Goal: Task Accomplishment & Management: Complete application form

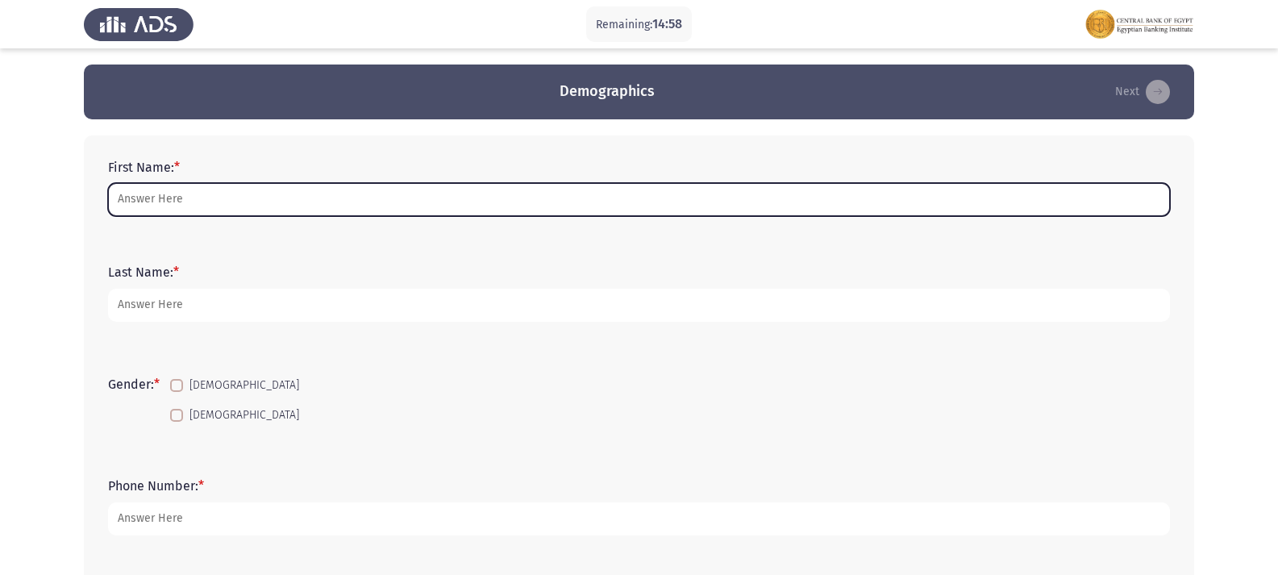
click at [182, 195] on input "First Name: *" at bounding box center [639, 199] width 1062 height 33
type input "ة"
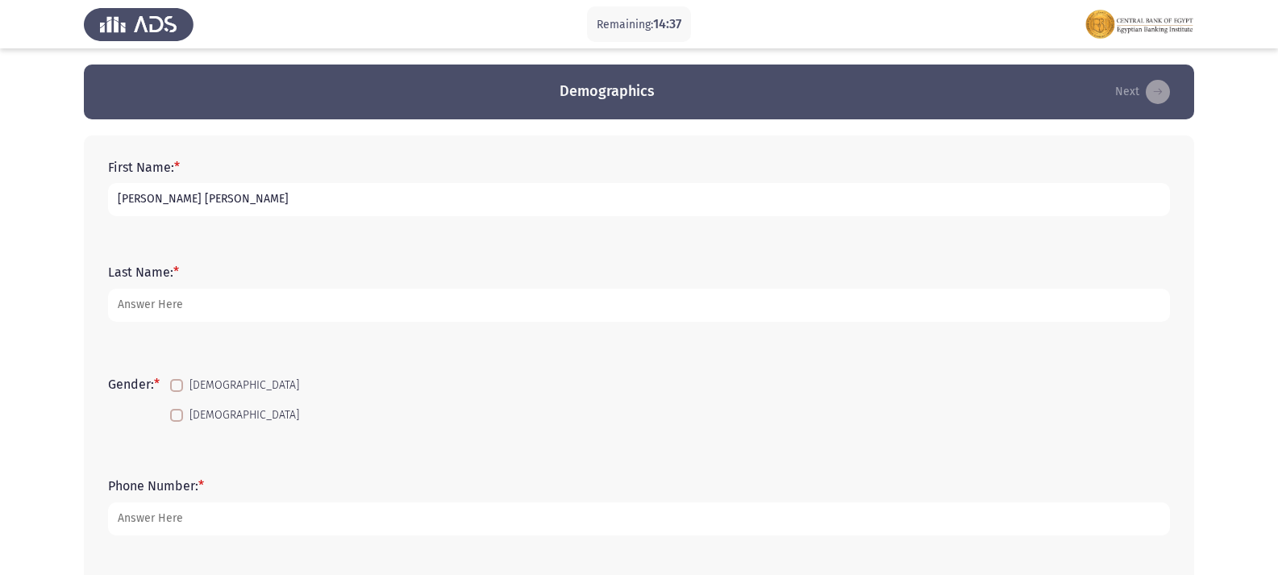
type input "[PERSON_NAME] [PERSON_NAME]"
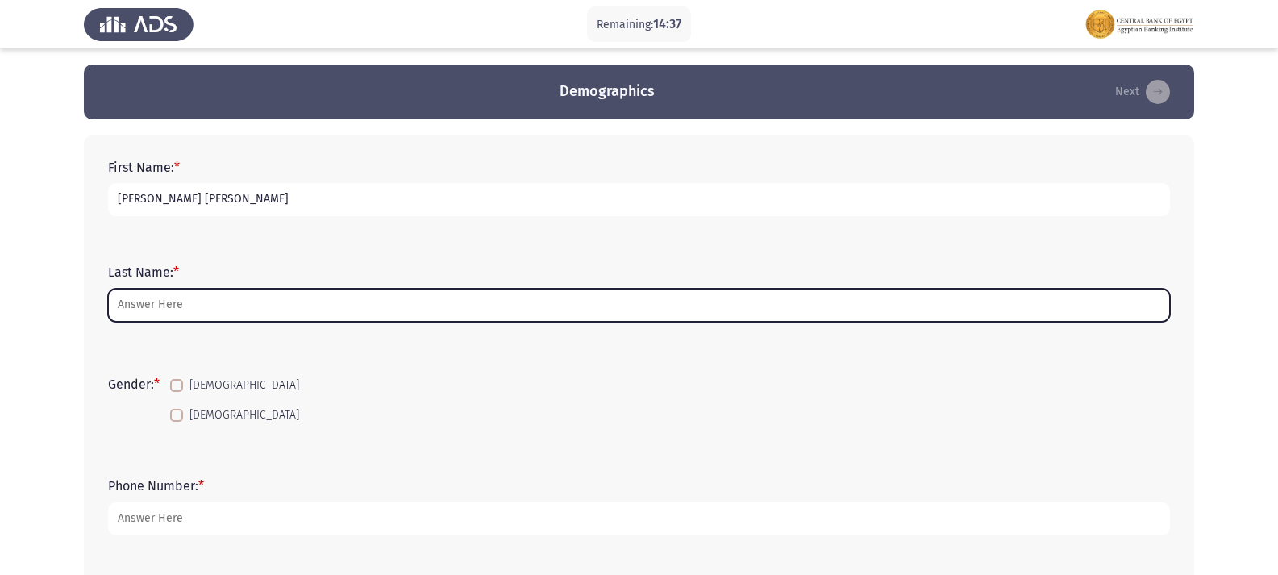
click at [183, 318] on input "Last Name: *" at bounding box center [639, 305] width 1062 height 33
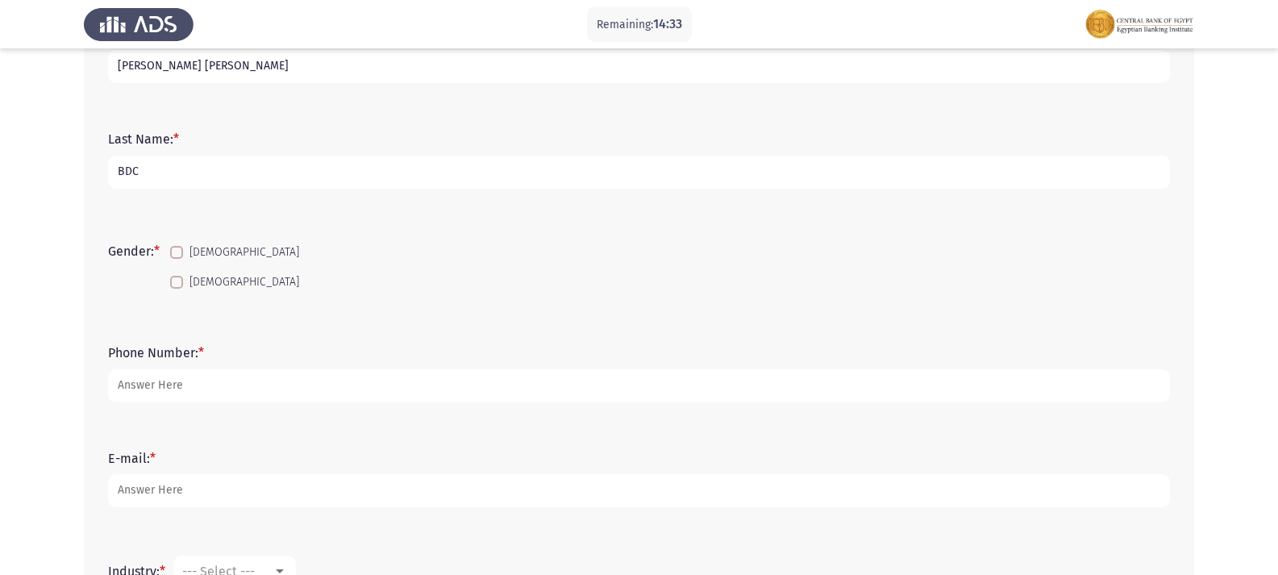
scroll to position [161, 0]
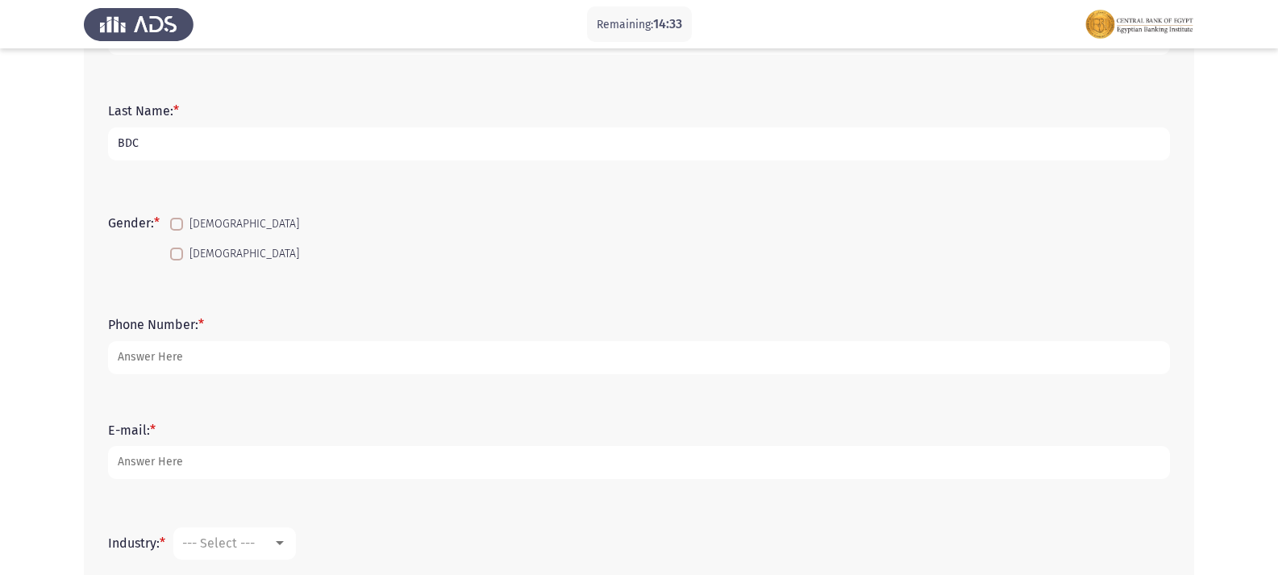
type input "BDC"
click at [177, 258] on span at bounding box center [176, 254] width 13 height 13
click at [177, 261] on input "[DEMOGRAPHIC_DATA]" at bounding box center [176, 261] width 1 height 1
checkbox input "true"
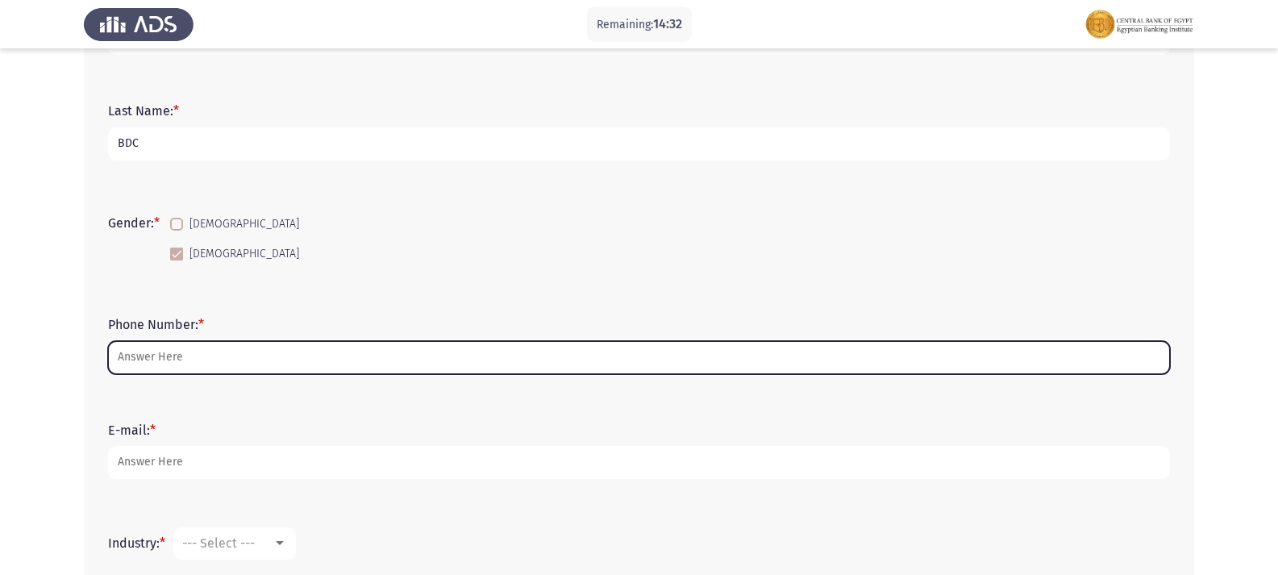
click at [148, 358] on input "Phone Number: *" at bounding box center [639, 357] width 1062 height 33
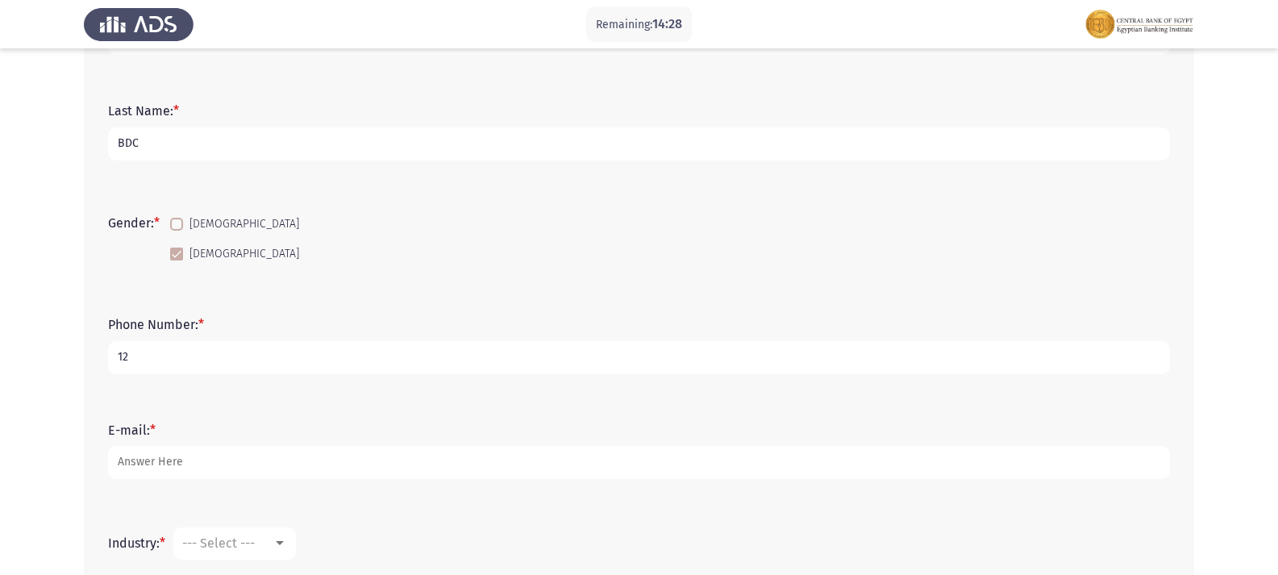
type input "1"
drag, startPoint x: 148, startPoint y: 358, endPoint x: 98, endPoint y: 378, distance: 54.7
click at [98, 378] on div "First Name: * [PERSON_NAME] [PERSON_NAME] Last Name: * BDC Gender: * [DEMOGRAPH…" at bounding box center [639, 436] width 1111 height 925
drag, startPoint x: 140, startPoint y: 361, endPoint x: 58, endPoint y: 350, distance: 83.0
click at [58, 350] on app-assessment-container "Remaining: 14:21 Demographics Next First Name: * [PERSON_NAME] [PERSON_NAME] La…" at bounding box center [639, 409] width 1278 height 1012
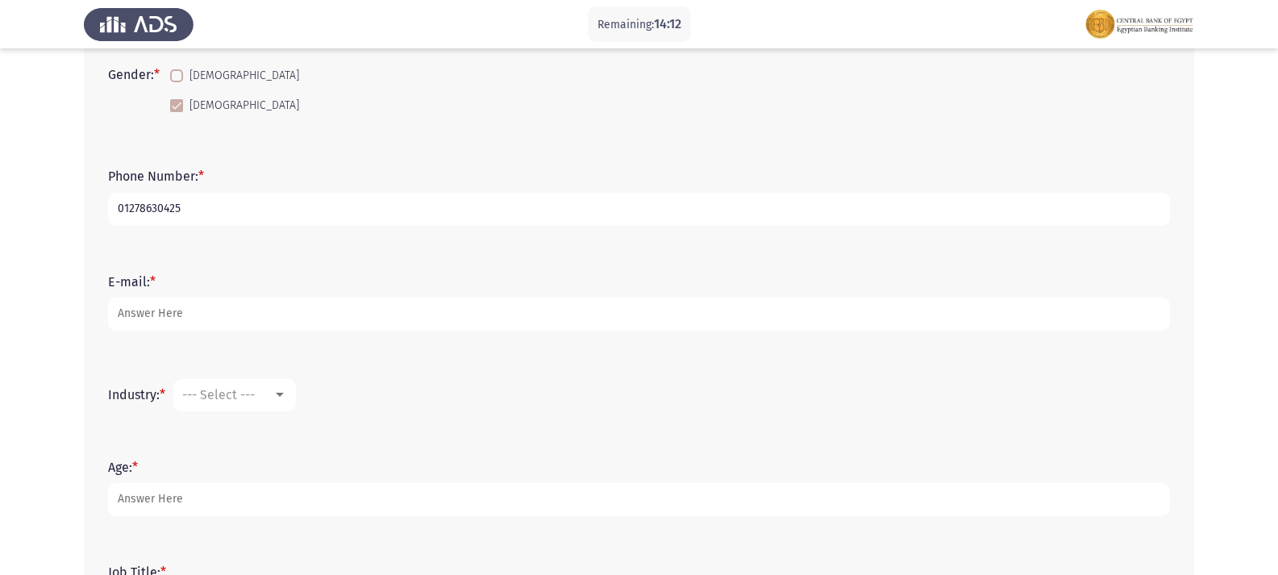
scroll to position [323, 0]
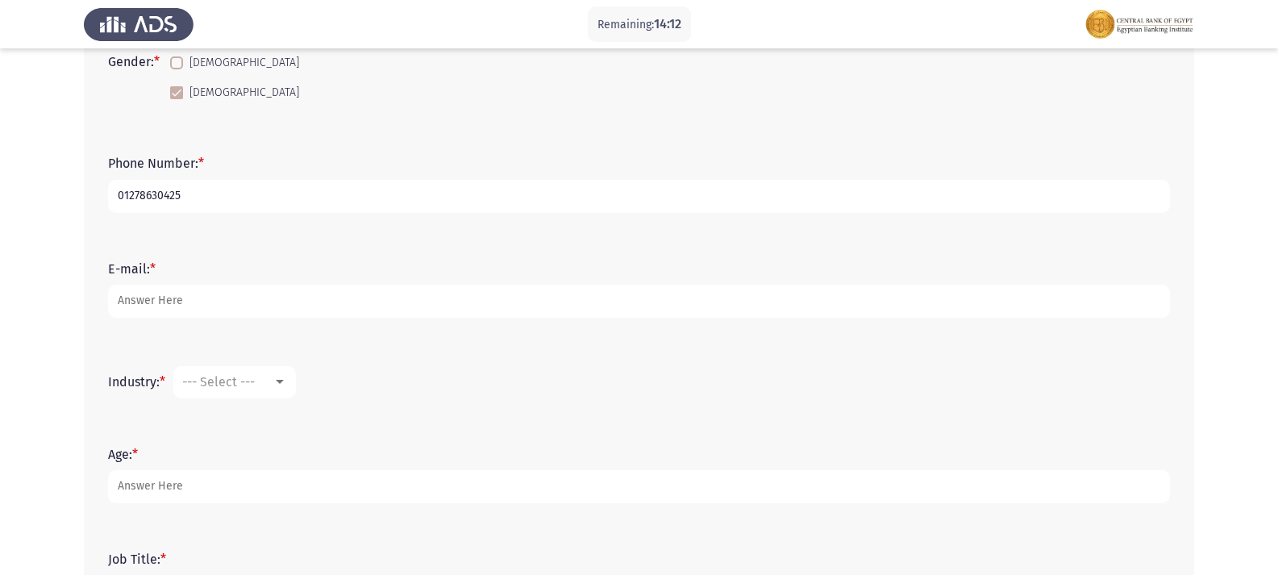
type input "01278630425"
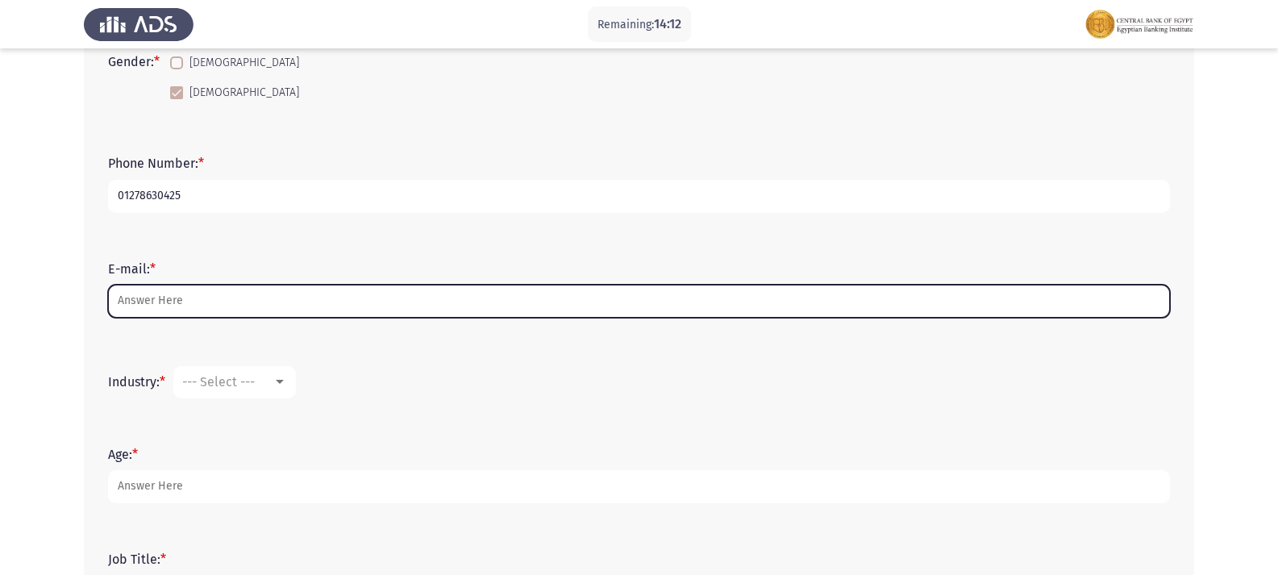
click at [165, 294] on input "E-mail: *" at bounding box center [639, 301] width 1062 height 33
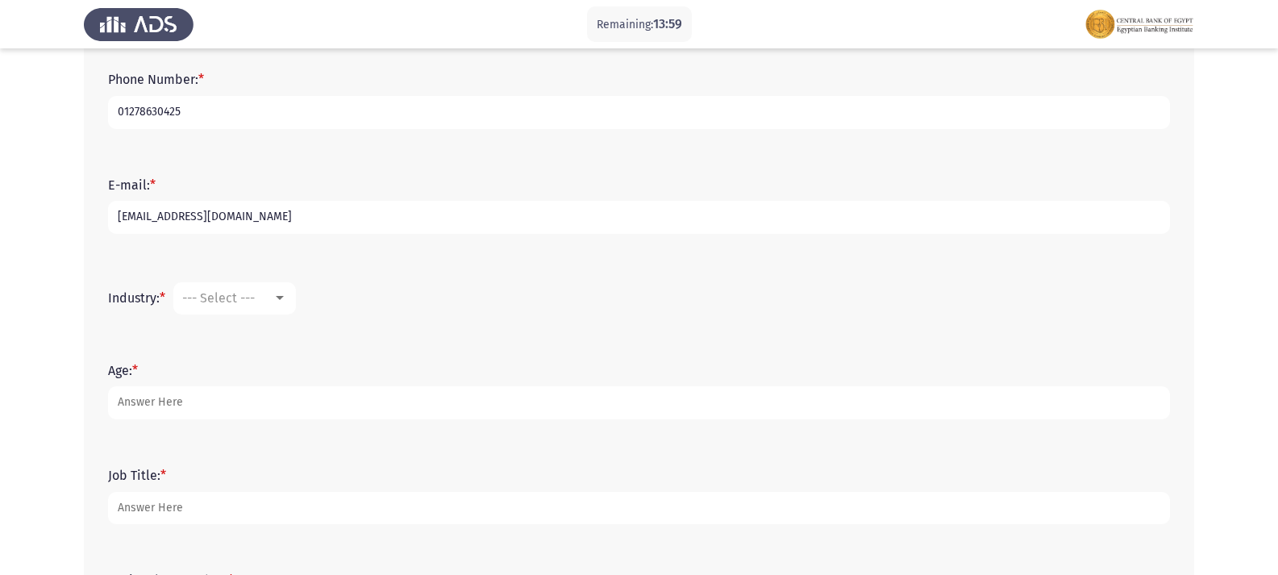
scroll to position [484, 0]
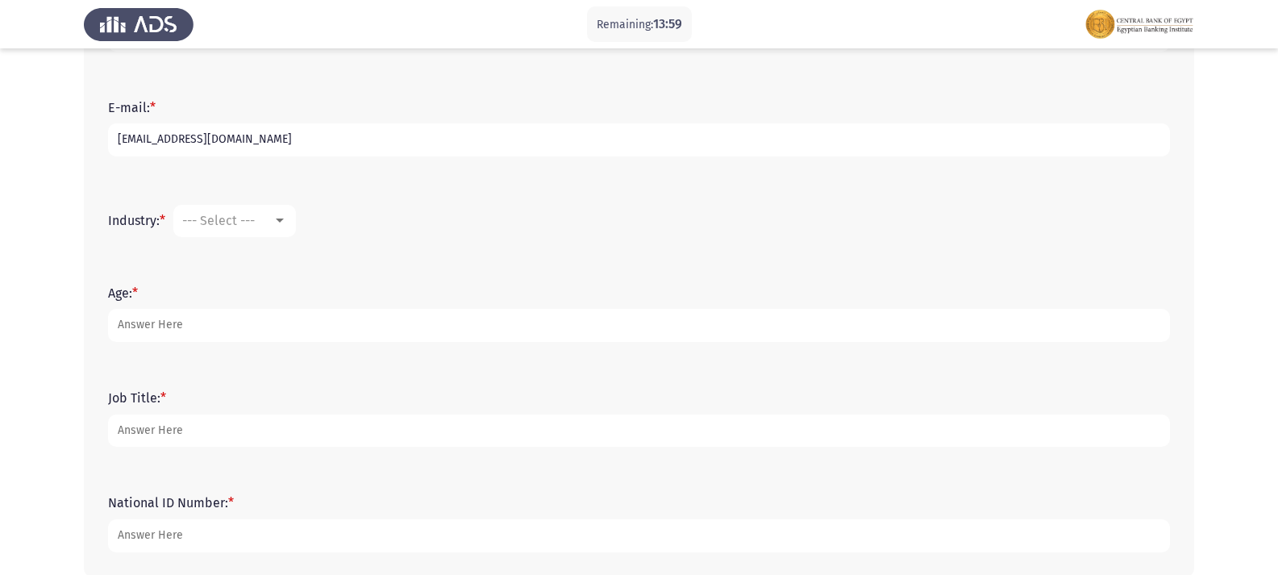
type input "[EMAIL_ADDRESS][DOMAIN_NAME]"
click at [191, 224] on span "--- Select ---" at bounding box center [218, 220] width 73 height 15
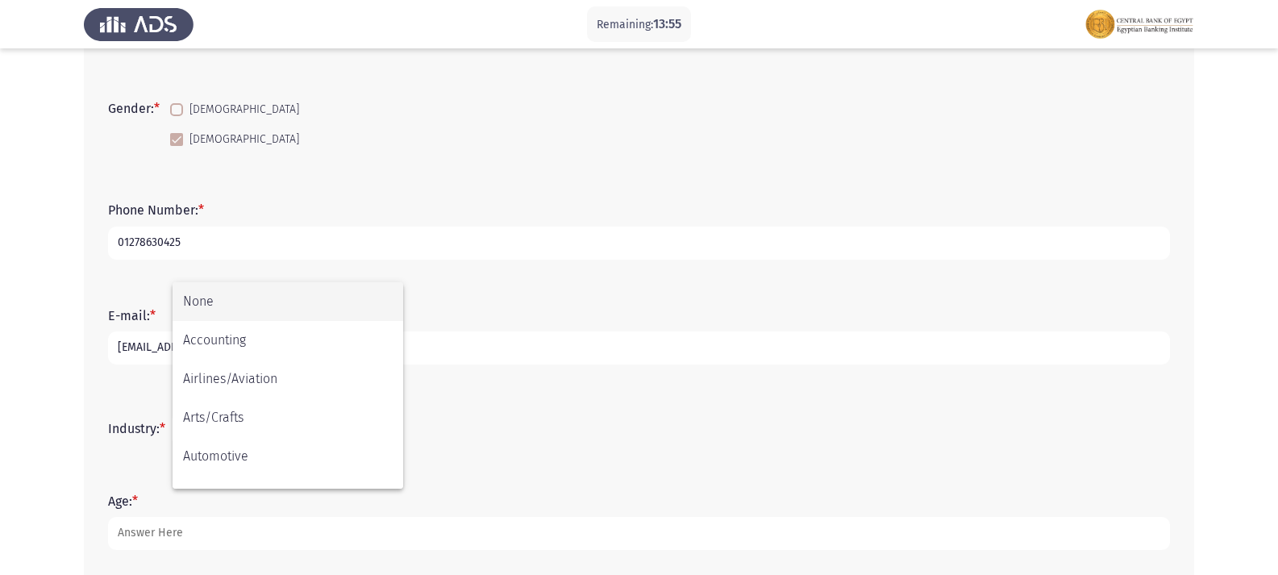
scroll to position [403, 0]
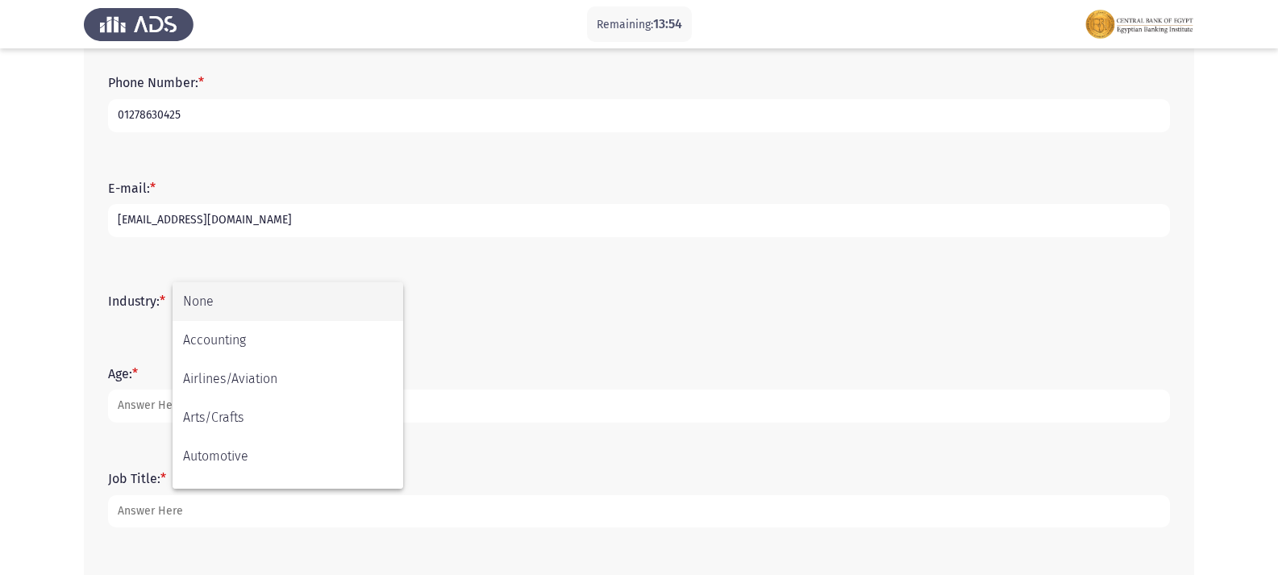
click at [221, 296] on span "None" at bounding box center [288, 301] width 210 height 39
click at [221, 305] on div "None" at bounding box center [227, 301] width 90 height 15
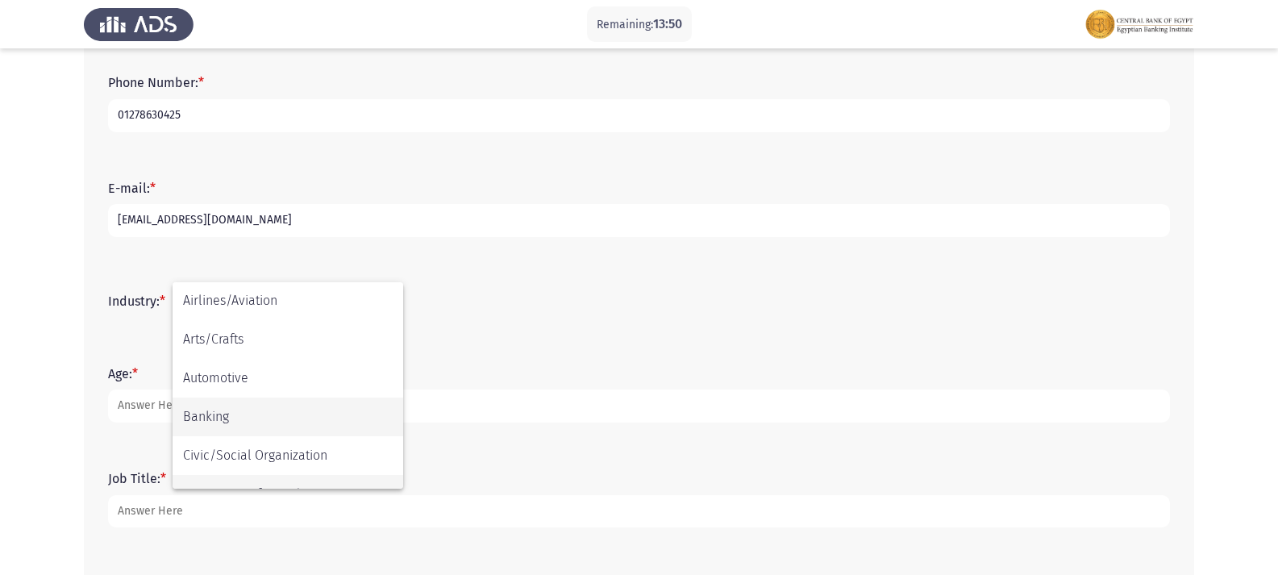
scroll to position [106, 0]
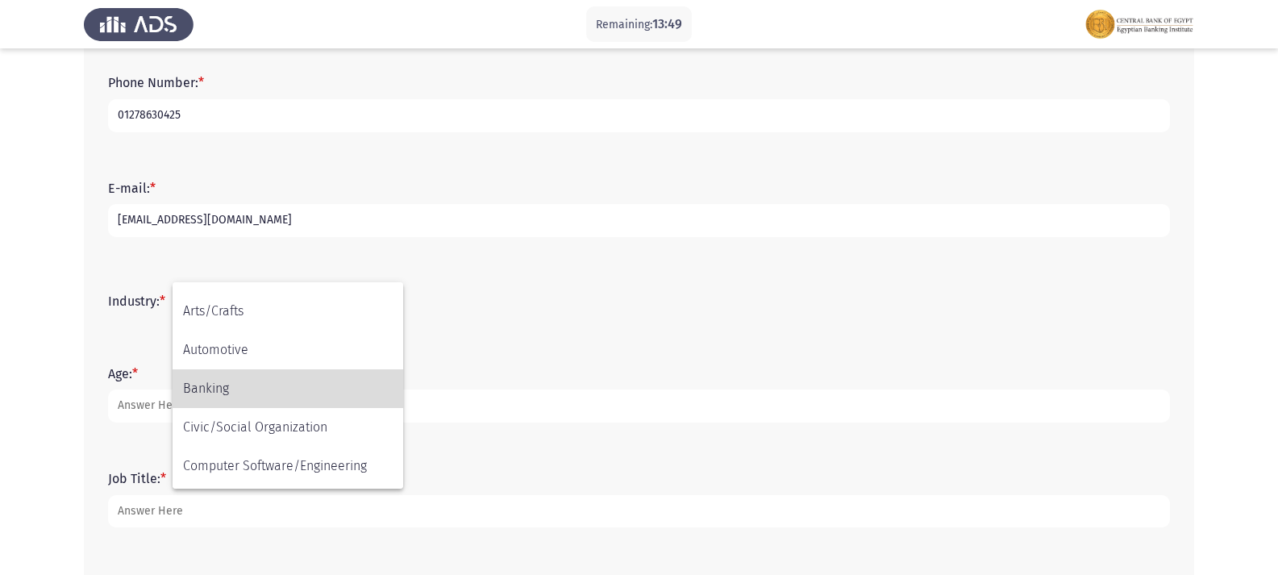
click at [234, 387] on span "Banking" at bounding box center [288, 388] width 210 height 39
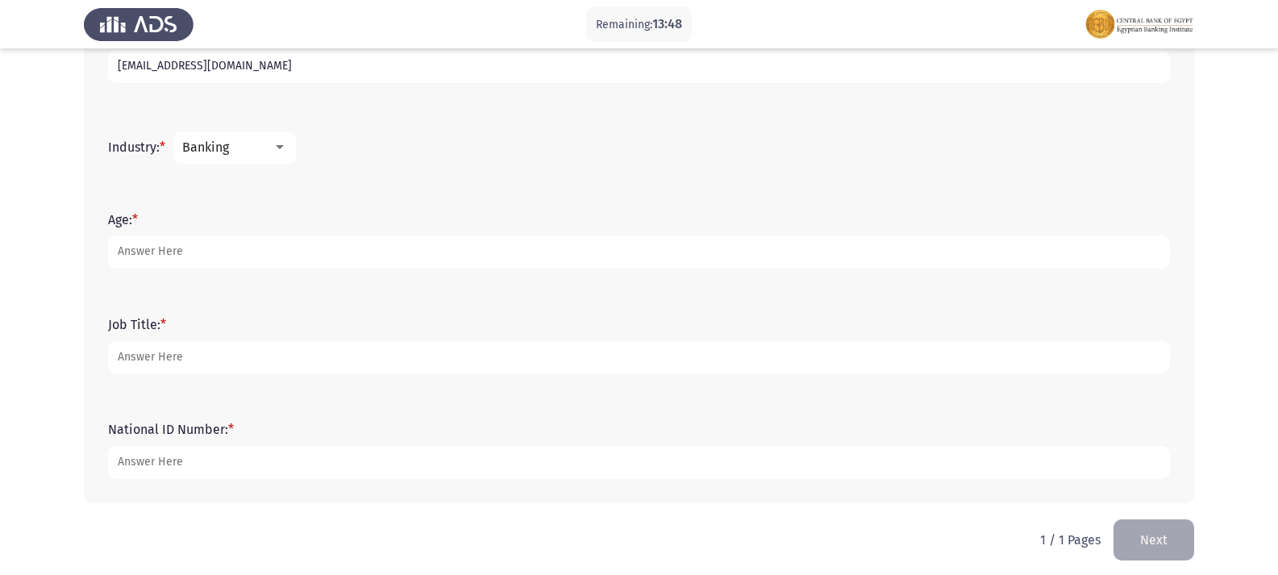
scroll to position [565, 0]
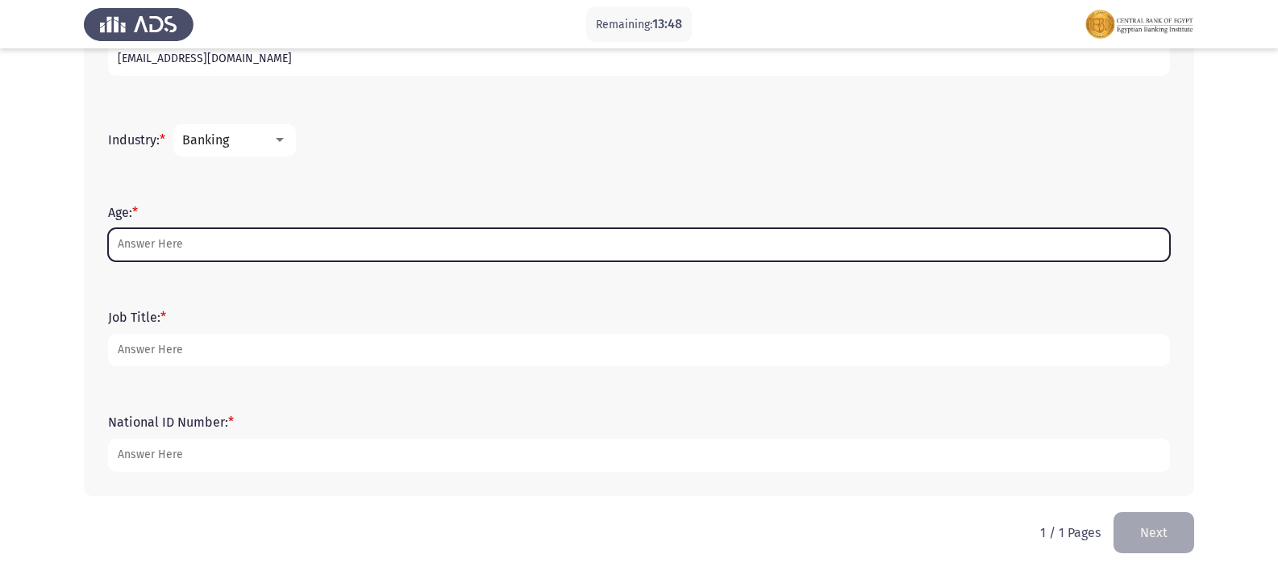
click at [179, 253] on input "Age: *" at bounding box center [639, 244] width 1062 height 33
type input "-1"
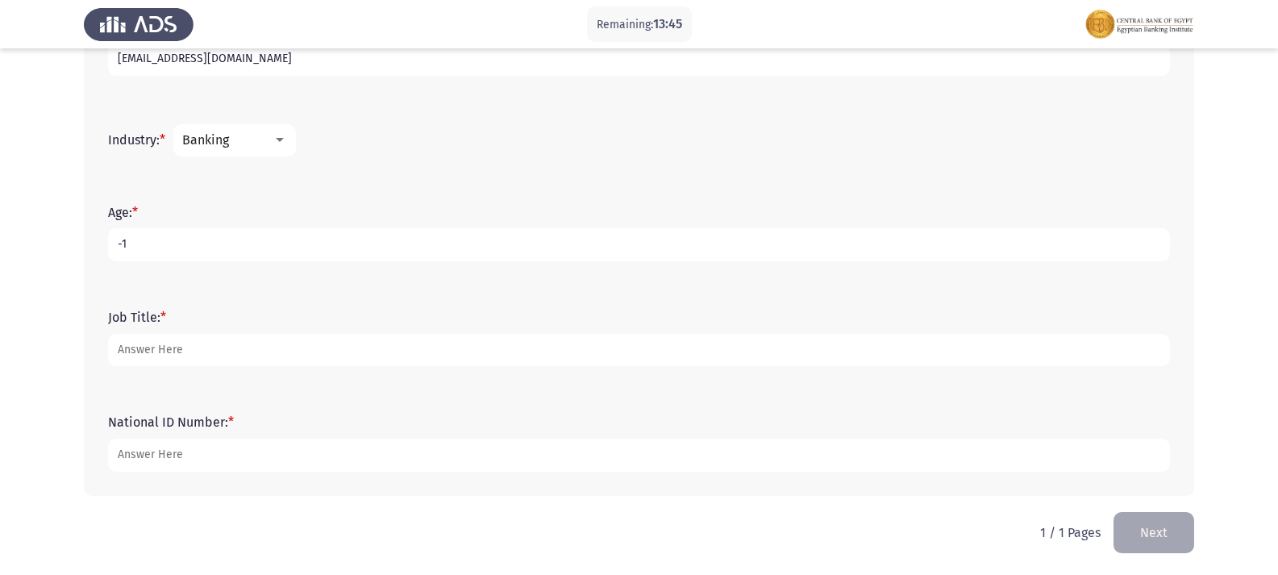
drag, startPoint x: 179, startPoint y: 253, endPoint x: 122, endPoint y: 265, distance: 58.4
click at [122, 265] on div "Age: * -[DEMOGRAPHIC_DATA]" at bounding box center [639, 233] width 1078 height 73
type input "24"
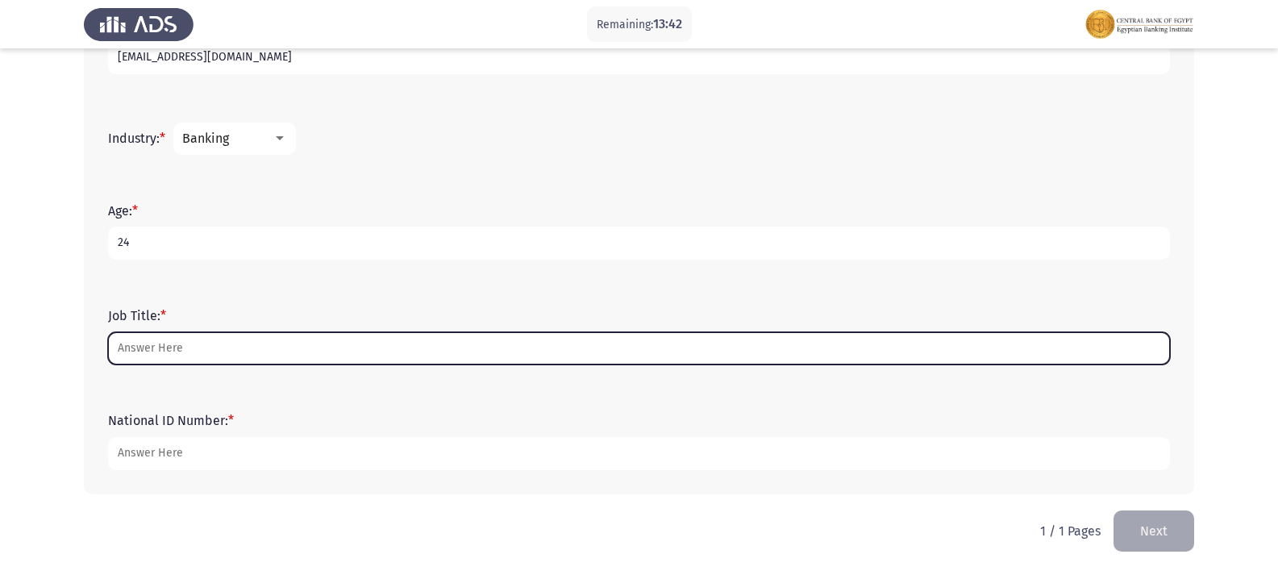
click at [165, 339] on input "Job Title: *" at bounding box center [639, 348] width 1062 height 33
type input "c"
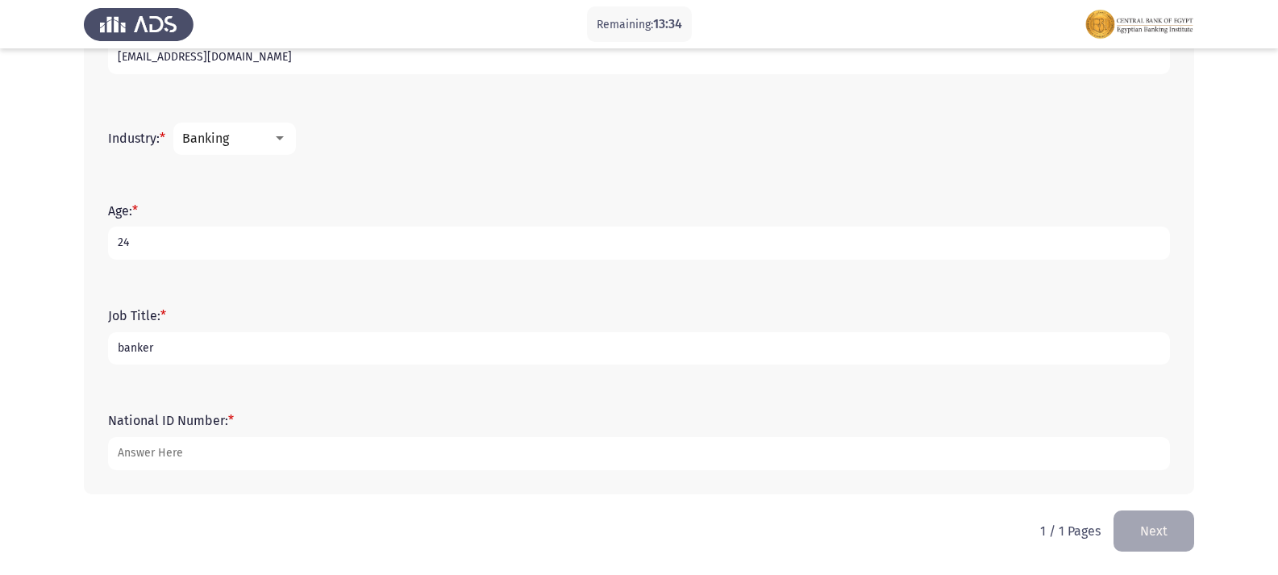
type input "banker"
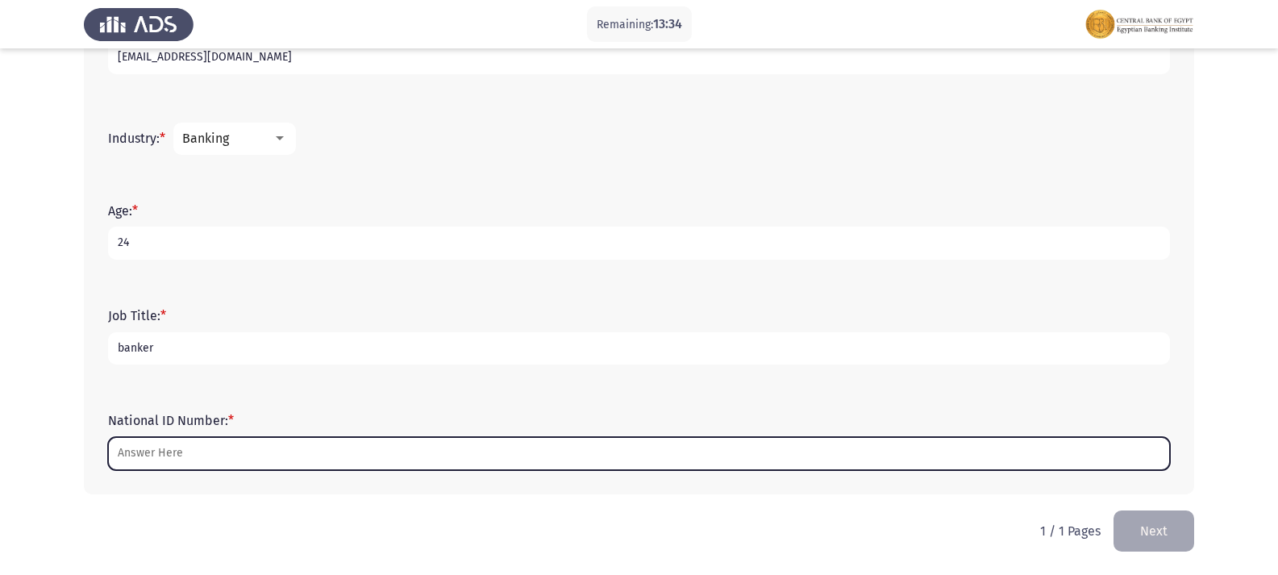
click at [204, 448] on input "National ID Number: *" at bounding box center [639, 453] width 1062 height 33
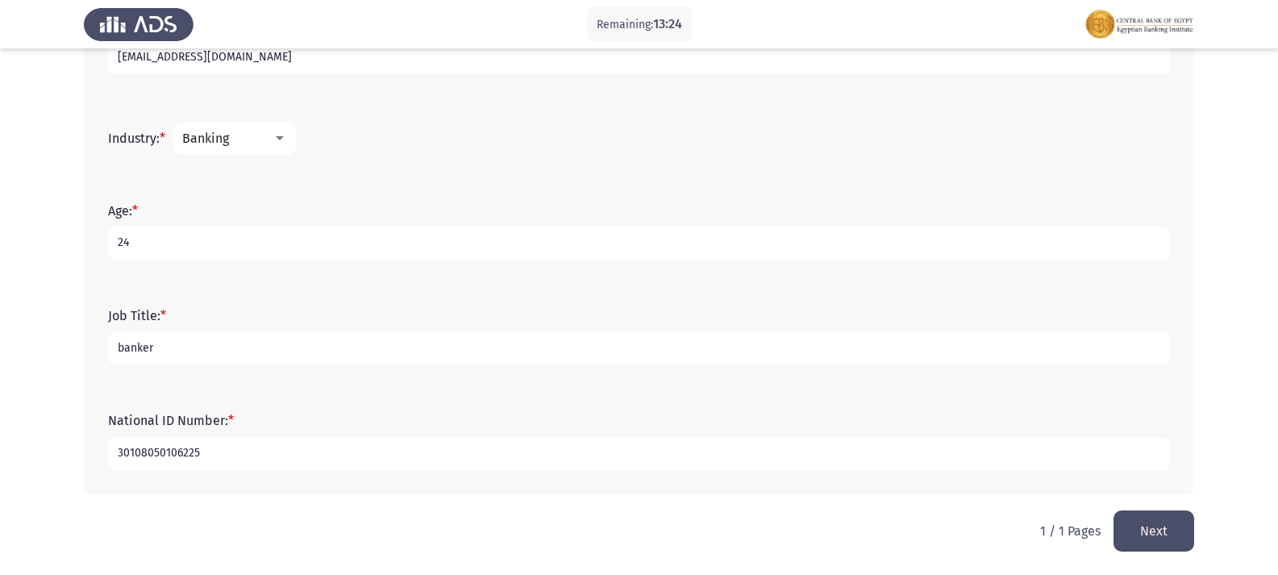
type input "30108050106225"
click at [1137, 515] on button "Next" at bounding box center [1154, 531] width 81 height 41
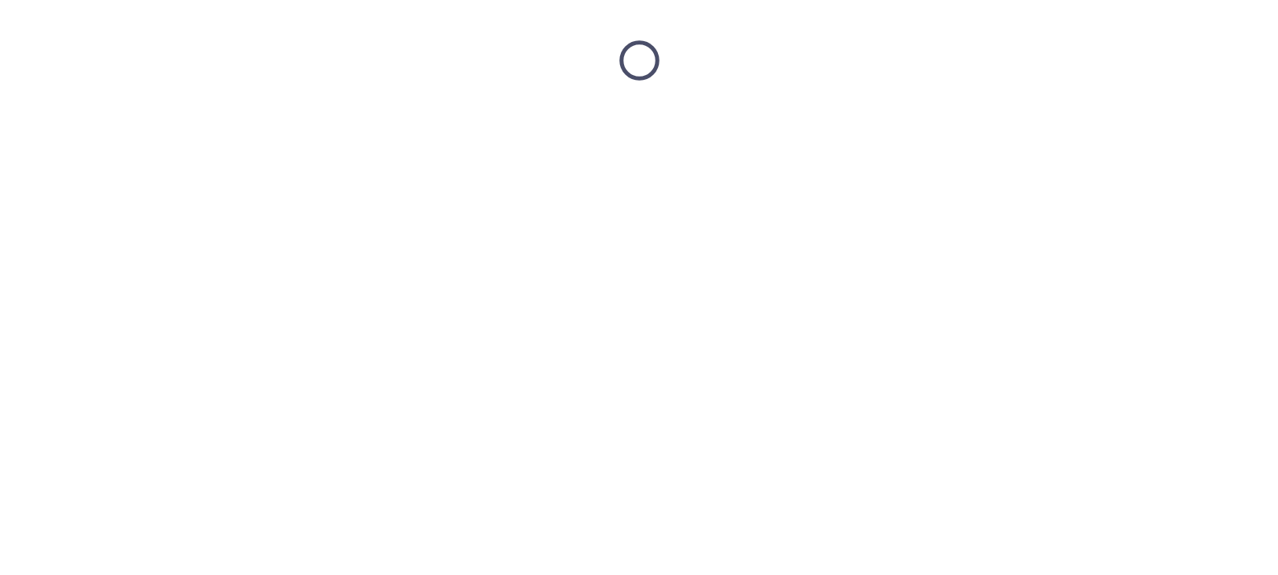
scroll to position [0, 0]
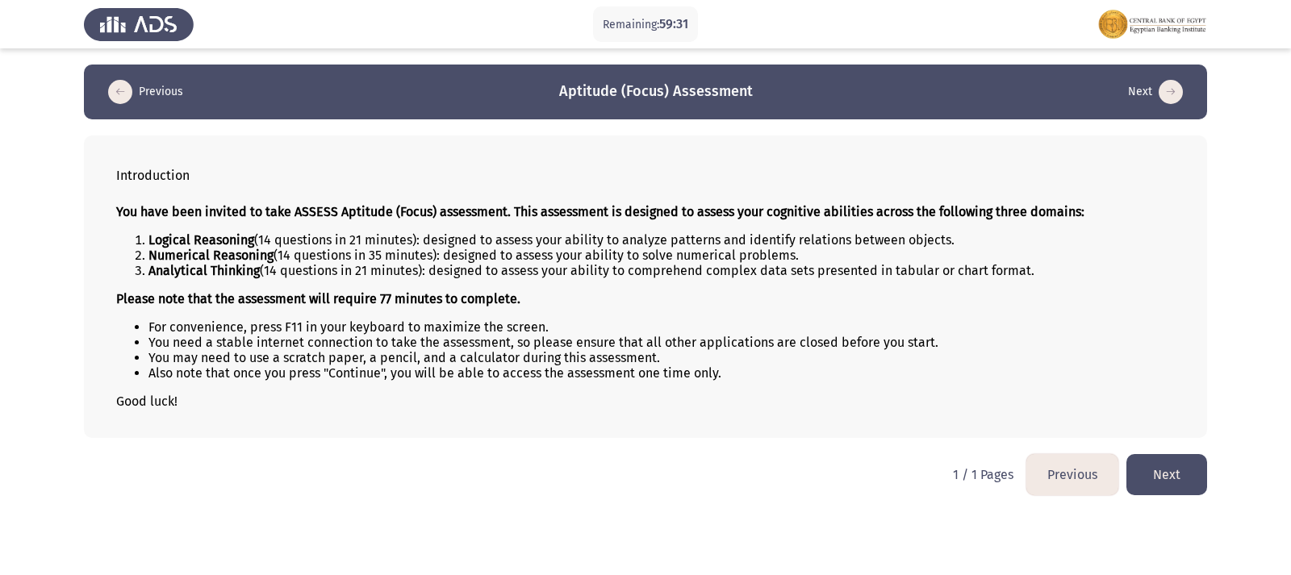
click at [1154, 471] on button "Next" at bounding box center [1166, 474] width 81 height 41
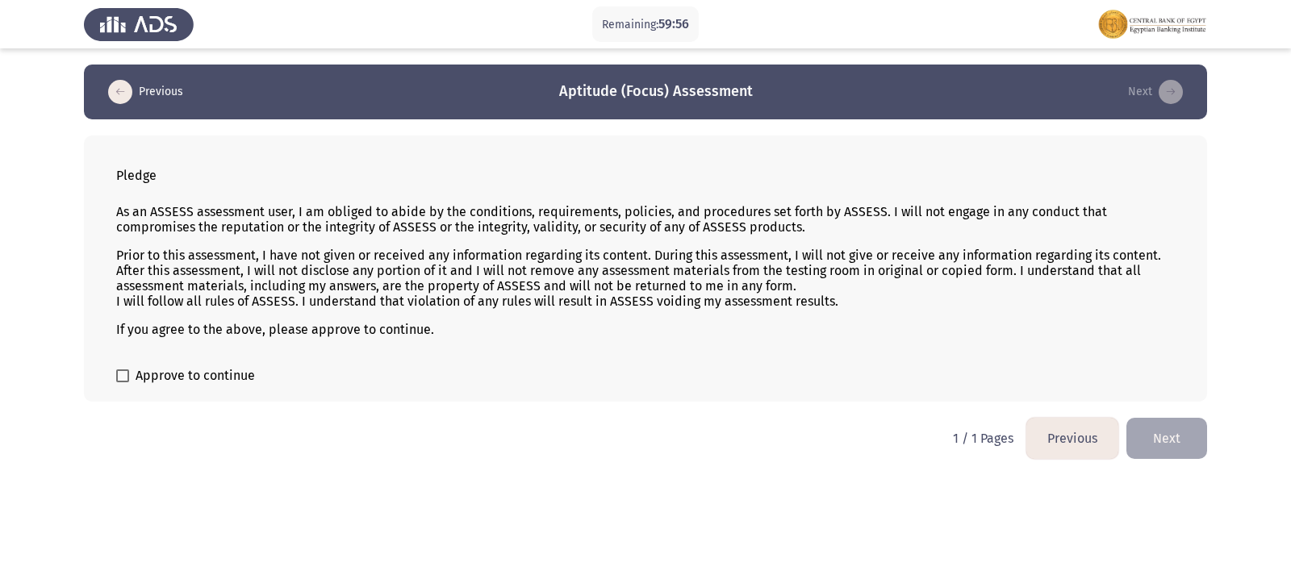
click at [144, 373] on span "Approve to continue" at bounding box center [195, 375] width 119 height 19
click at [123, 382] on input "Approve to continue" at bounding box center [122, 382] width 1 height 1
checkbox input "true"
click at [1182, 428] on button "Next" at bounding box center [1166, 438] width 81 height 41
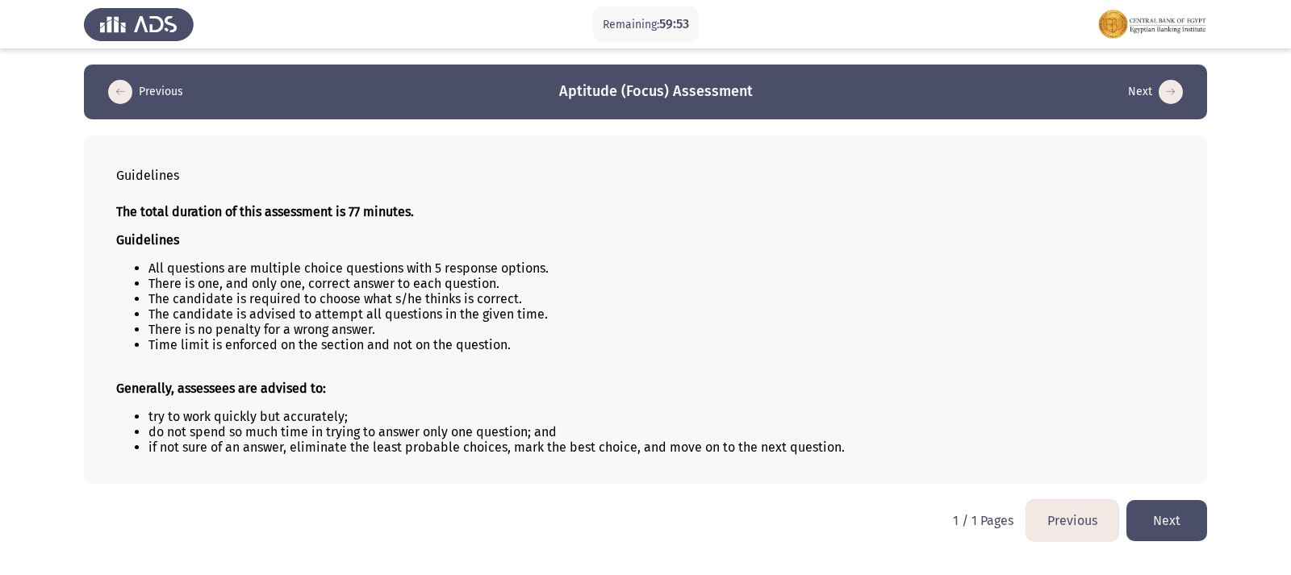
click at [1171, 521] on button "Next" at bounding box center [1166, 520] width 81 height 41
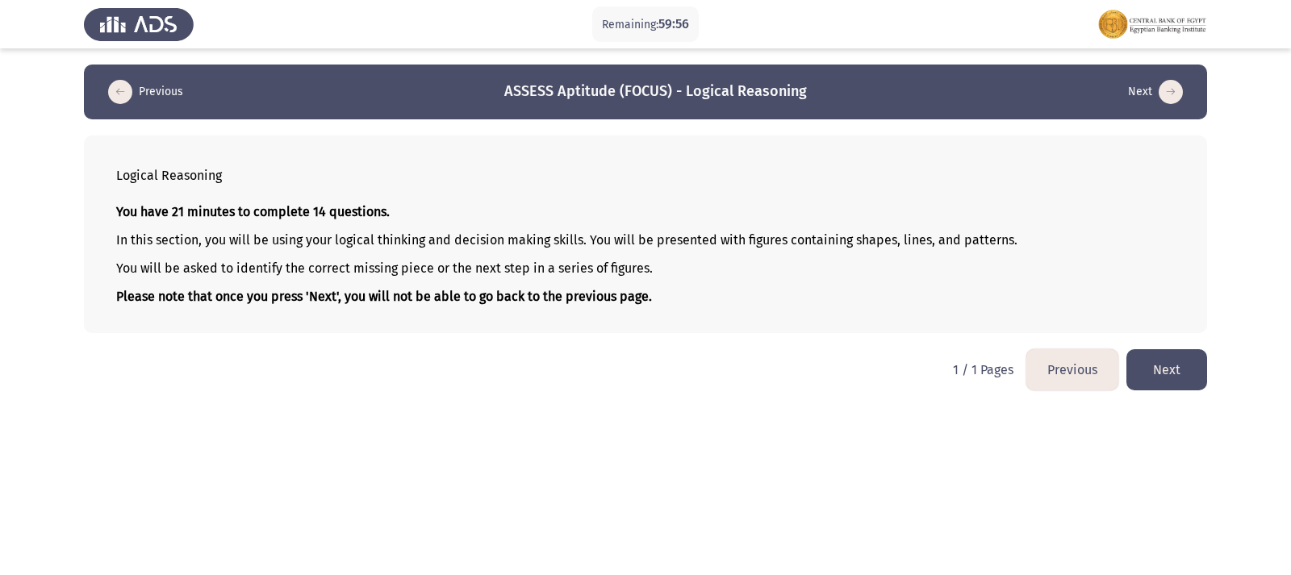
click at [1203, 362] on button "Next" at bounding box center [1166, 369] width 81 height 41
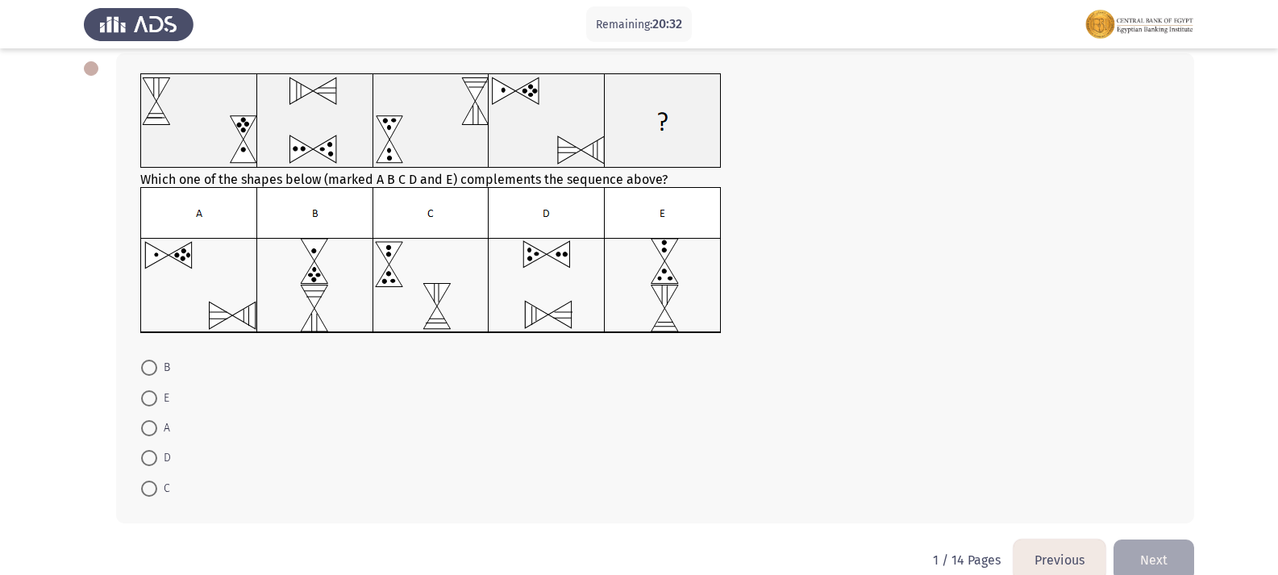
scroll to position [31, 0]
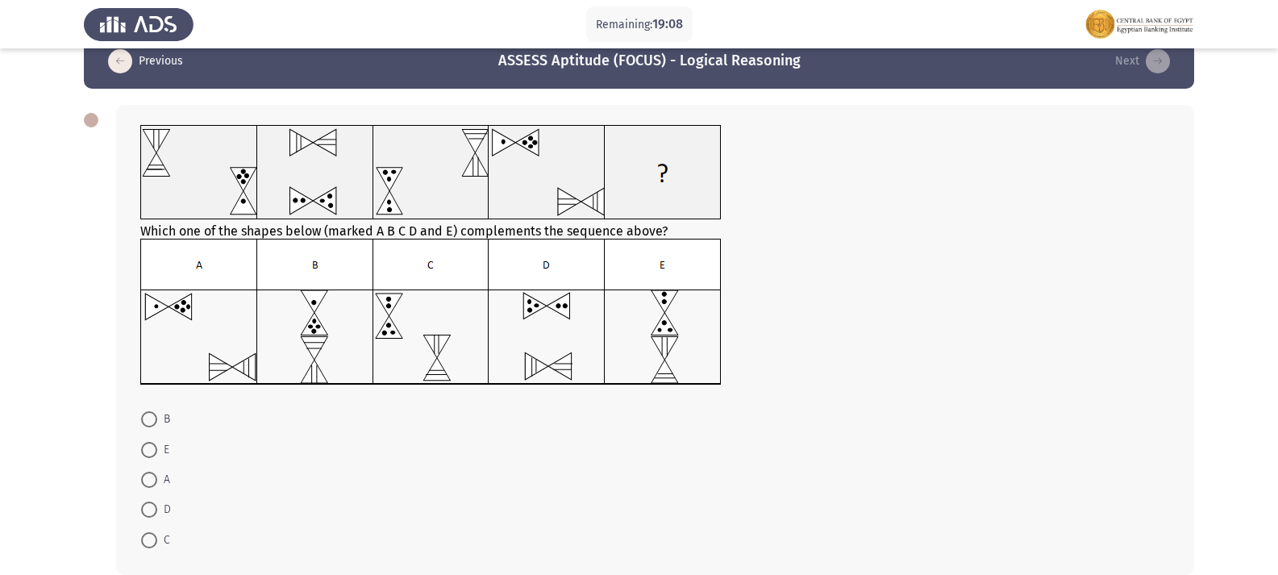
click at [668, 359] on img at bounding box center [431, 312] width 582 height 147
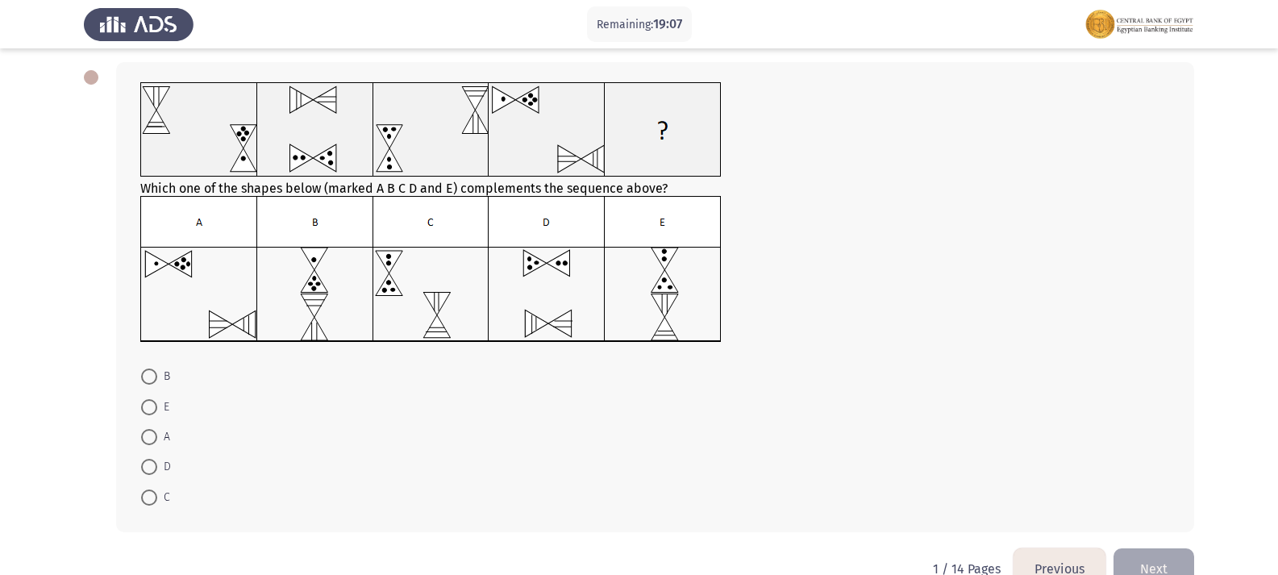
scroll to position [111, 0]
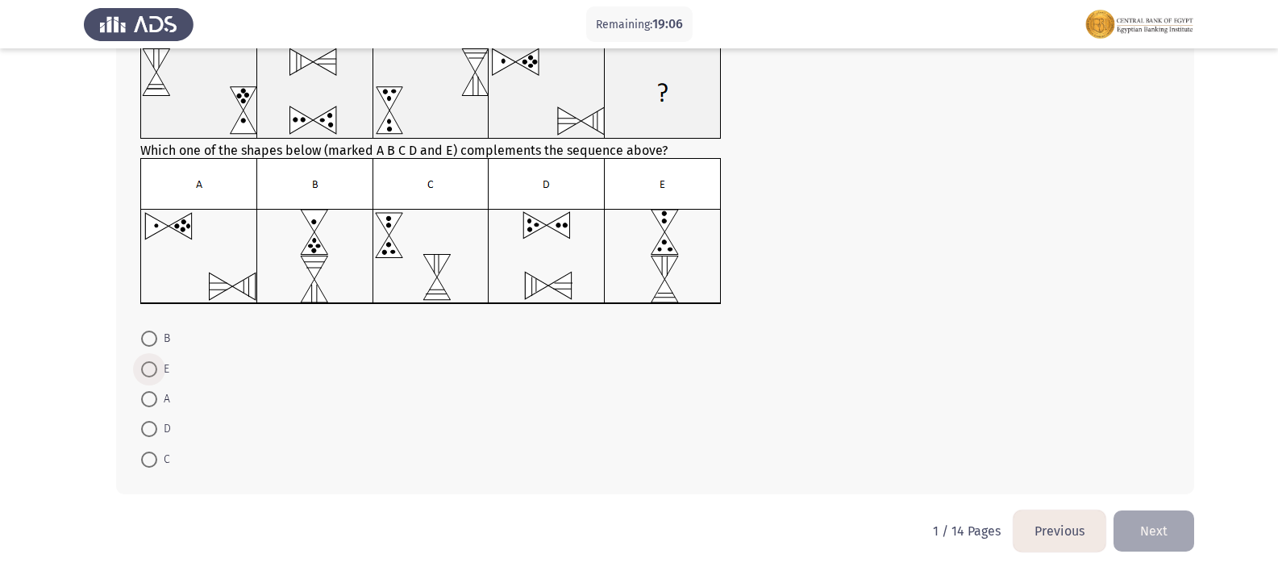
click at [161, 369] on span "E" at bounding box center [163, 369] width 12 height 19
click at [157, 369] on input "E" at bounding box center [149, 369] width 16 height 16
radio input "true"
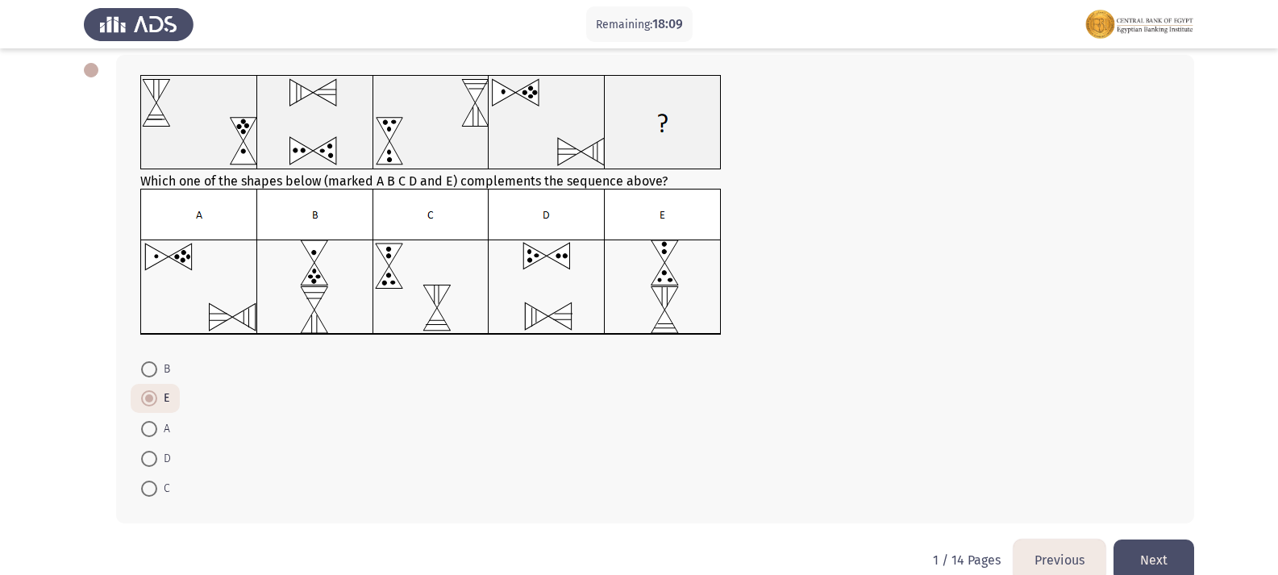
scroll to position [110, 0]
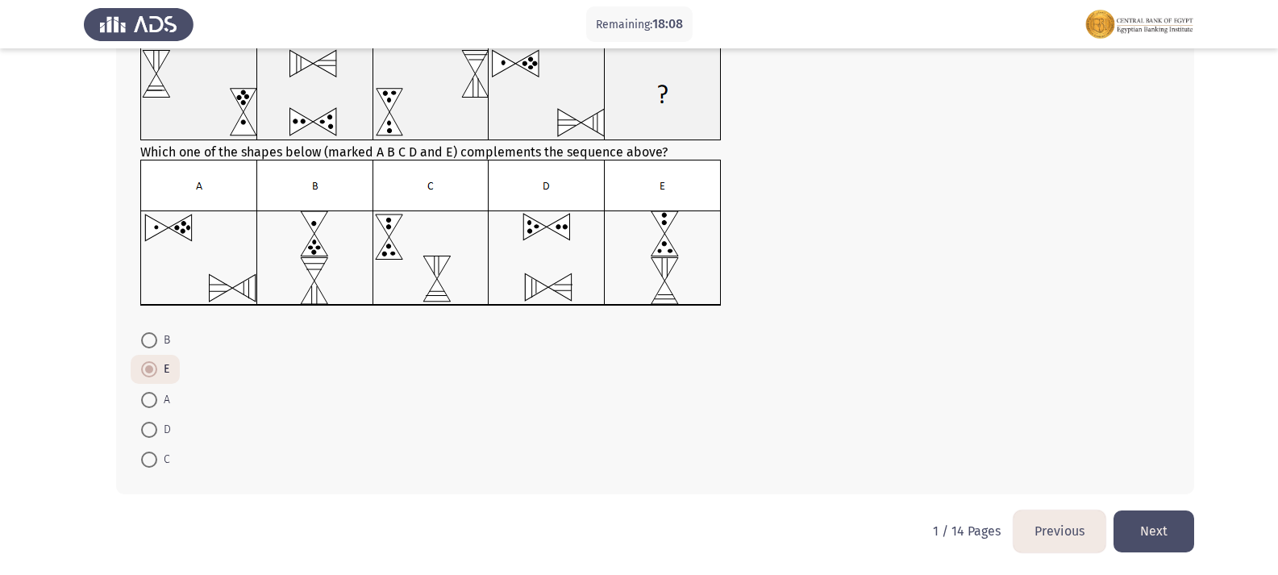
click at [1151, 526] on button "Next" at bounding box center [1154, 531] width 81 height 41
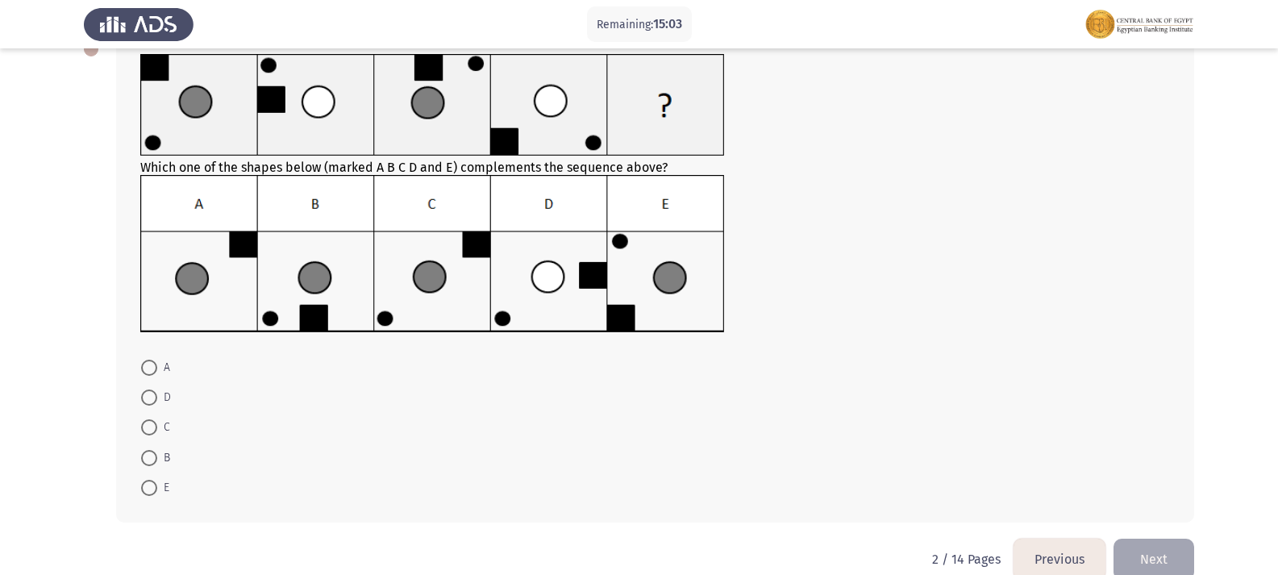
scroll to position [130, 0]
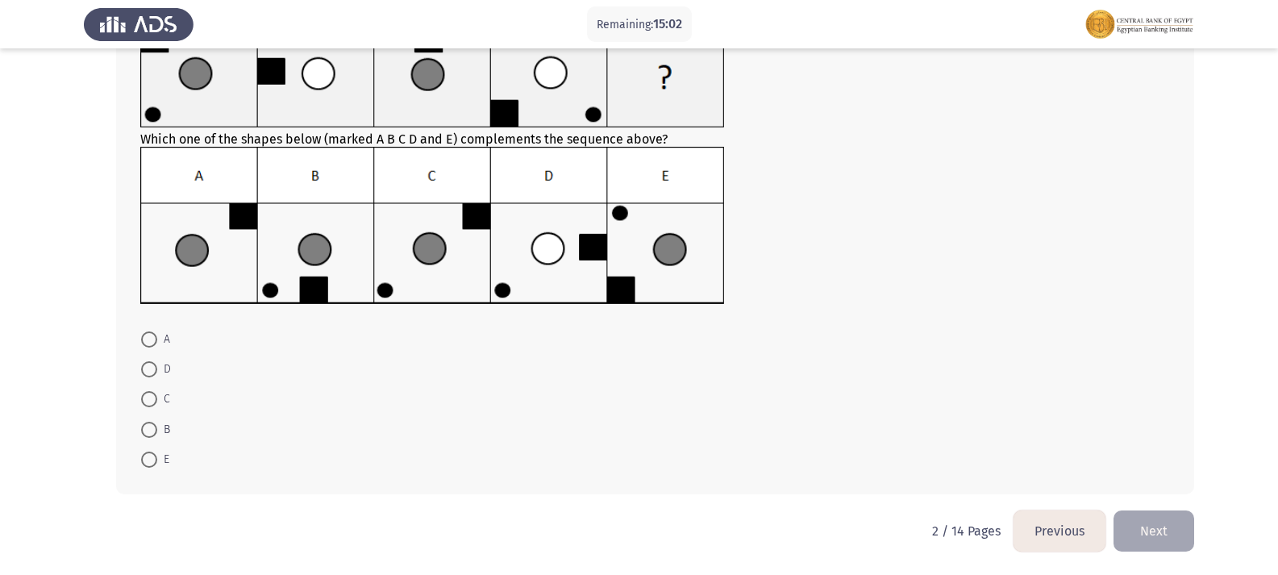
click at [136, 407] on mat-radio-button "C" at bounding box center [156, 399] width 50 height 30
click at [144, 404] on span at bounding box center [149, 399] width 16 height 16
click at [144, 404] on input "C" at bounding box center [149, 399] width 16 height 16
radio input "true"
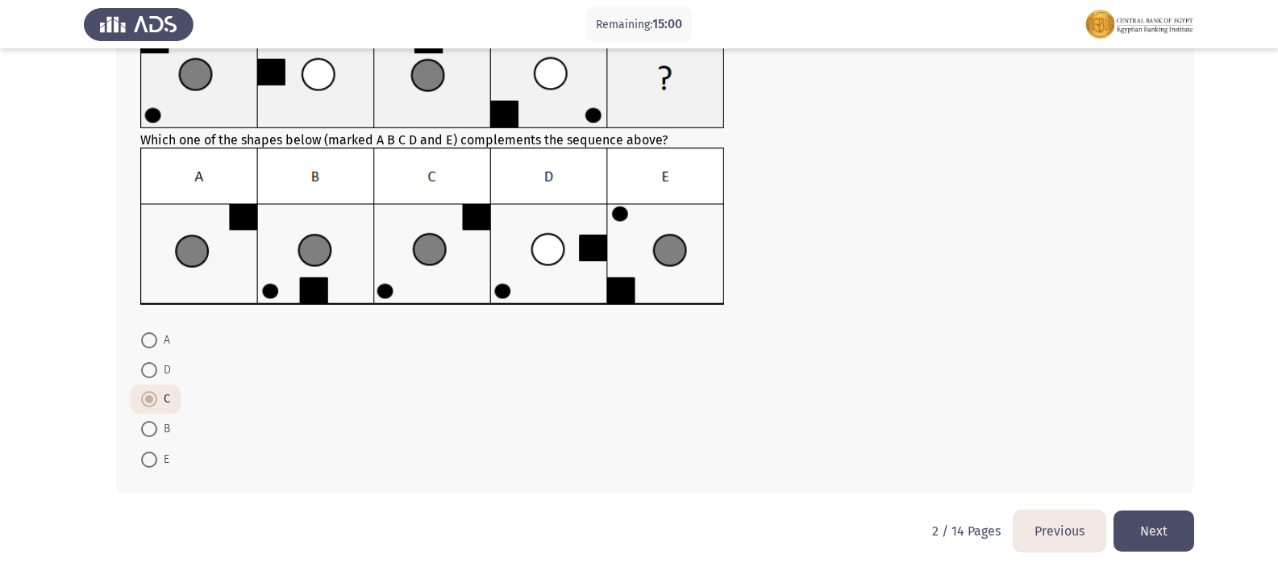
click at [1160, 528] on button "Next" at bounding box center [1154, 531] width 81 height 41
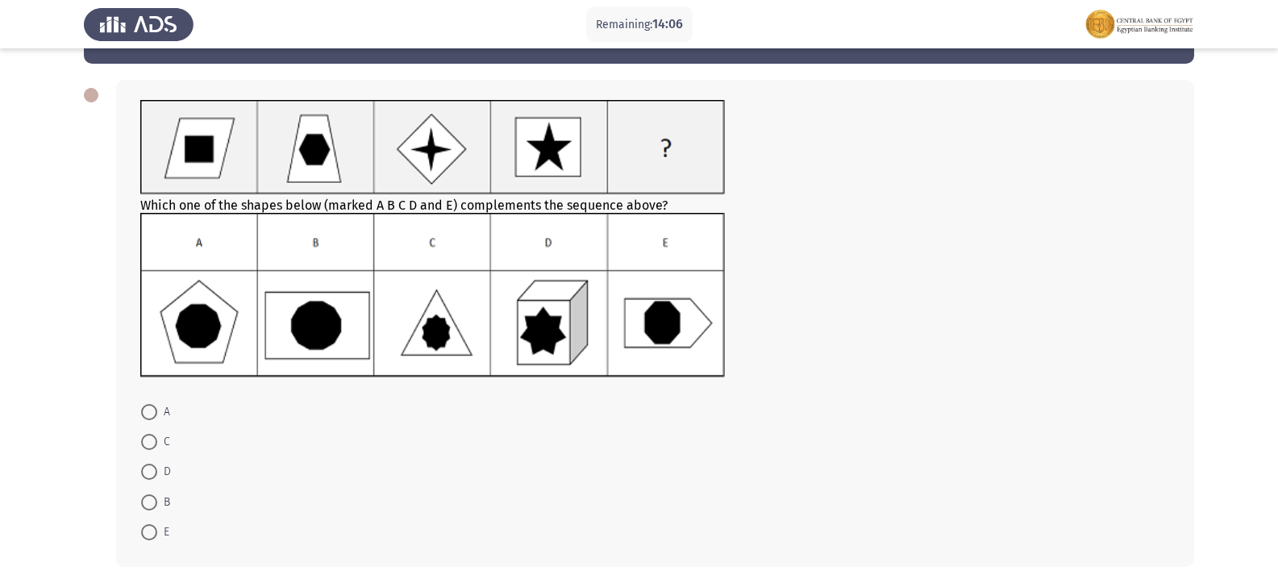
scroll to position [81, 0]
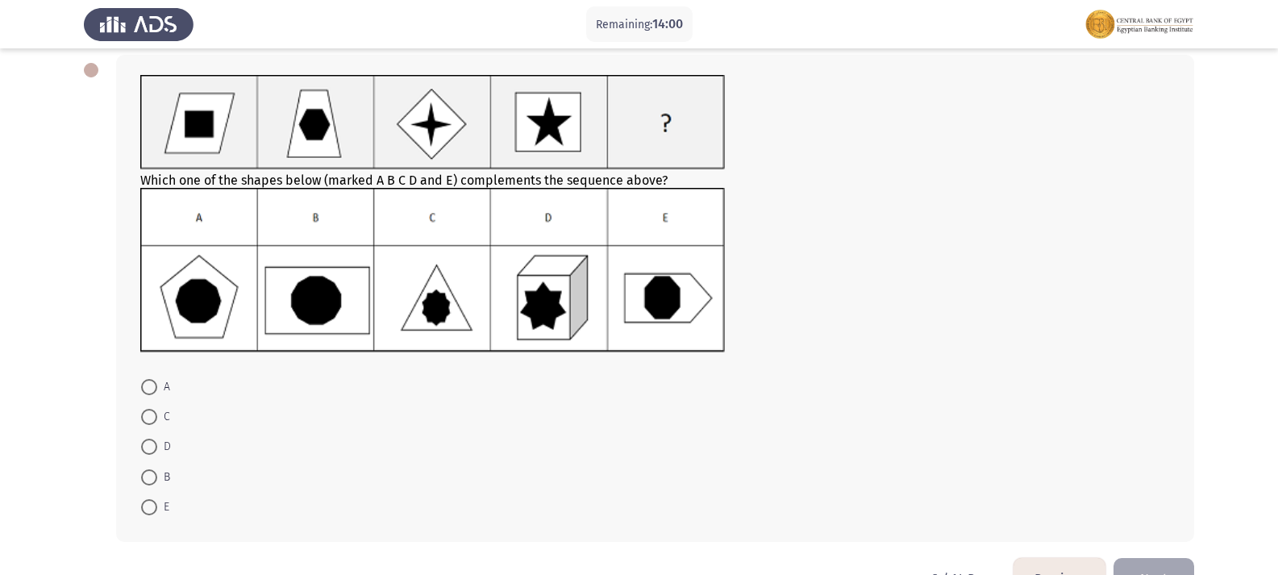
click at [148, 470] on span at bounding box center [149, 477] width 16 height 16
click at [148, 470] on input "B" at bounding box center [149, 477] width 16 height 16
radio input "true"
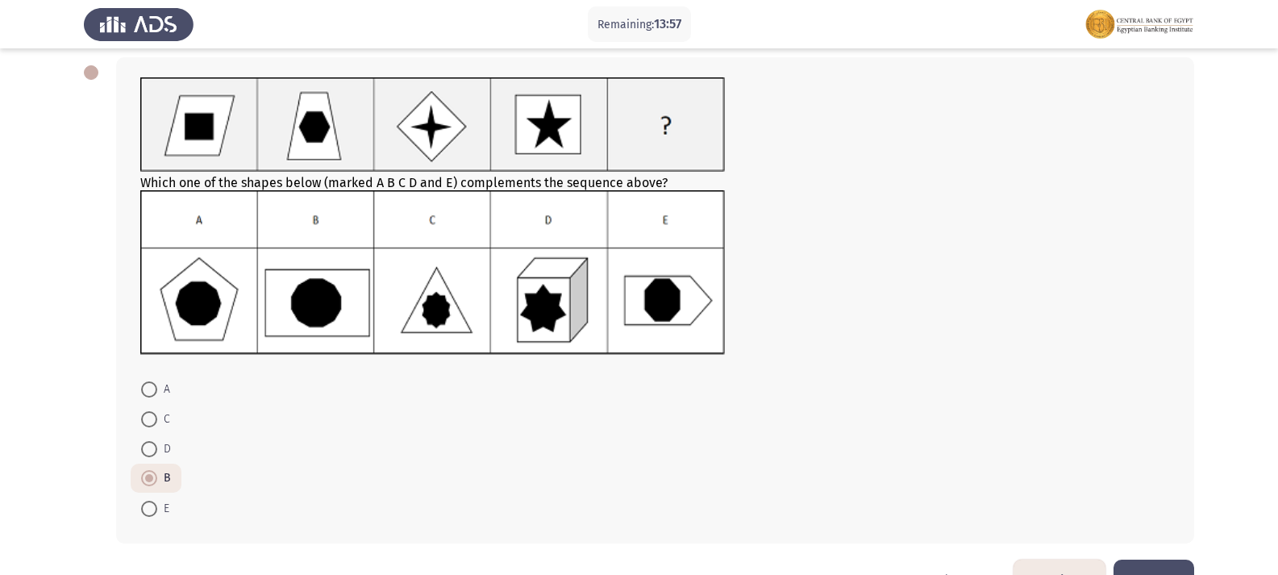
scroll to position [127, 0]
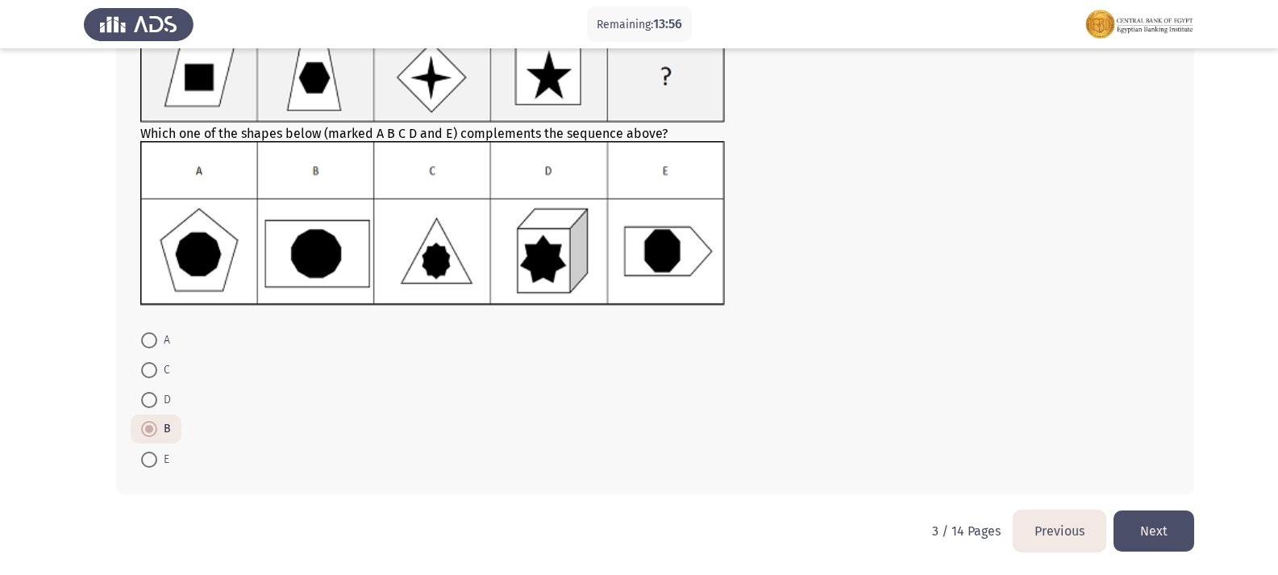
click at [1131, 523] on button "Next" at bounding box center [1154, 531] width 81 height 41
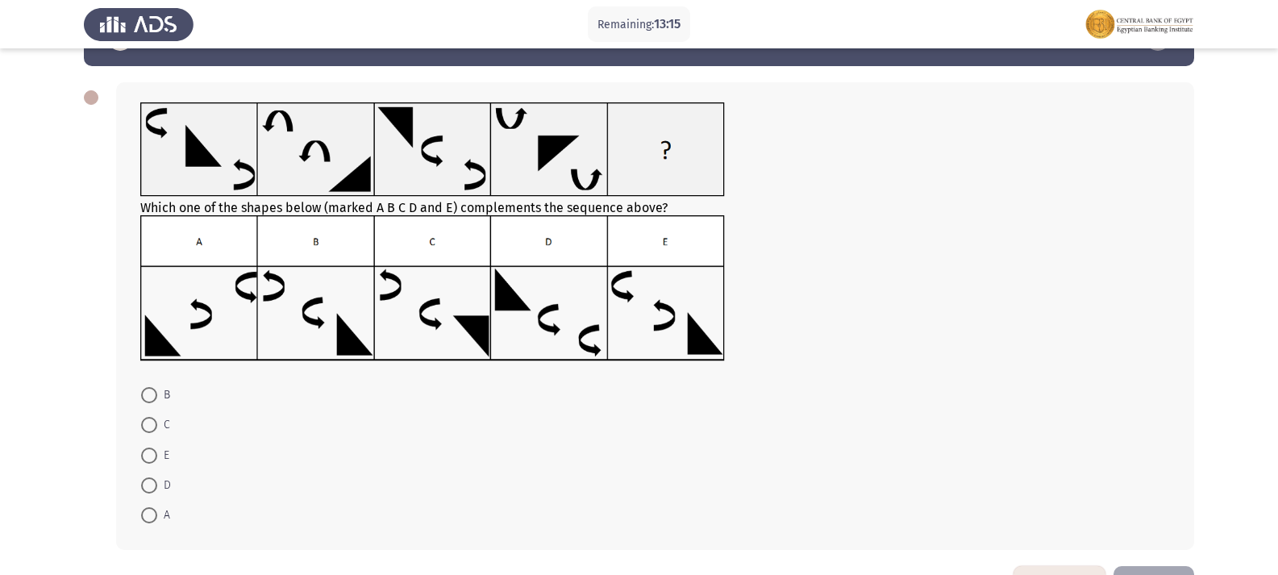
scroll to position [81, 0]
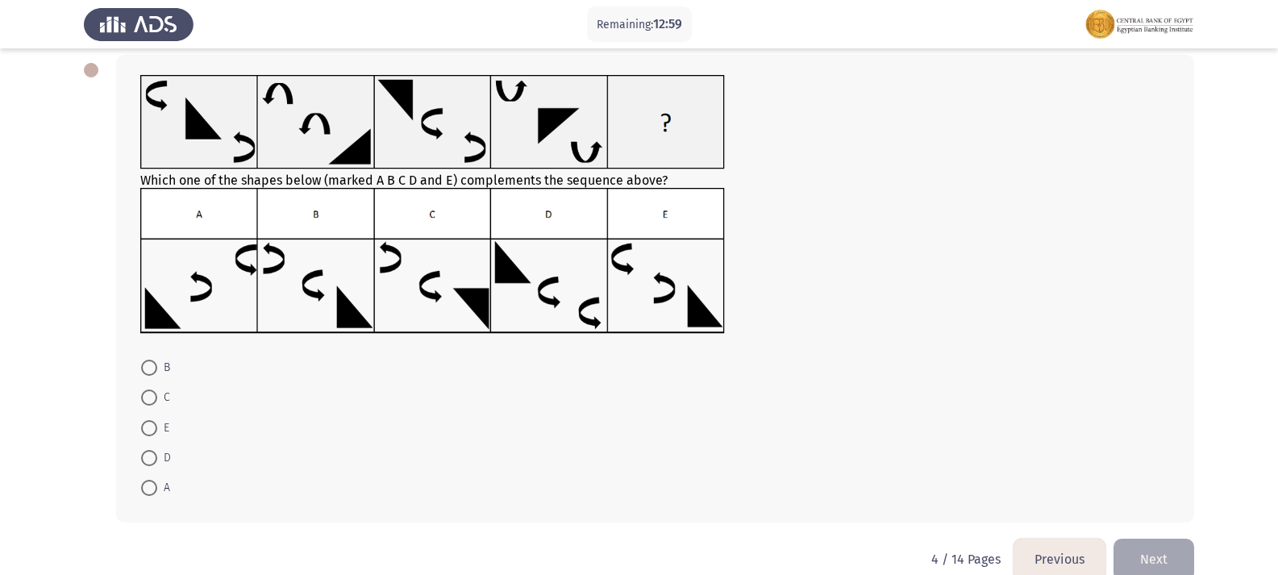
click at [139, 425] on mat-radio-button "E" at bounding box center [155, 427] width 49 height 30
click at [152, 429] on span at bounding box center [149, 428] width 16 height 16
click at [152, 429] on input "E" at bounding box center [149, 428] width 16 height 16
radio input "true"
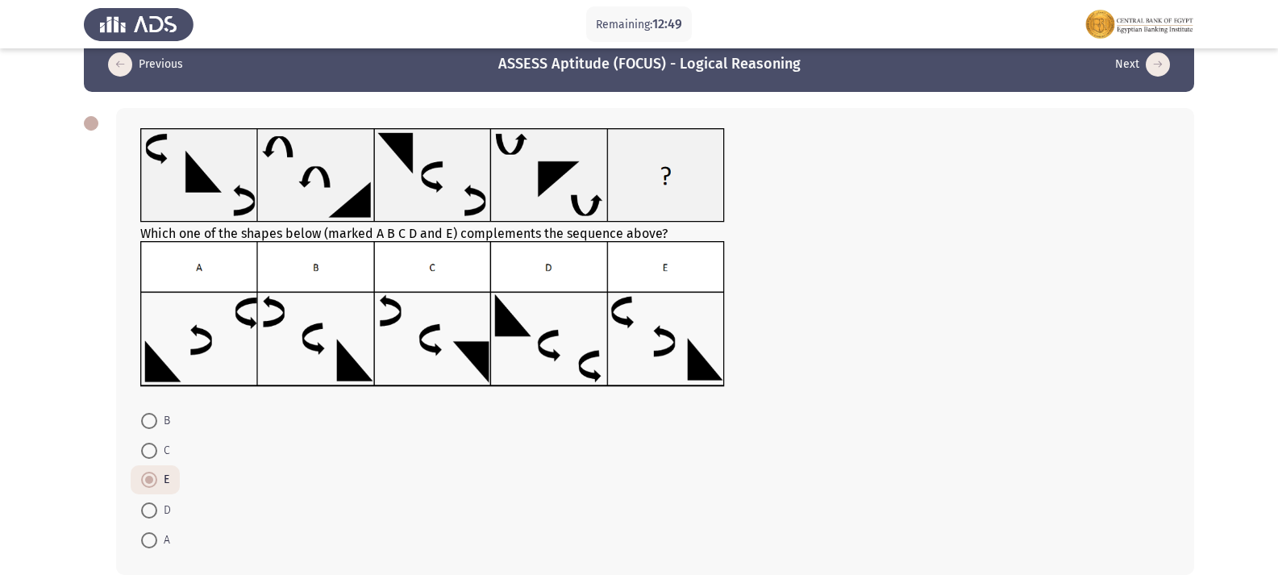
scroll to position [108, 0]
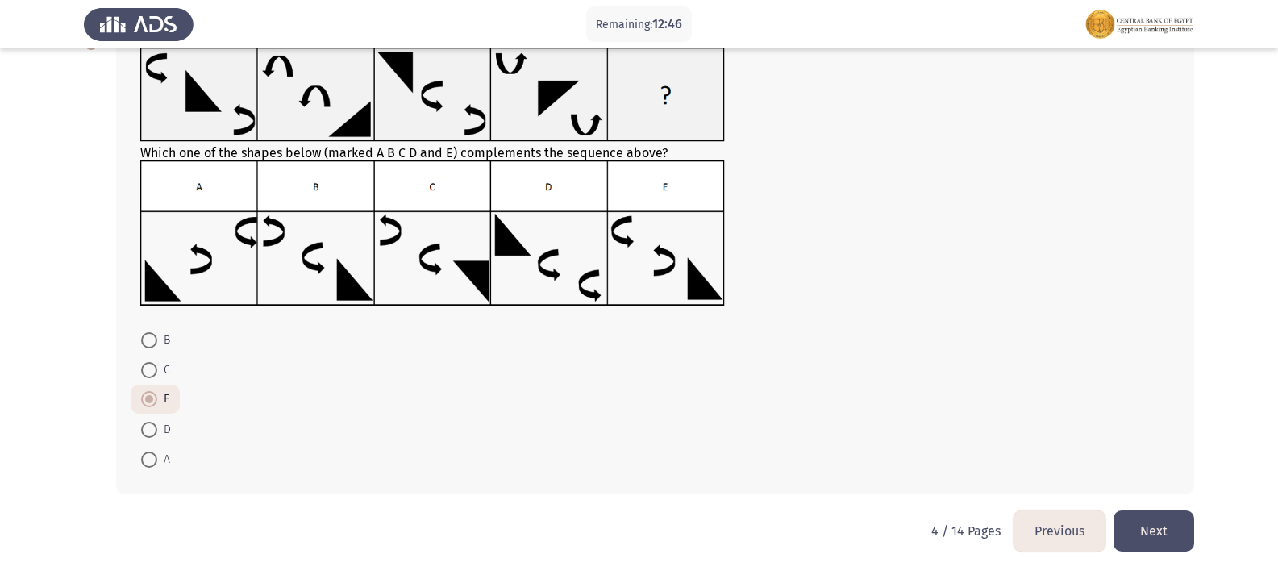
click at [1163, 523] on button "Next" at bounding box center [1154, 531] width 81 height 41
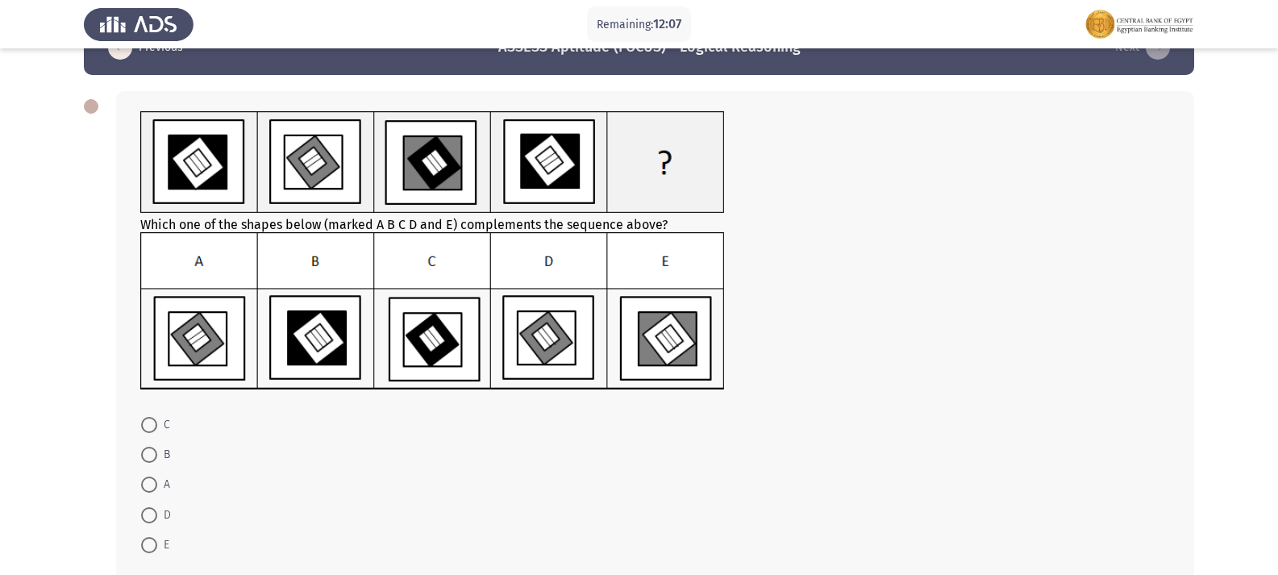
scroll to position [81, 0]
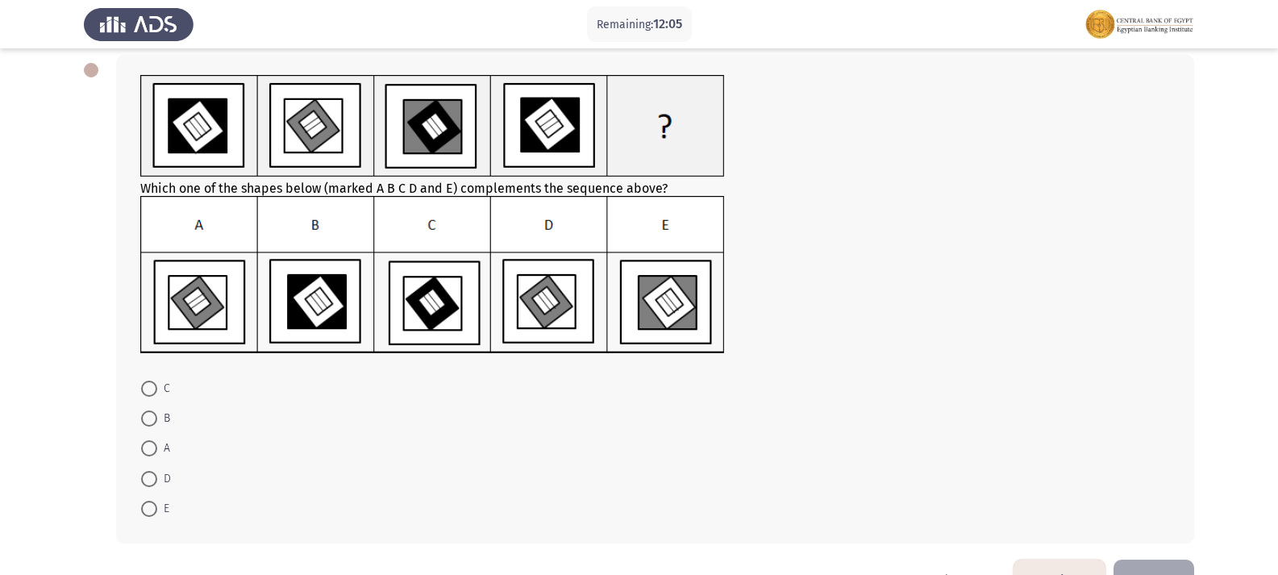
click at [154, 474] on span at bounding box center [149, 479] width 16 height 16
click at [154, 474] on input "D" at bounding box center [149, 479] width 16 height 16
radio input "true"
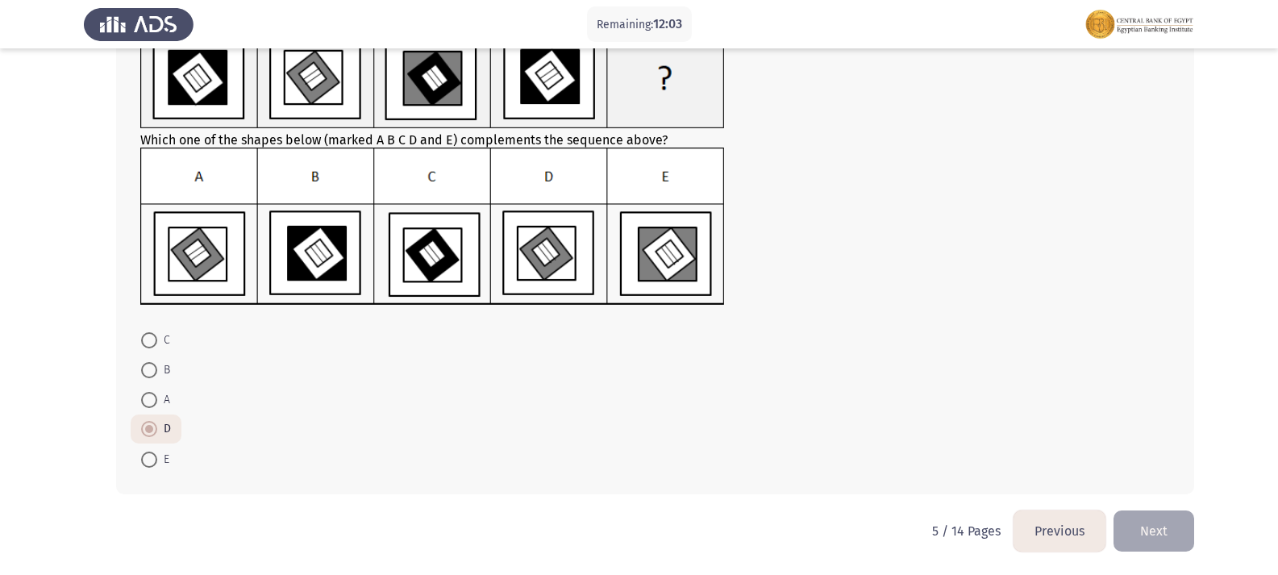
click at [135, 423] on mat-radio-button "D" at bounding box center [156, 429] width 51 height 29
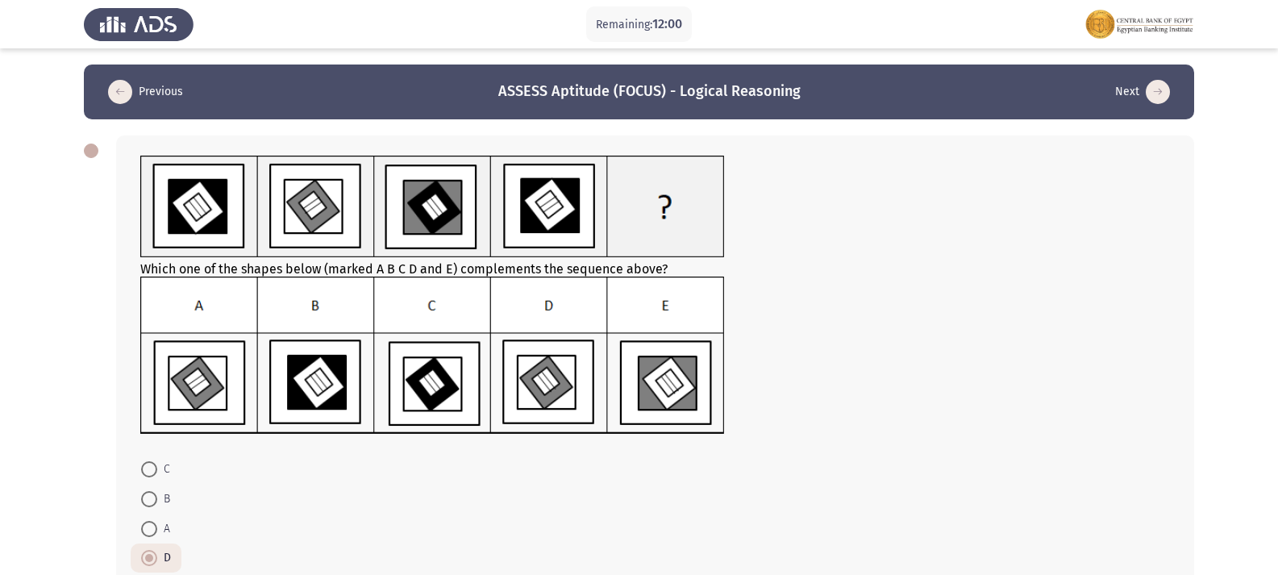
click at [150, 548] on mat-radio-button "D" at bounding box center [156, 558] width 51 height 29
click at [153, 557] on span at bounding box center [149, 558] width 16 height 16
click at [153, 557] on input "D" at bounding box center [149, 558] width 16 height 16
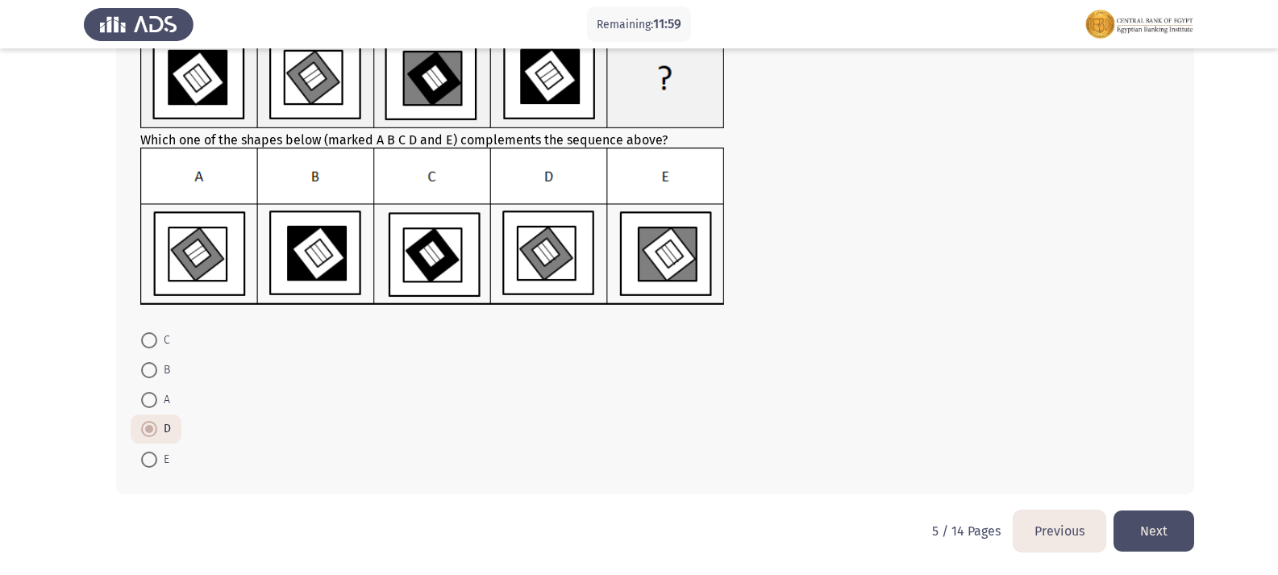
click at [1178, 516] on button "Next" at bounding box center [1154, 531] width 81 height 41
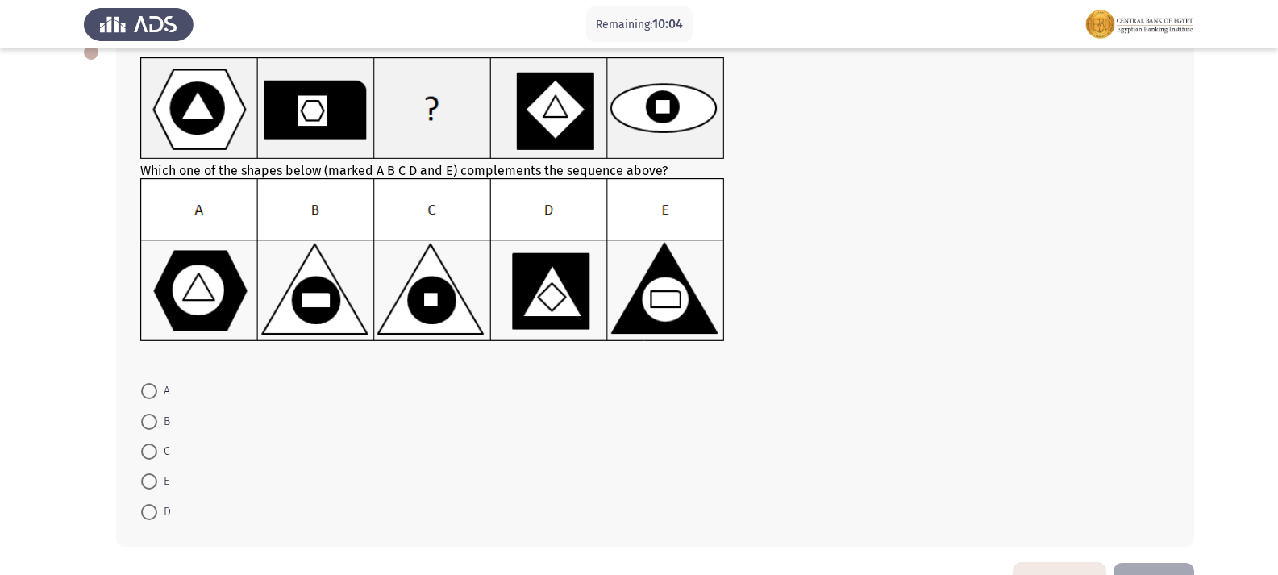
scroll to position [70, 0]
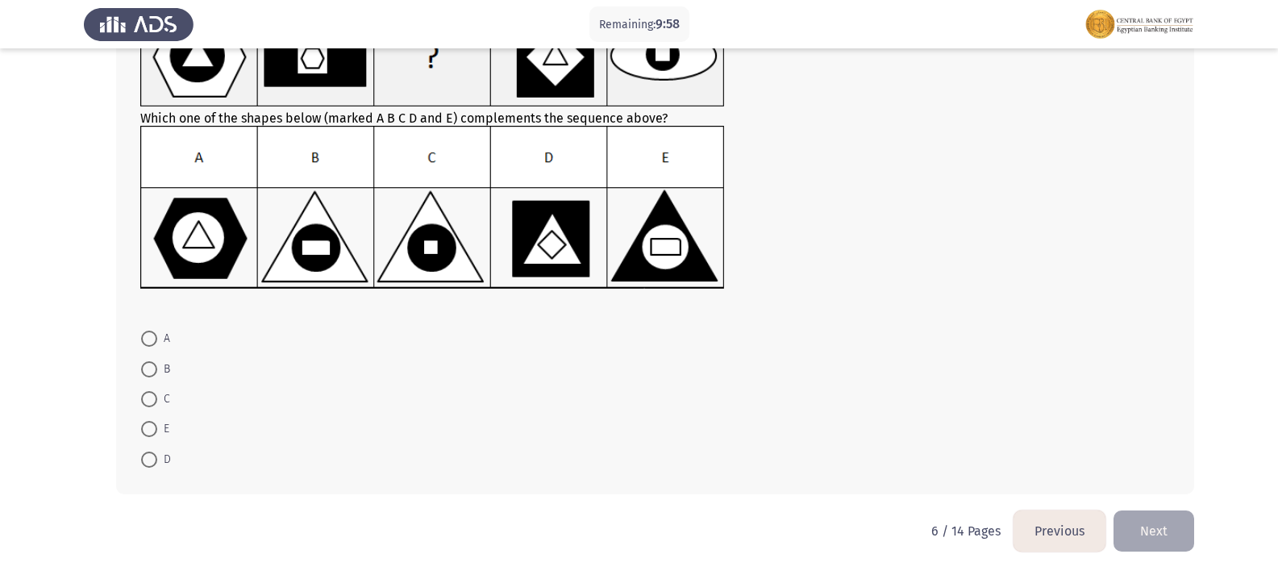
click at [163, 400] on span "C" at bounding box center [163, 399] width 13 height 19
click at [157, 400] on input "C" at bounding box center [149, 399] width 16 height 16
radio input "true"
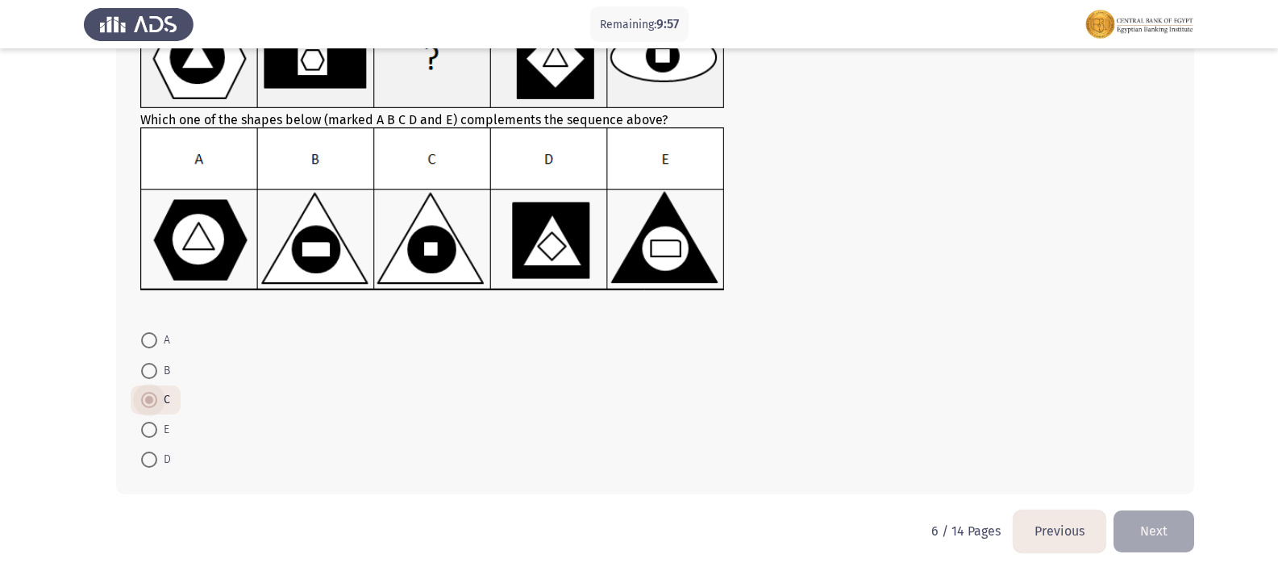
scroll to position [149, 0]
click at [1146, 526] on button "Next" at bounding box center [1154, 531] width 81 height 41
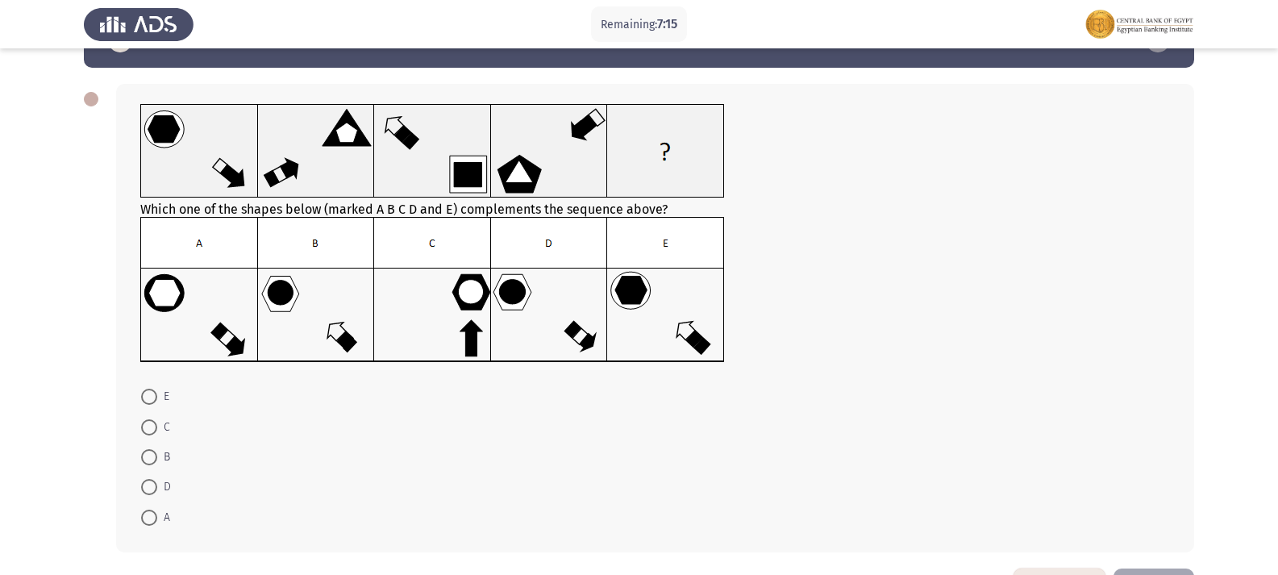
scroll to position [0, 0]
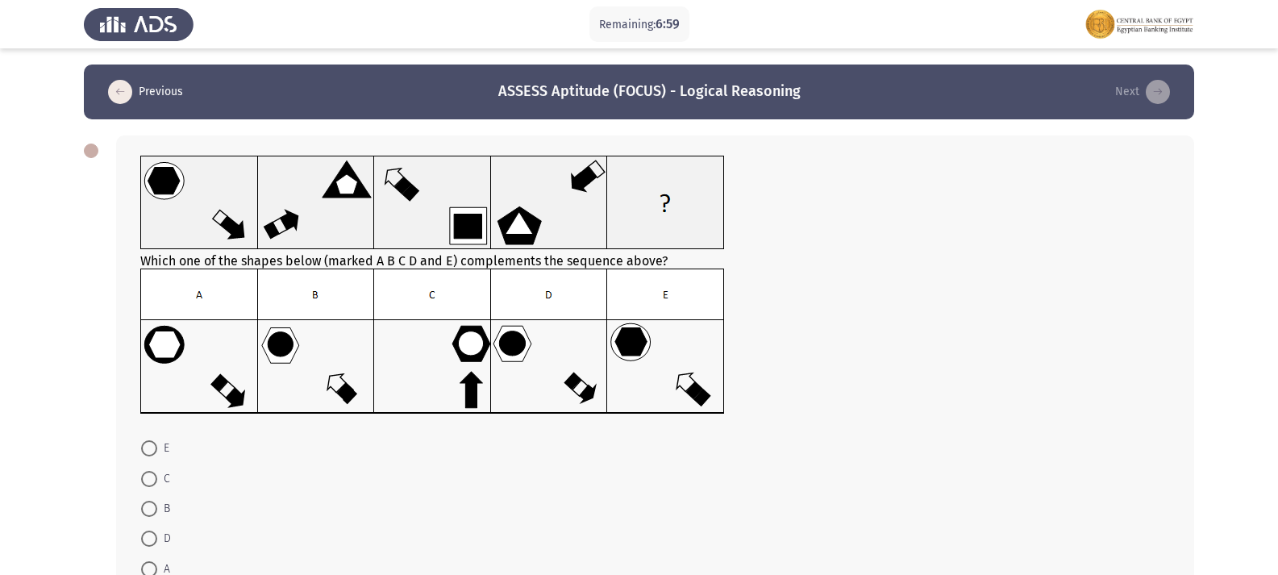
click at [631, 352] on img at bounding box center [432, 342] width 585 height 146
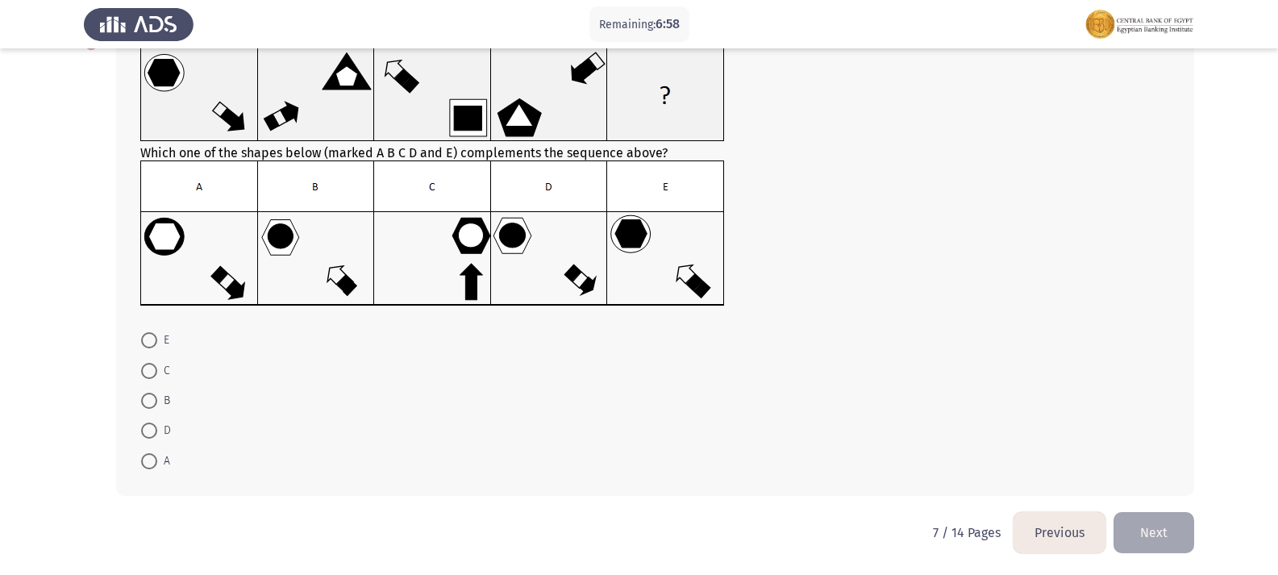
scroll to position [110, 0]
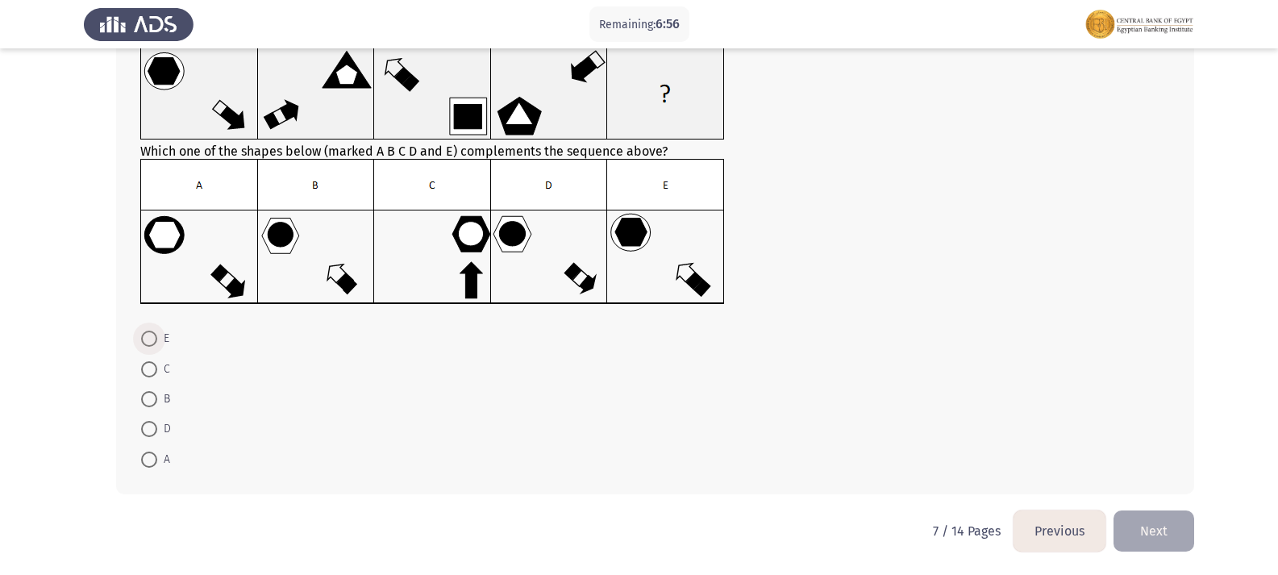
click at [153, 336] on span at bounding box center [149, 339] width 16 height 16
click at [153, 336] on input "E" at bounding box center [149, 339] width 16 height 16
radio input "true"
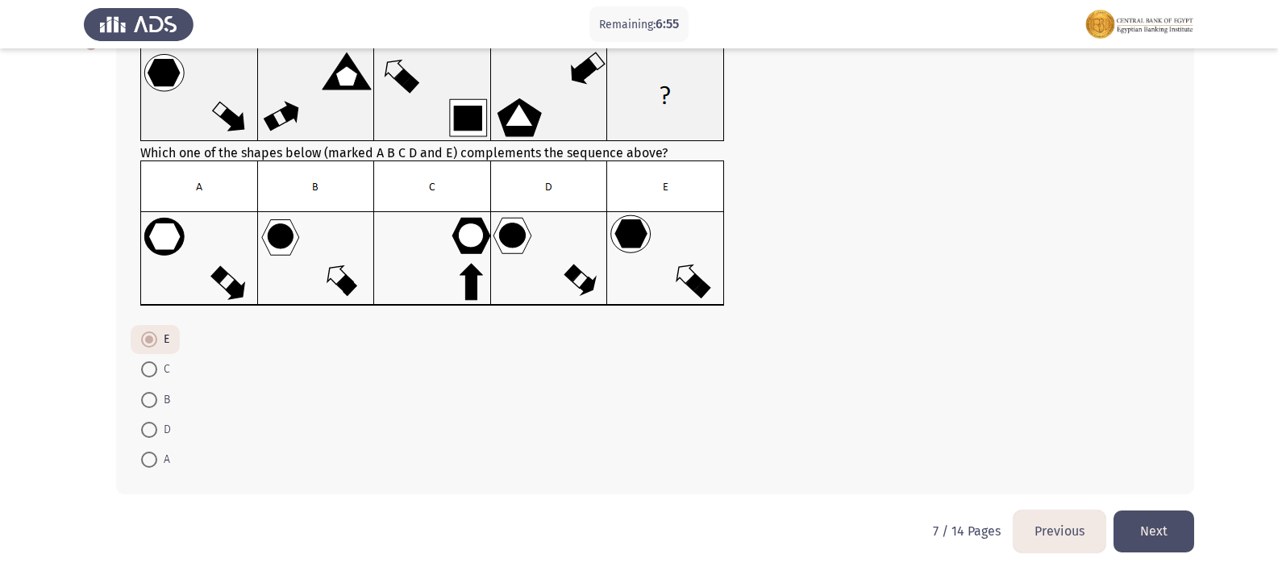
click at [1178, 540] on button "Next" at bounding box center [1154, 531] width 81 height 41
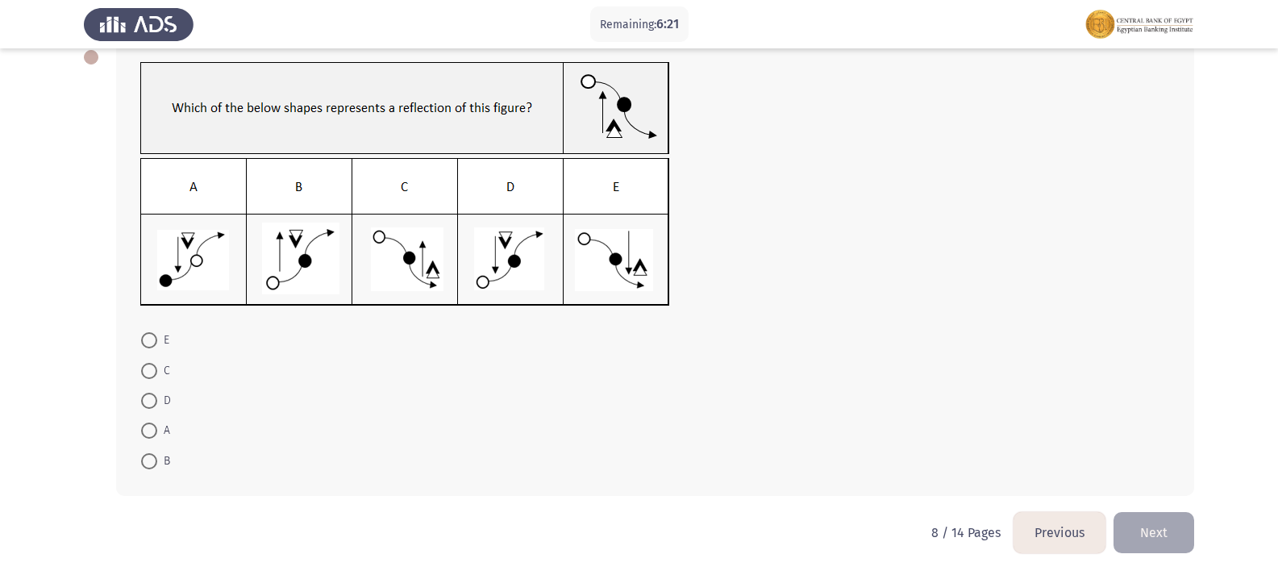
scroll to position [95, 0]
click at [271, 282] on img at bounding box center [405, 230] width 530 height 148
click at [148, 432] on span at bounding box center [149, 429] width 16 height 16
click at [148, 432] on input "A" at bounding box center [149, 429] width 16 height 16
radio input "true"
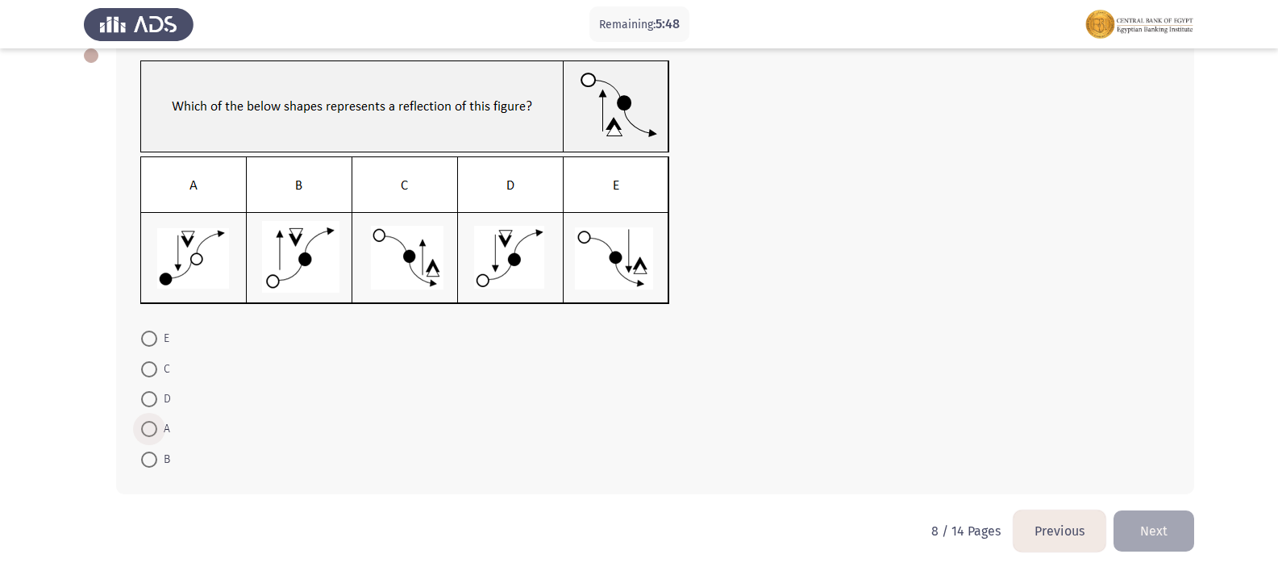
scroll to position [94, 0]
click at [1159, 520] on button "Next" at bounding box center [1154, 531] width 81 height 41
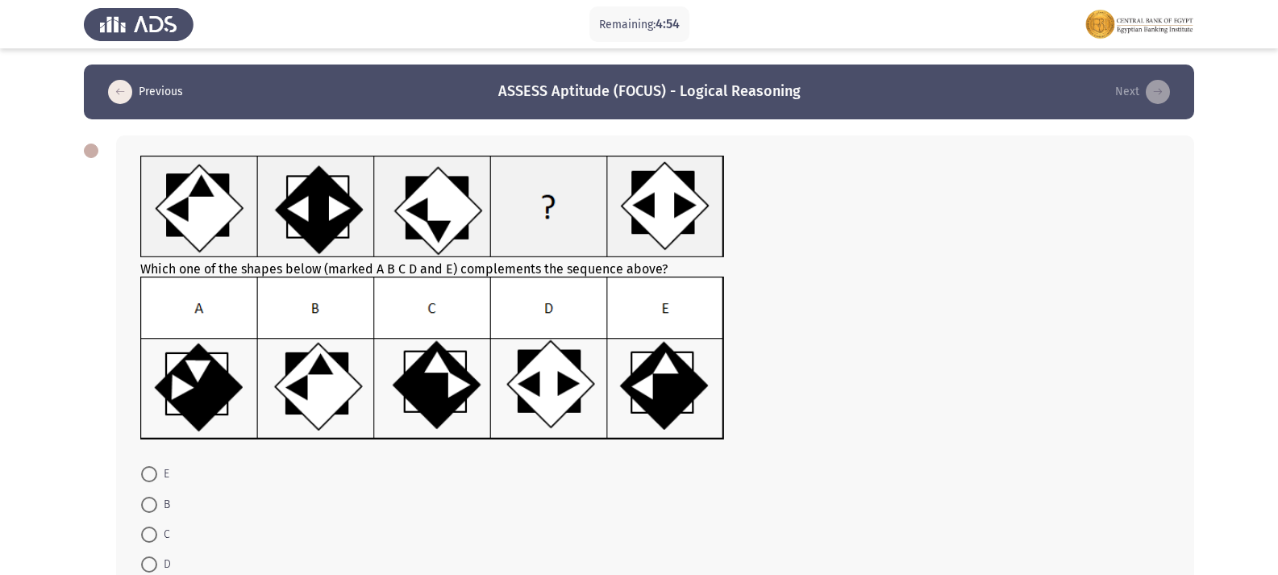
scroll to position [81, 0]
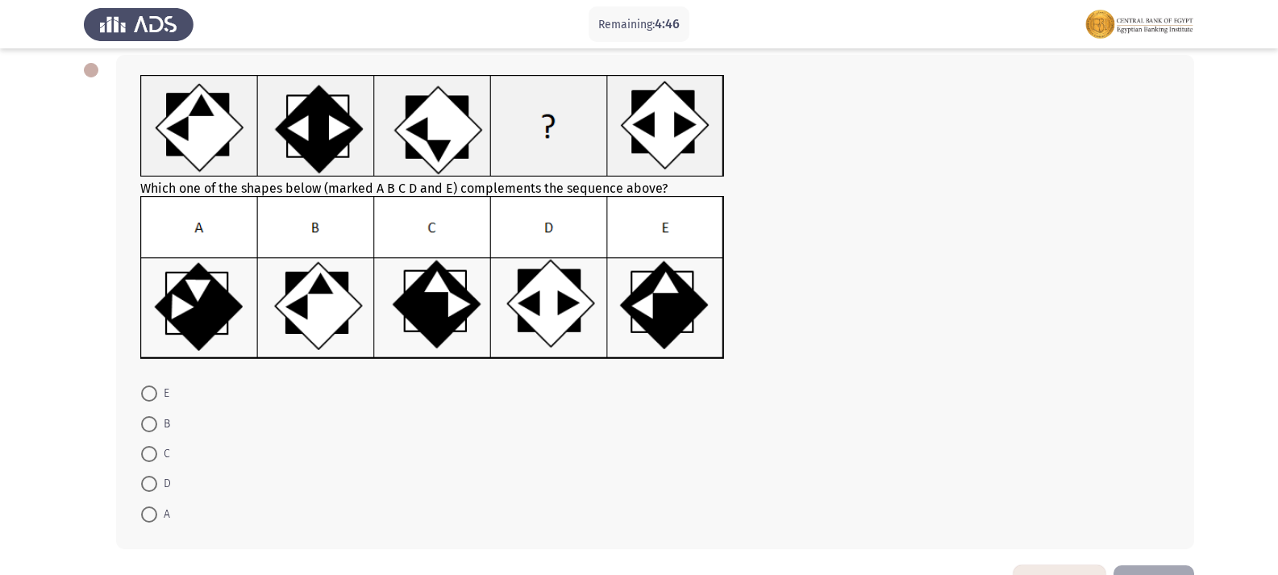
click at [146, 454] on span at bounding box center [149, 454] width 16 height 16
click at [146, 454] on input "C" at bounding box center [149, 454] width 16 height 16
radio input "true"
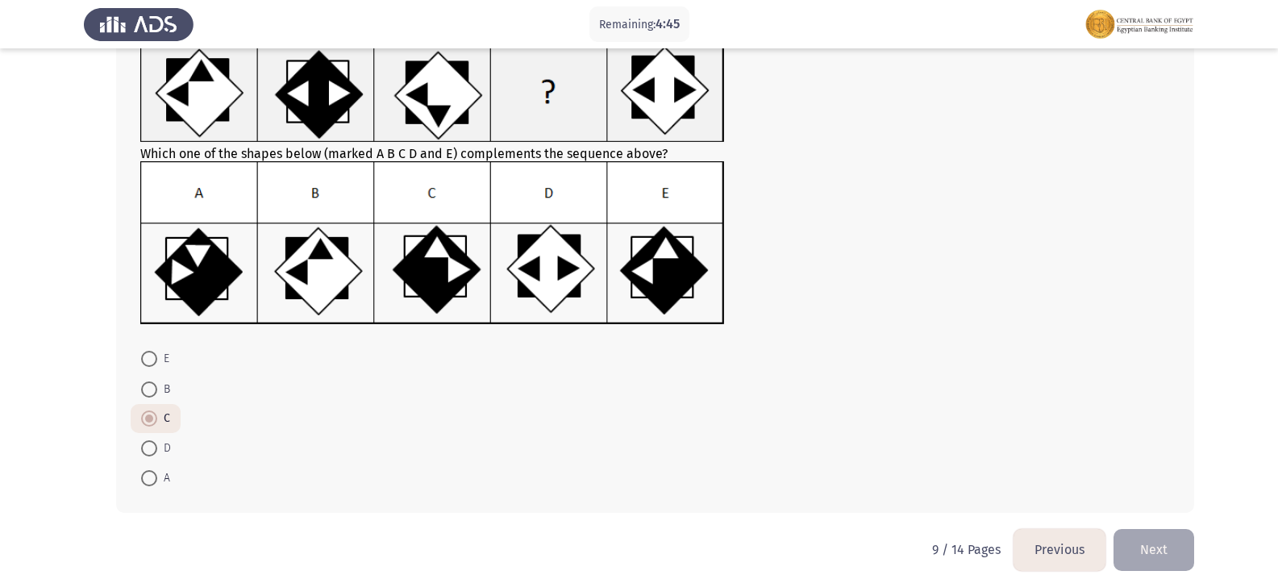
scroll to position [134, 0]
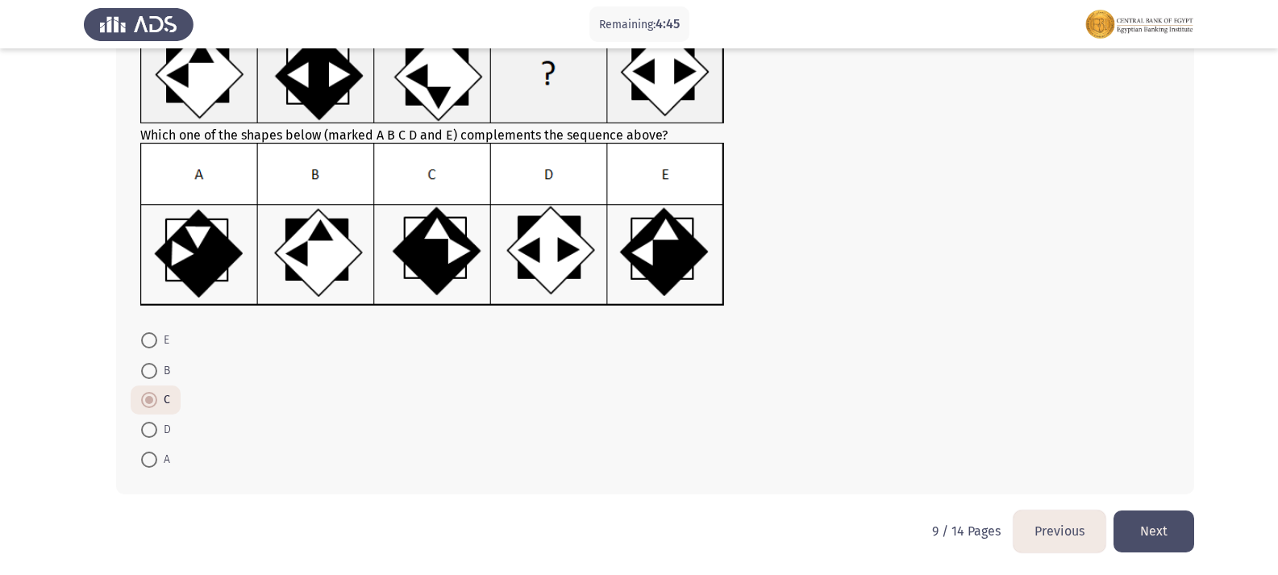
click at [1182, 527] on button "Next" at bounding box center [1154, 531] width 81 height 41
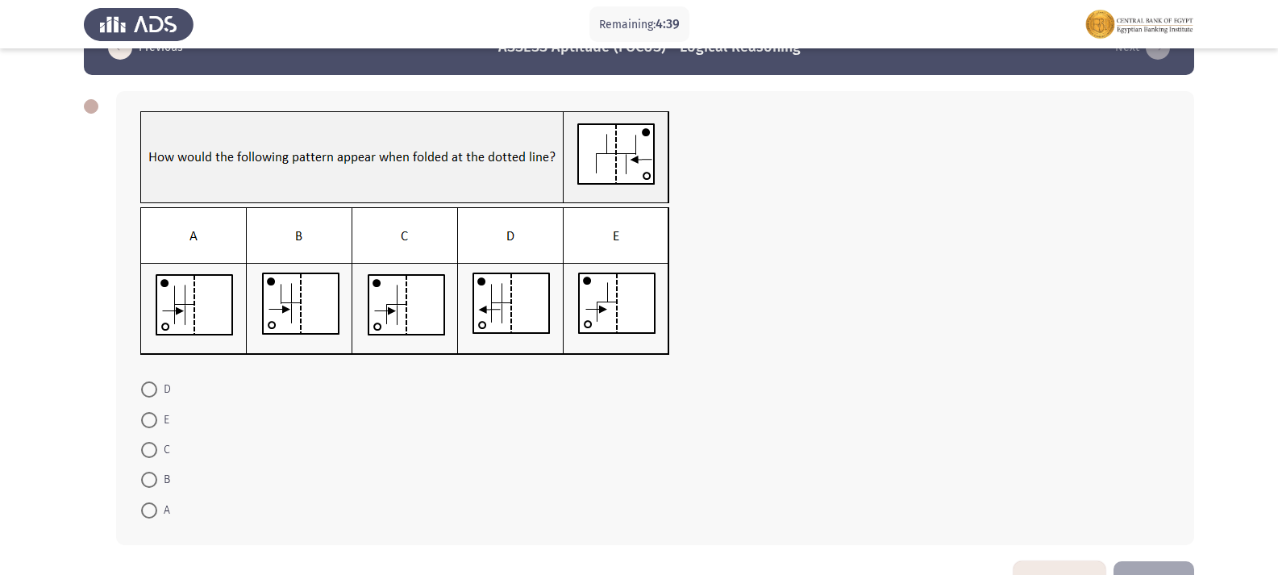
scroll to position [81, 0]
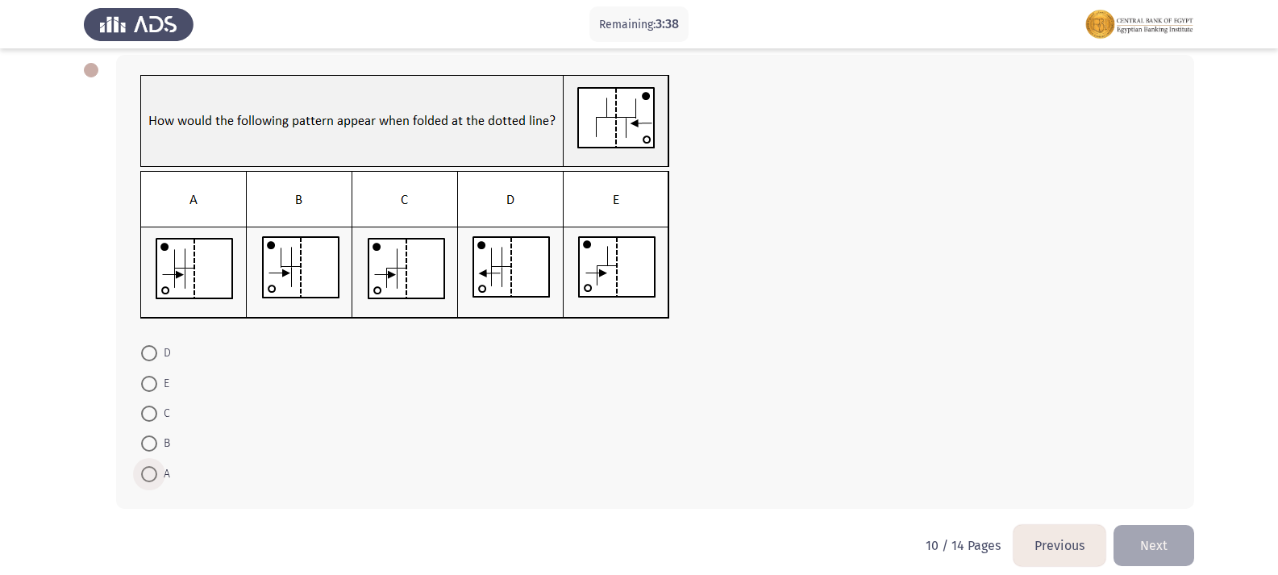
drag, startPoint x: 151, startPoint y: 466, endPoint x: 214, endPoint y: 483, distance: 65.2
click at [151, 467] on span at bounding box center [149, 474] width 16 height 16
click at [151, 467] on input "A" at bounding box center [149, 474] width 16 height 16
radio input "true"
click at [1178, 528] on button "Next" at bounding box center [1154, 543] width 81 height 41
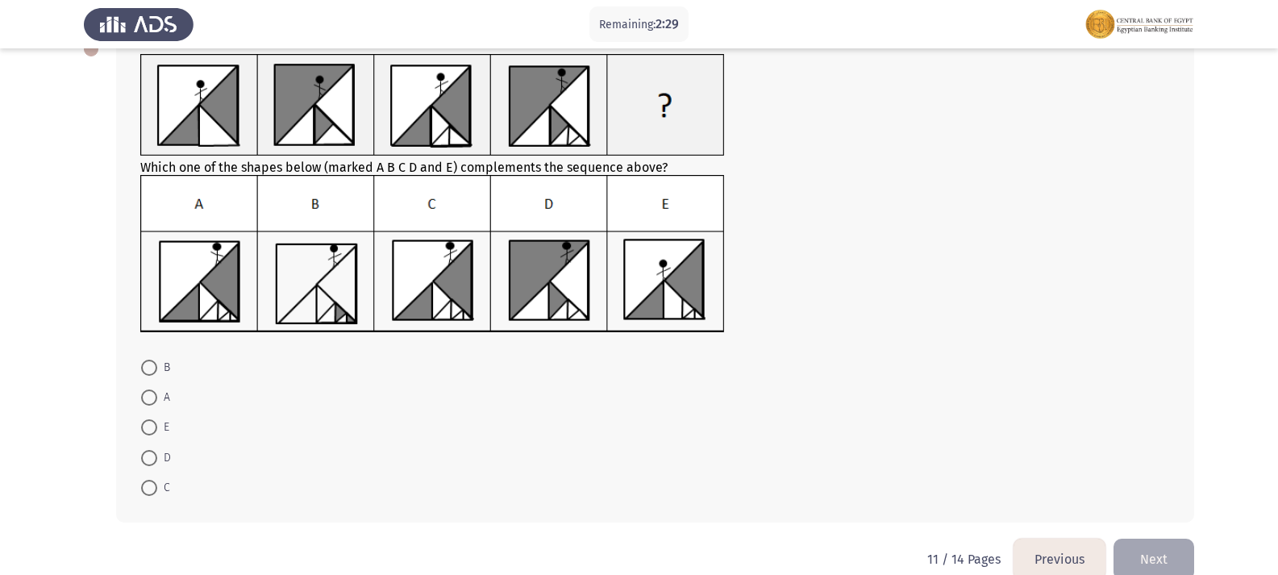
scroll to position [130, 0]
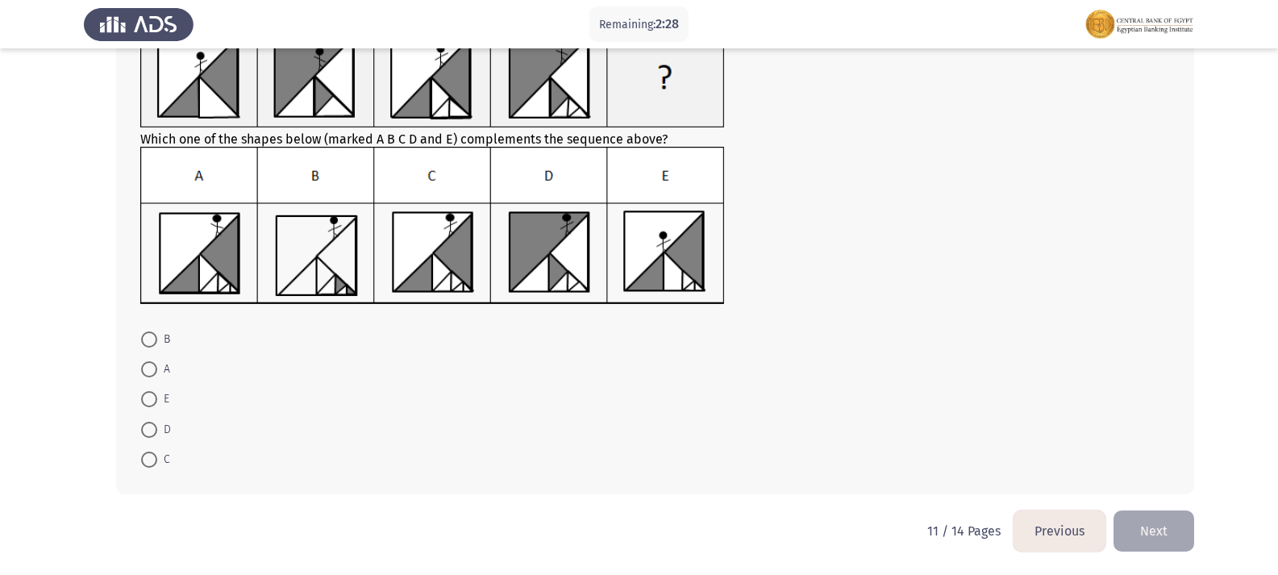
click at [152, 427] on span at bounding box center [149, 430] width 16 height 16
click at [152, 427] on input "D" at bounding box center [149, 430] width 16 height 16
radio input "true"
click at [143, 443] on mat-radio-button "D" at bounding box center [156, 429] width 51 height 29
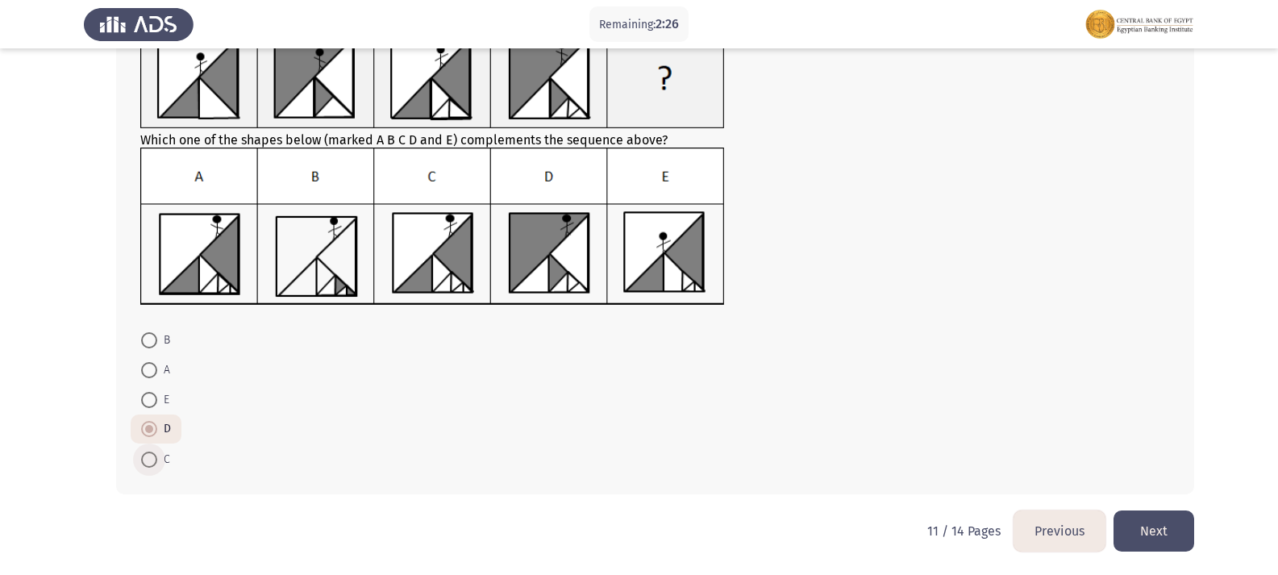
click at [156, 452] on span at bounding box center [149, 460] width 16 height 16
click at [156, 452] on input "C" at bounding box center [149, 460] width 16 height 16
radio input "true"
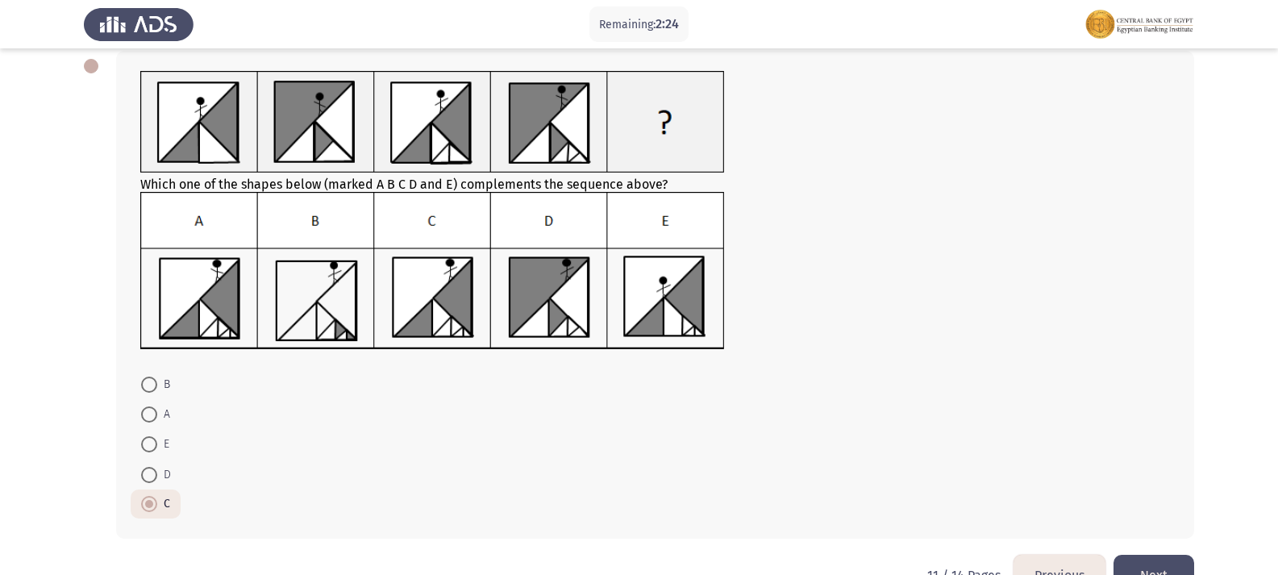
scroll to position [48, 0]
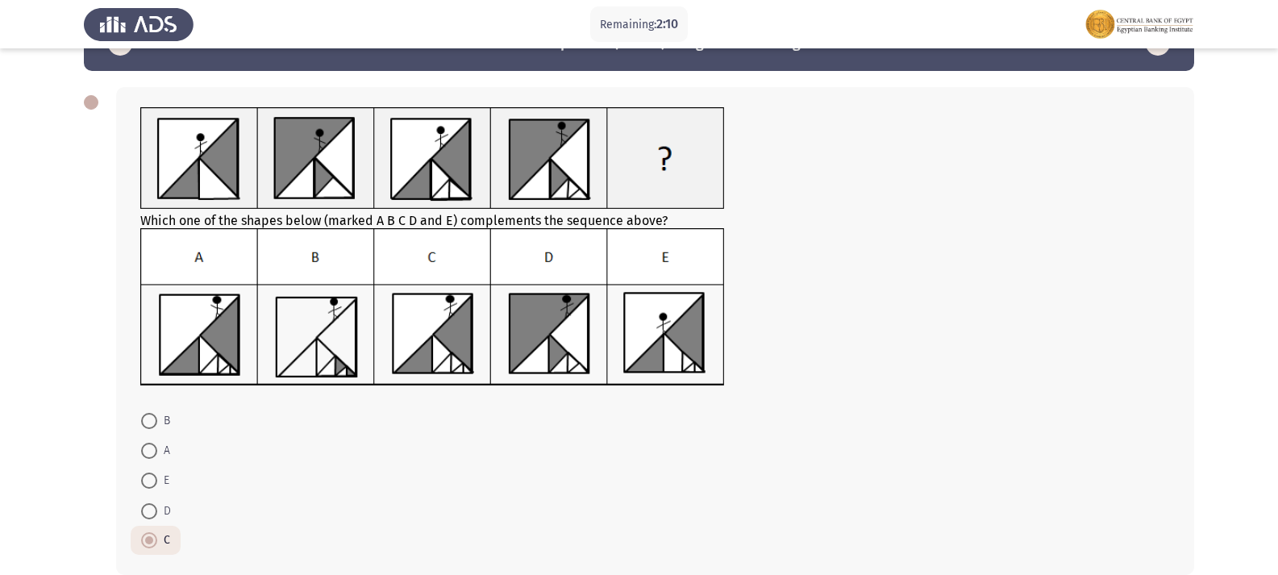
click at [151, 538] on span at bounding box center [149, 540] width 8 height 8
click at [151, 538] on input "C" at bounding box center [149, 540] width 16 height 16
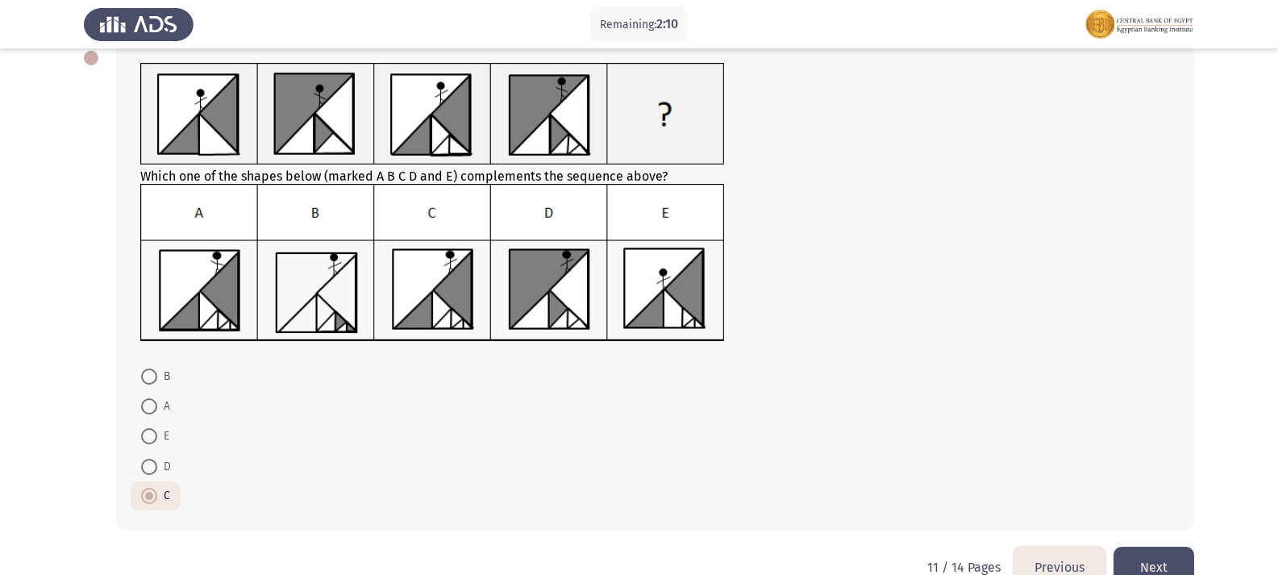
scroll to position [129, 0]
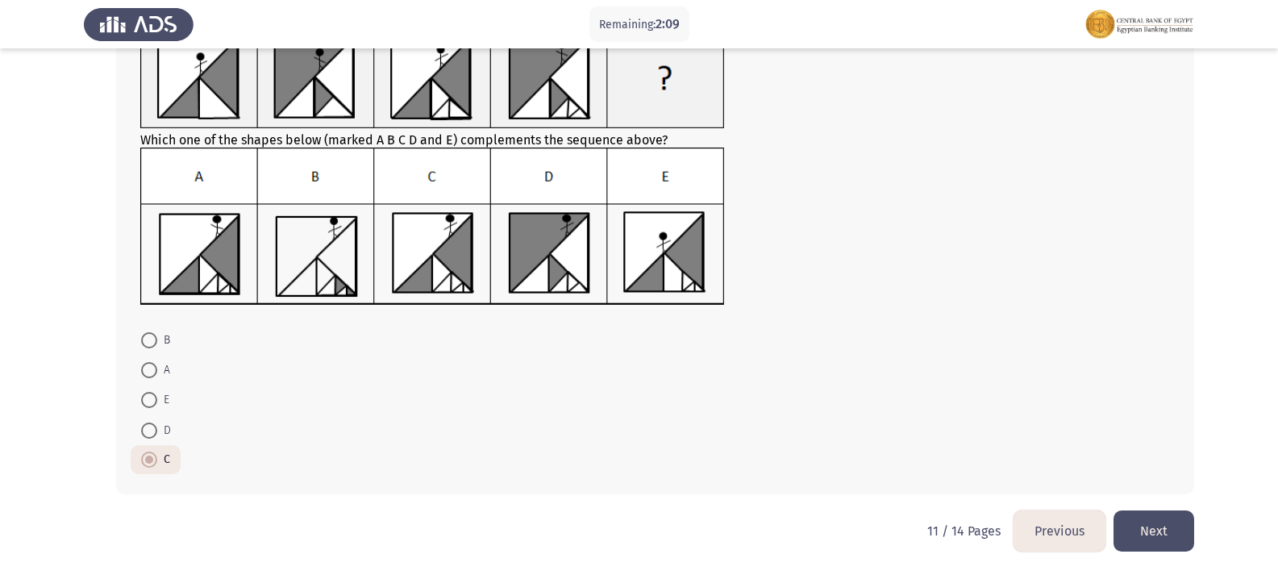
click at [1162, 520] on button "Next" at bounding box center [1154, 531] width 81 height 41
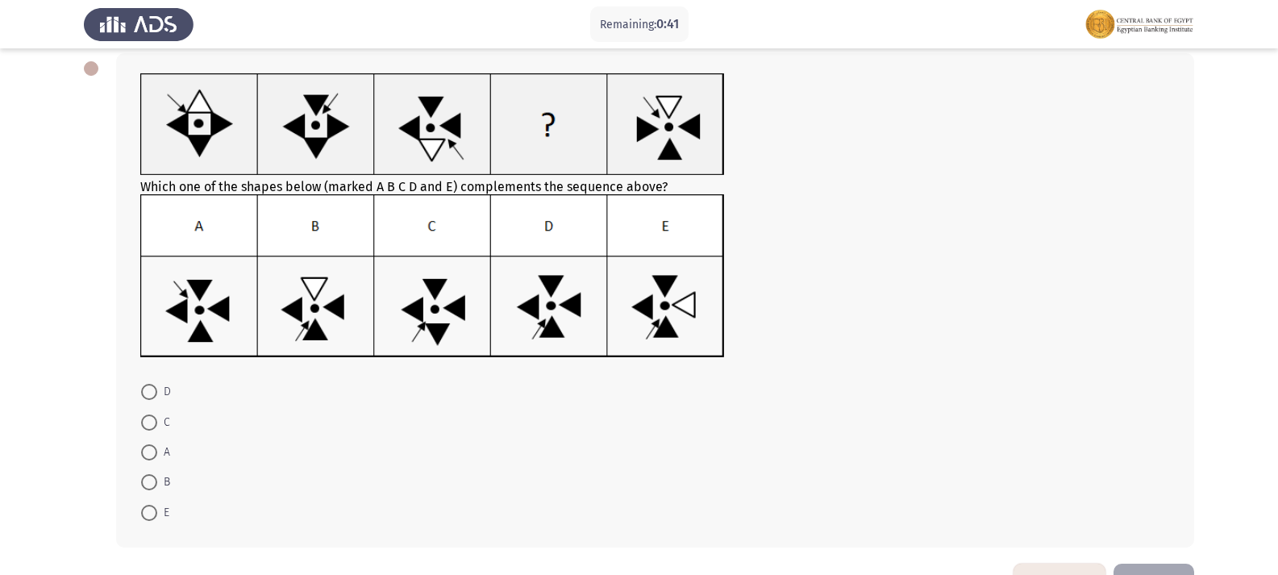
scroll to position [55, 0]
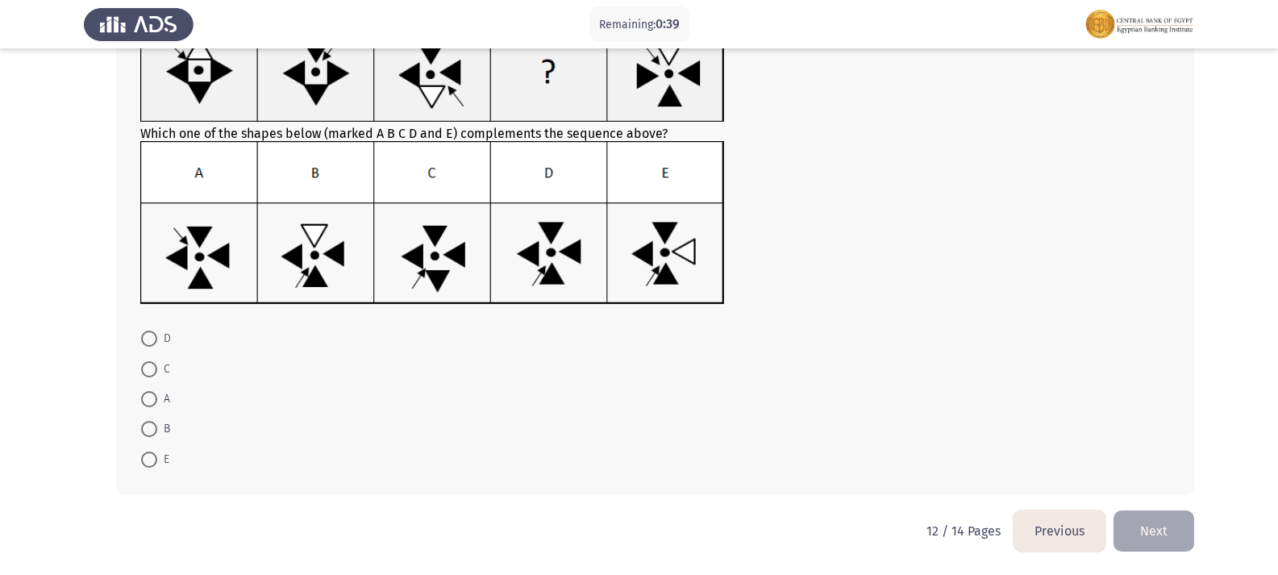
click at [150, 434] on span at bounding box center [149, 429] width 16 height 16
click at [150, 434] on input "B" at bounding box center [149, 429] width 16 height 16
radio input "true"
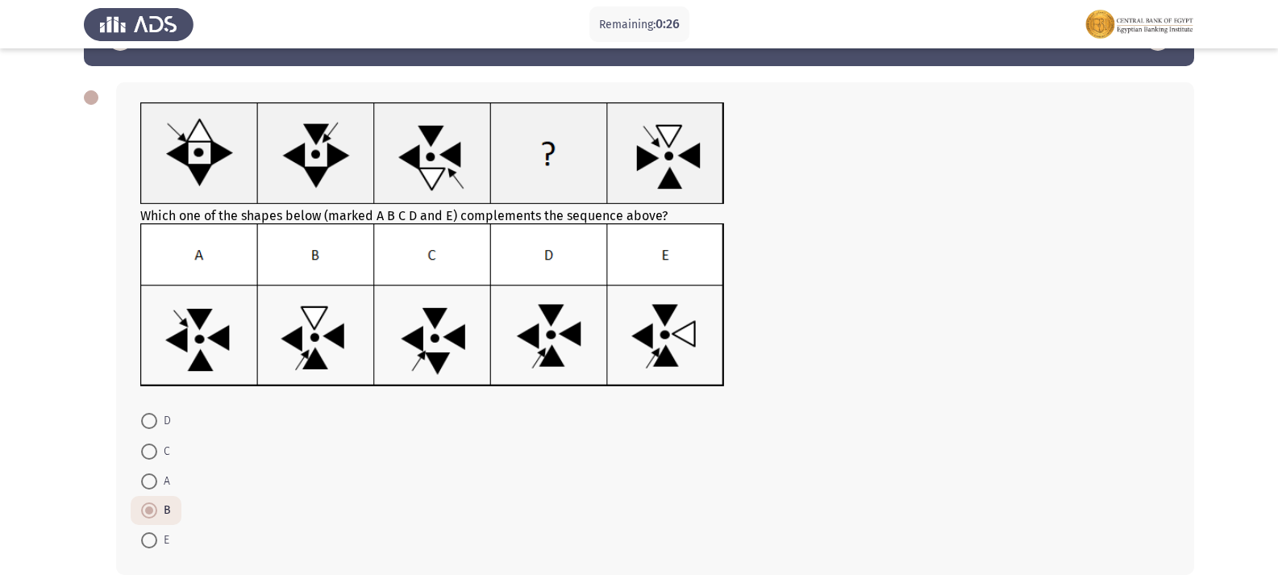
scroll to position [134, 0]
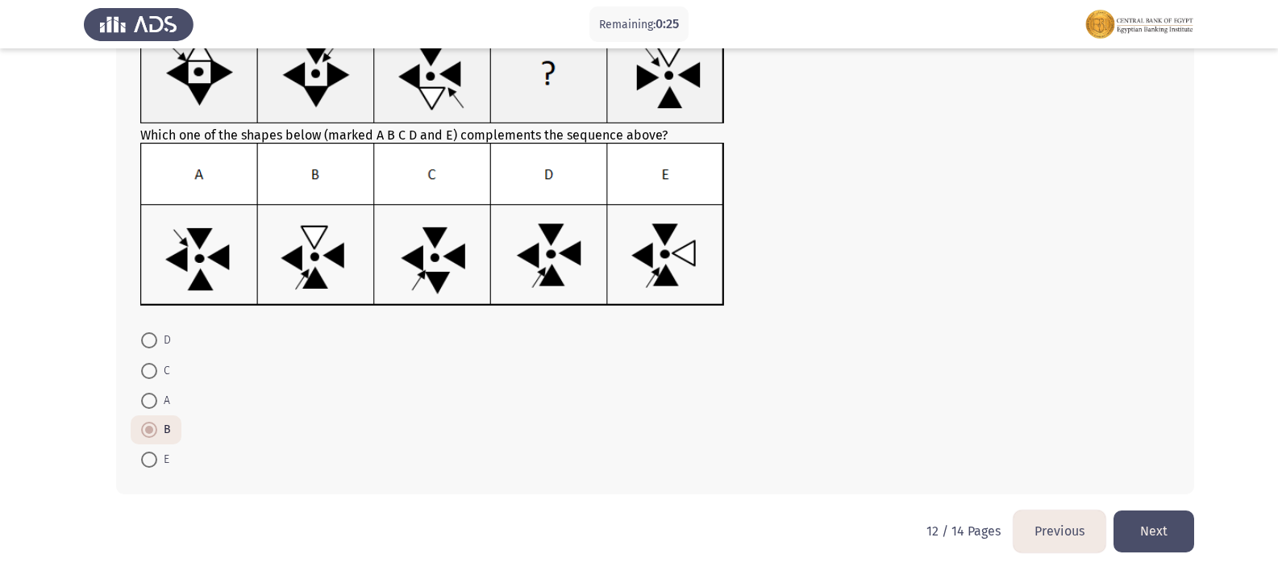
click at [1177, 521] on button "Next" at bounding box center [1154, 531] width 81 height 41
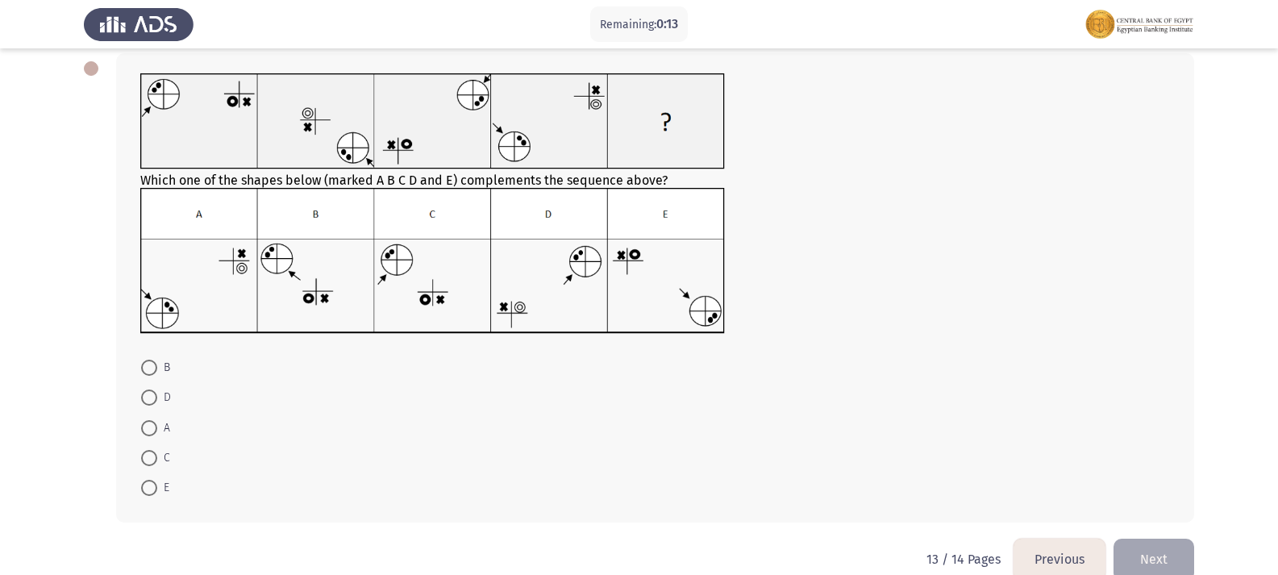
scroll to position [111, 0]
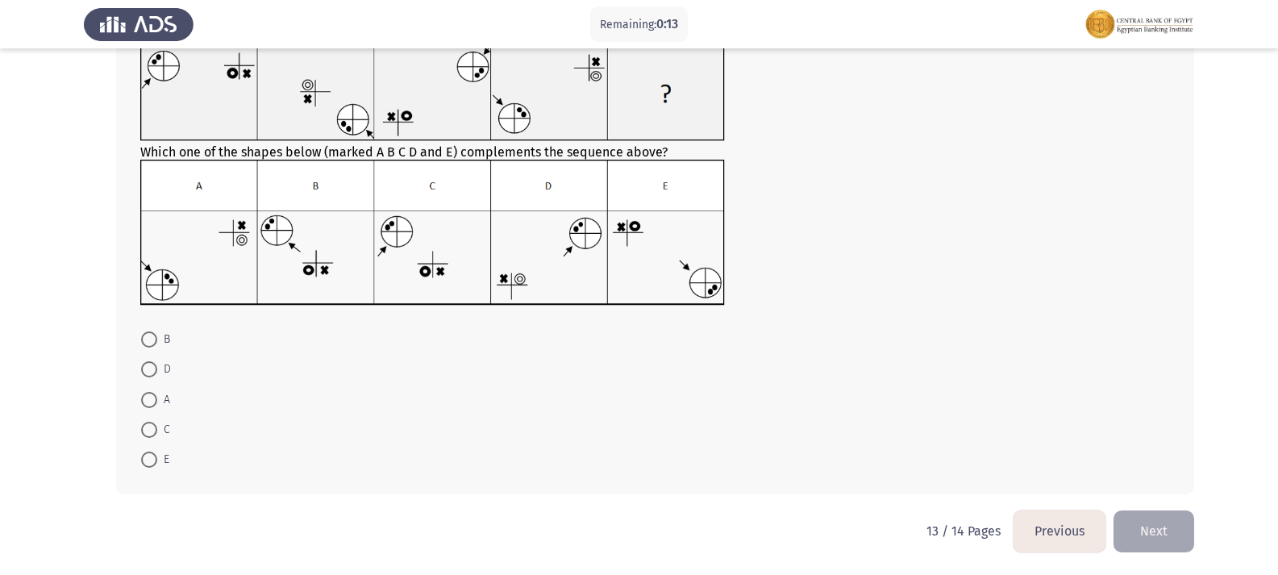
click at [167, 419] on mat-radio-button "C" at bounding box center [156, 430] width 50 height 30
click at [155, 422] on span at bounding box center [149, 430] width 16 height 16
click at [155, 422] on input "C" at bounding box center [149, 430] width 16 height 16
radio input "true"
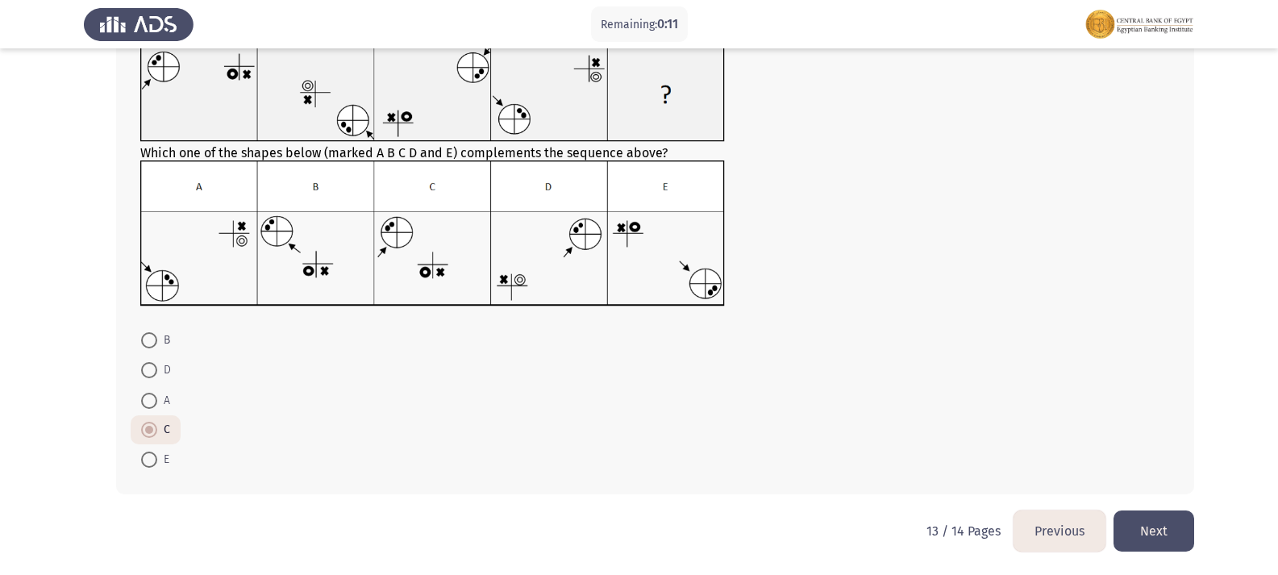
click at [1162, 516] on button "Next" at bounding box center [1154, 531] width 81 height 41
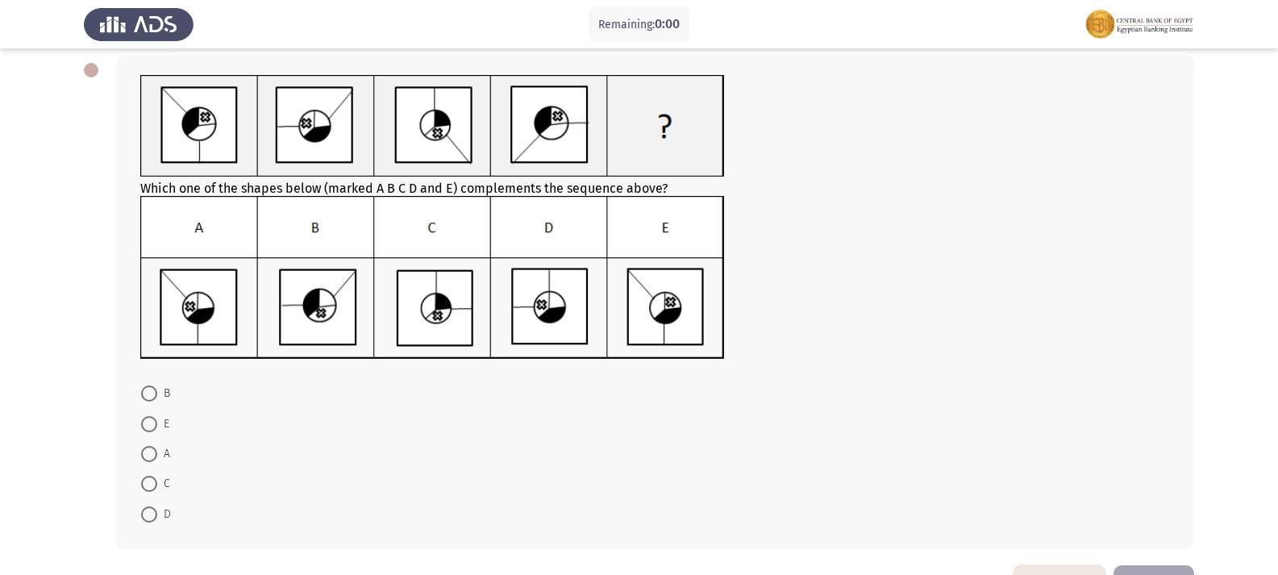
scroll to position [0, 0]
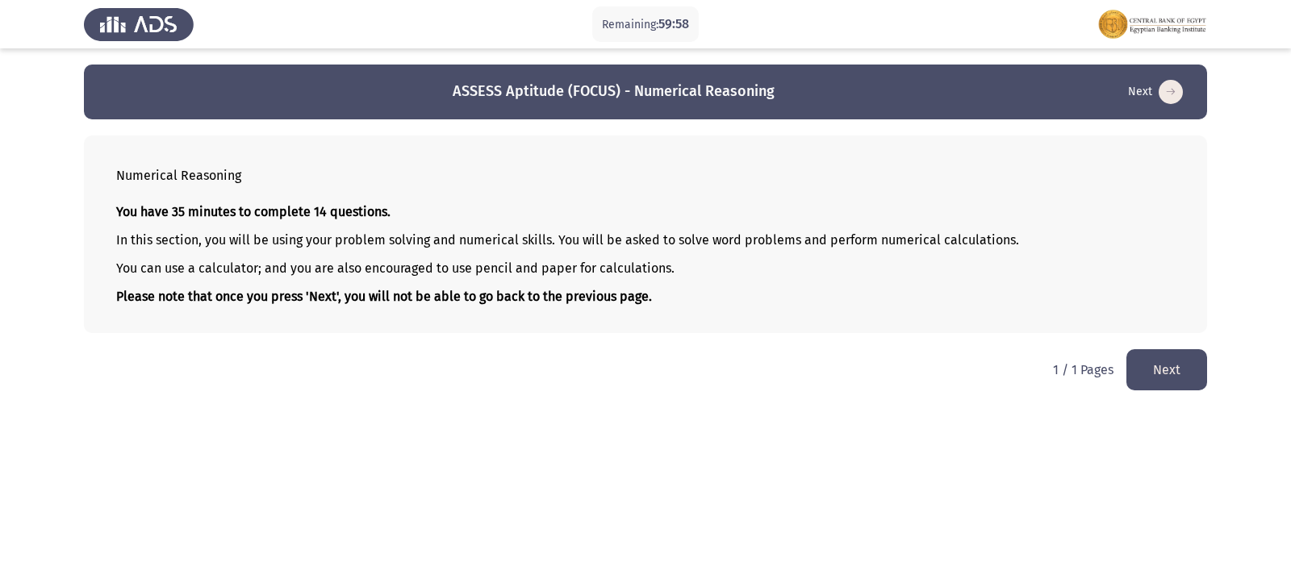
click at [1192, 381] on button "Next" at bounding box center [1166, 369] width 81 height 41
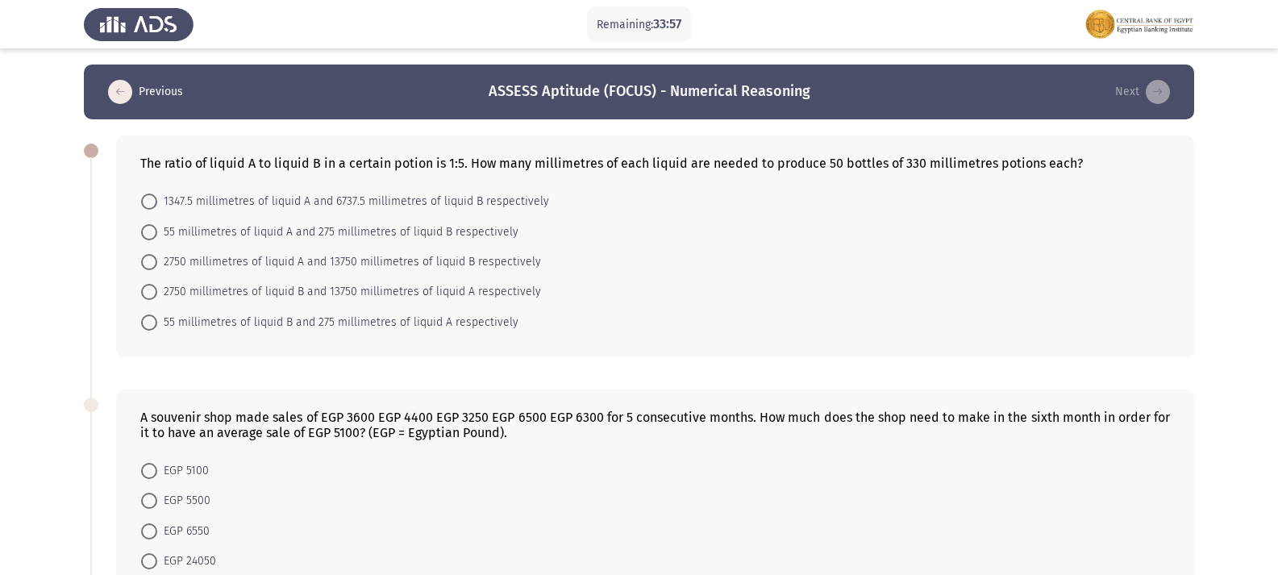
click at [153, 257] on span at bounding box center [149, 262] width 16 height 16
click at [153, 257] on input "2750 millimetres of liquid A and 13750 millimetres of liquid B respectively" at bounding box center [149, 262] width 16 height 16
radio input "true"
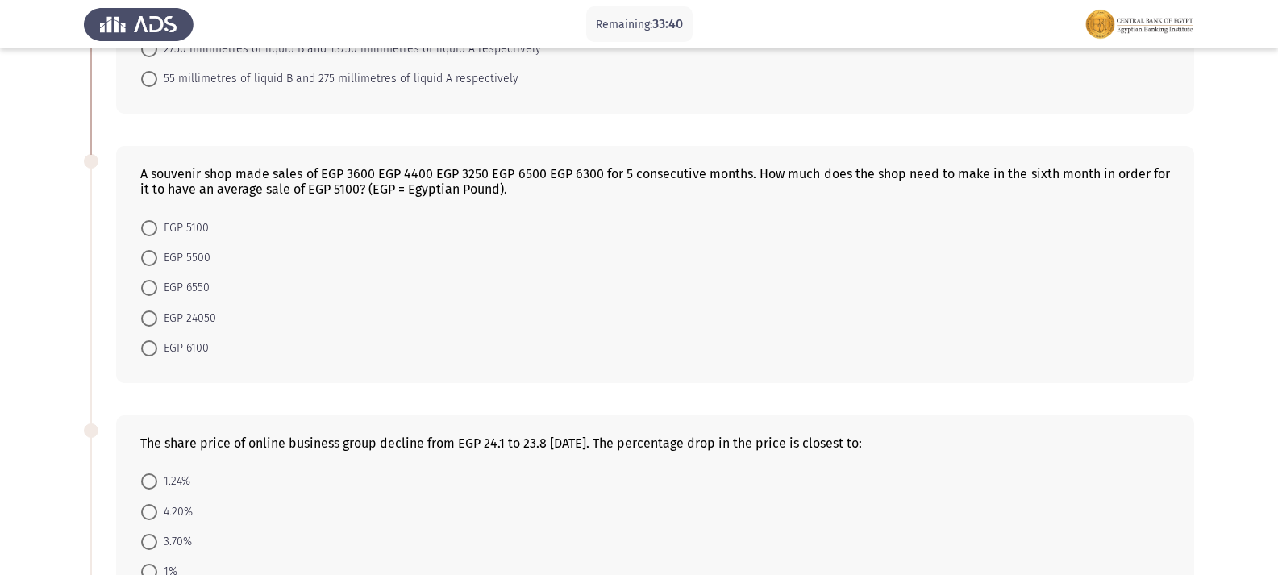
scroll to position [161, 0]
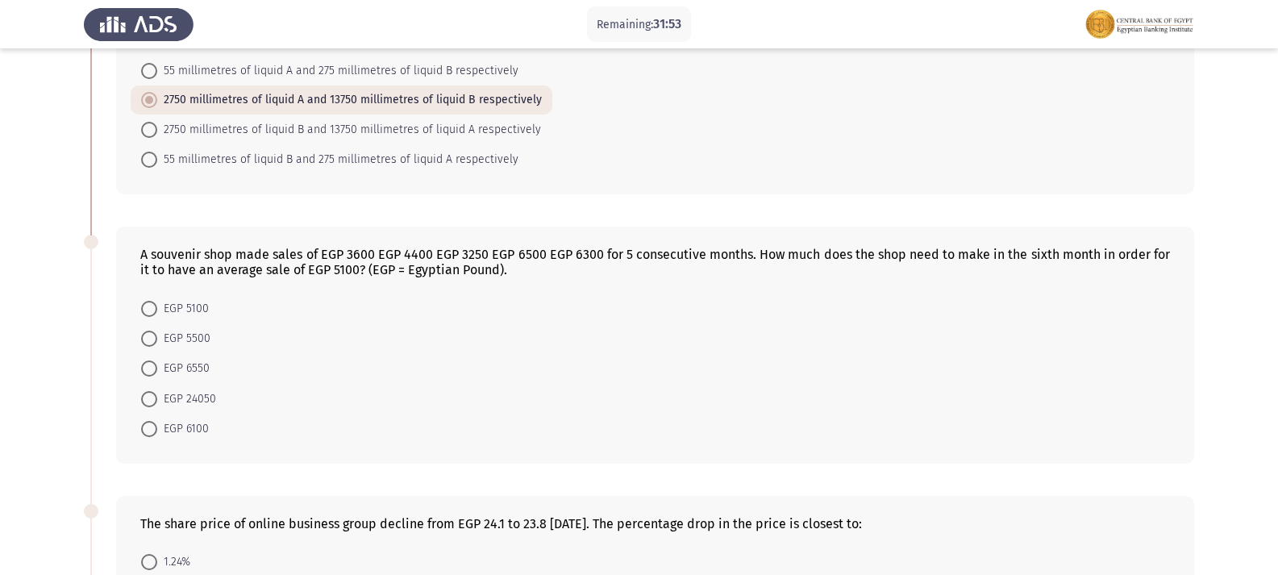
click at [153, 368] on span at bounding box center [149, 369] width 16 height 16
click at [153, 368] on input "EGP 6550" at bounding box center [149, 369] width 16 height 16
radio input "true"
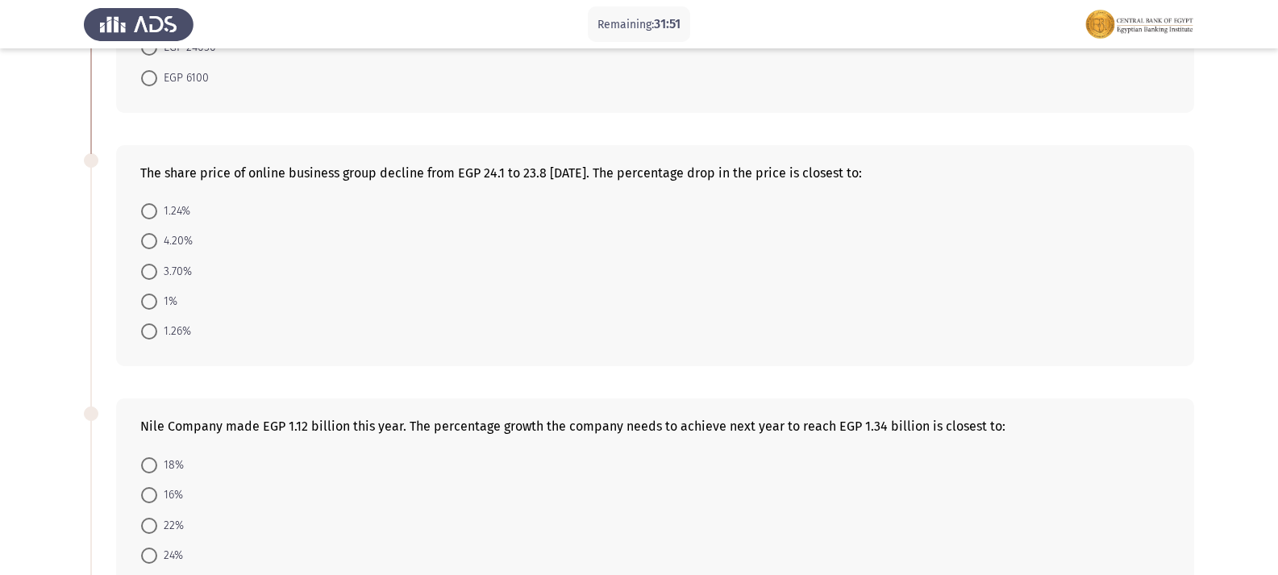
scroll to position [484, 0]
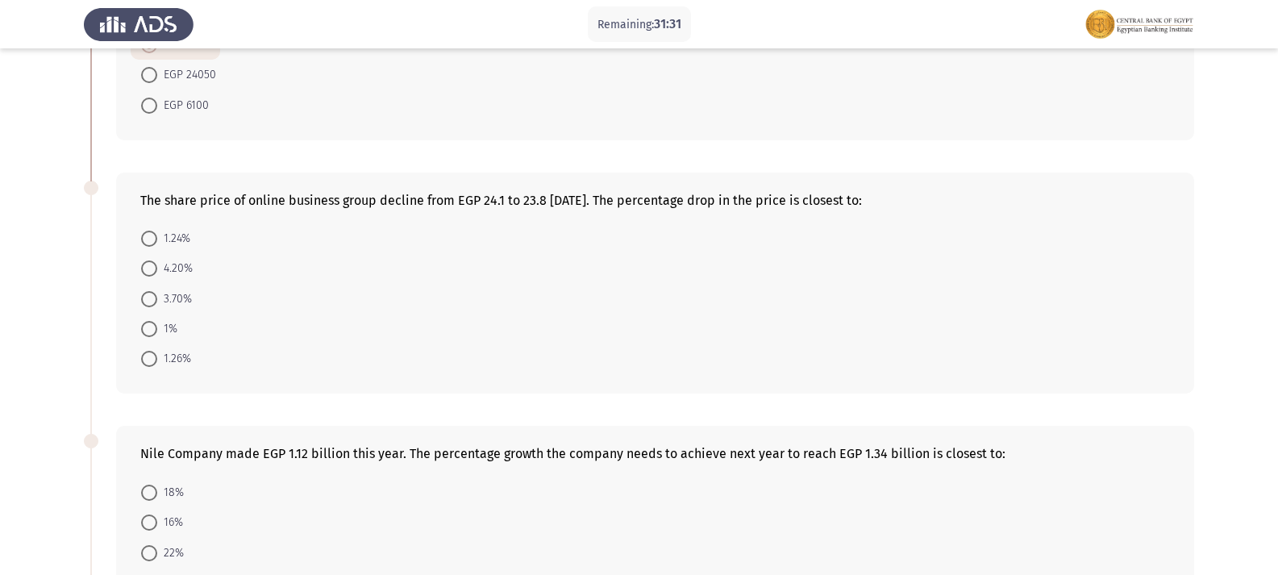
click at [144, 363] on span at bounding box center [149, 359] width 16 height 16
click at [144, 363] on input "1.26%" at bounding box center [149, 359] width 16 height 16
radio input "true"
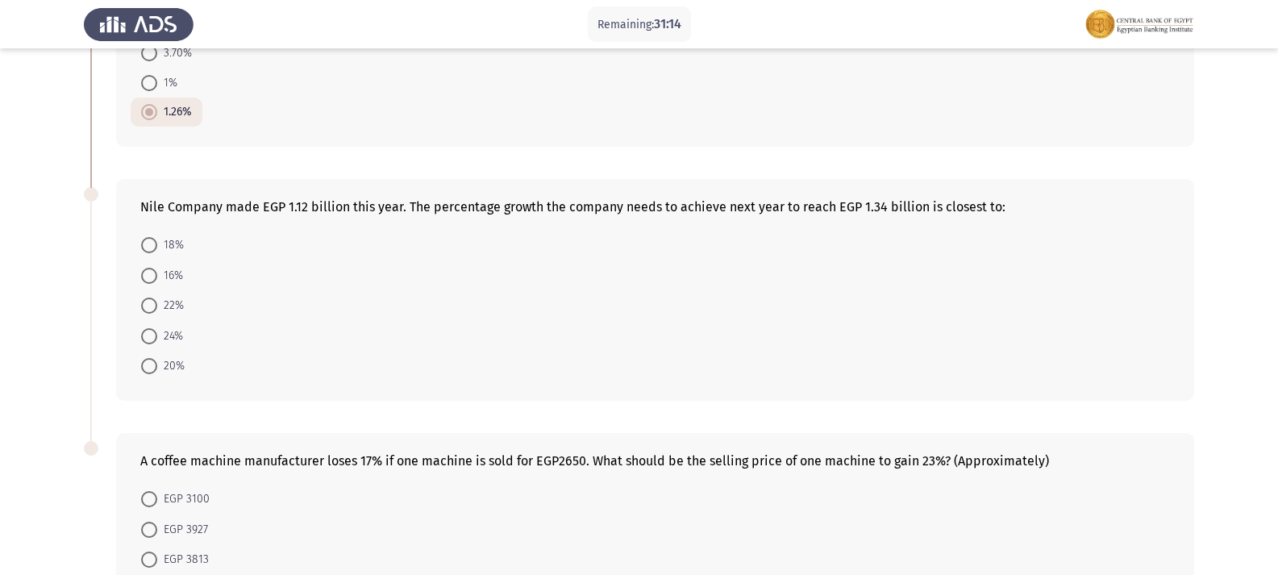
scroll to position [726, 0]
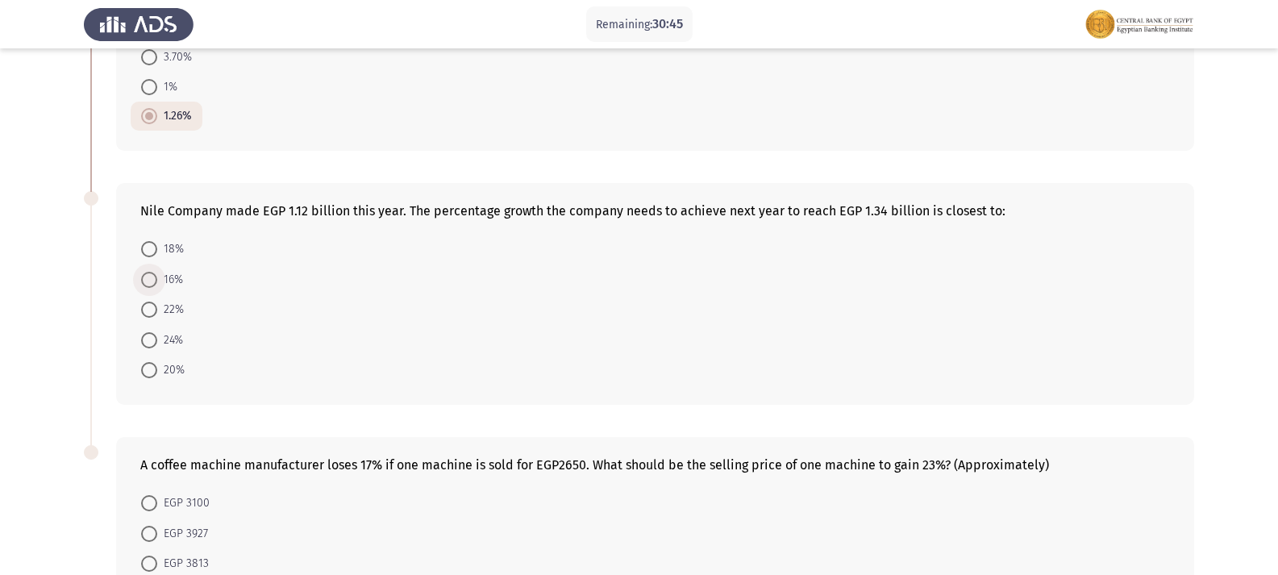
click at [142, 288] on label "16%" at bounding box center [162, 279] width 42 height 19
click at [142, 288] on input "16%" at bounding box center [149, 280] width 16 height 16
radio input "true"
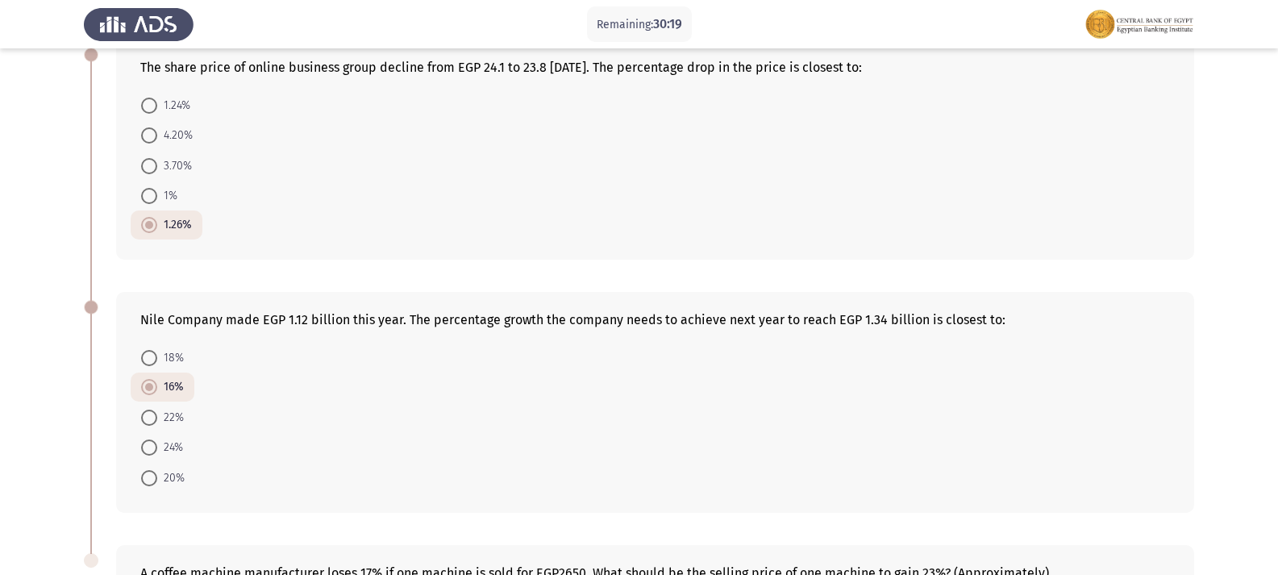
scroll to position [645, 0]
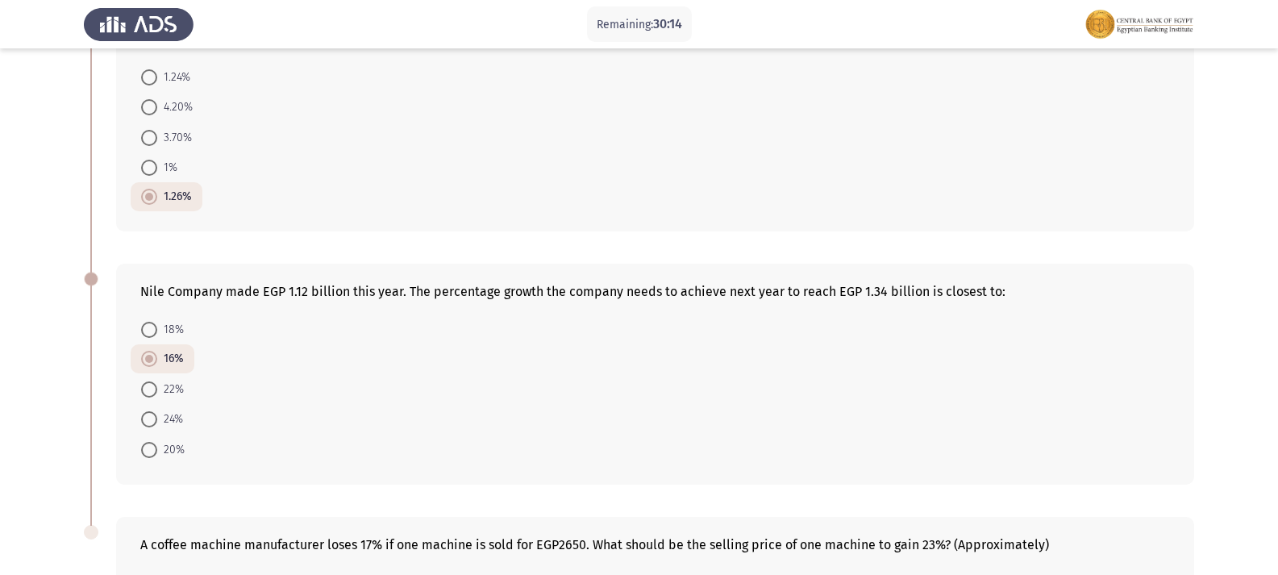
click at [167, 455] on span "20%" at bounding box center [170, 449] width 27 height 19
click at [157, 455] on input "20%" at bounding box center [149, 450] width 16 height 16
radio input "true"
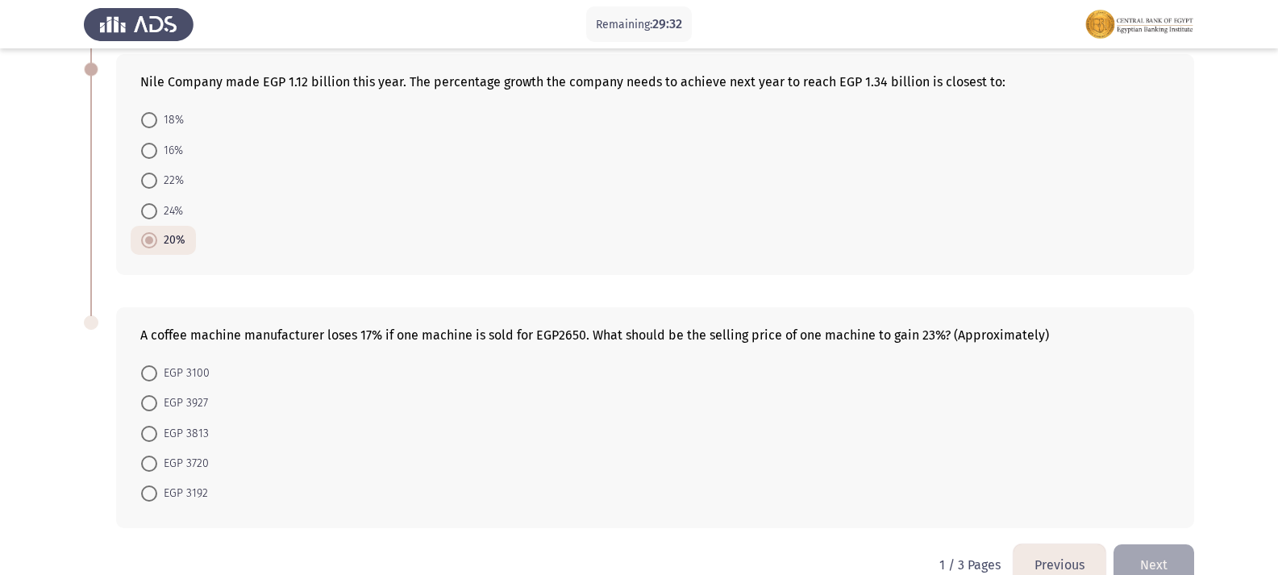
scroll to position [889, 0]
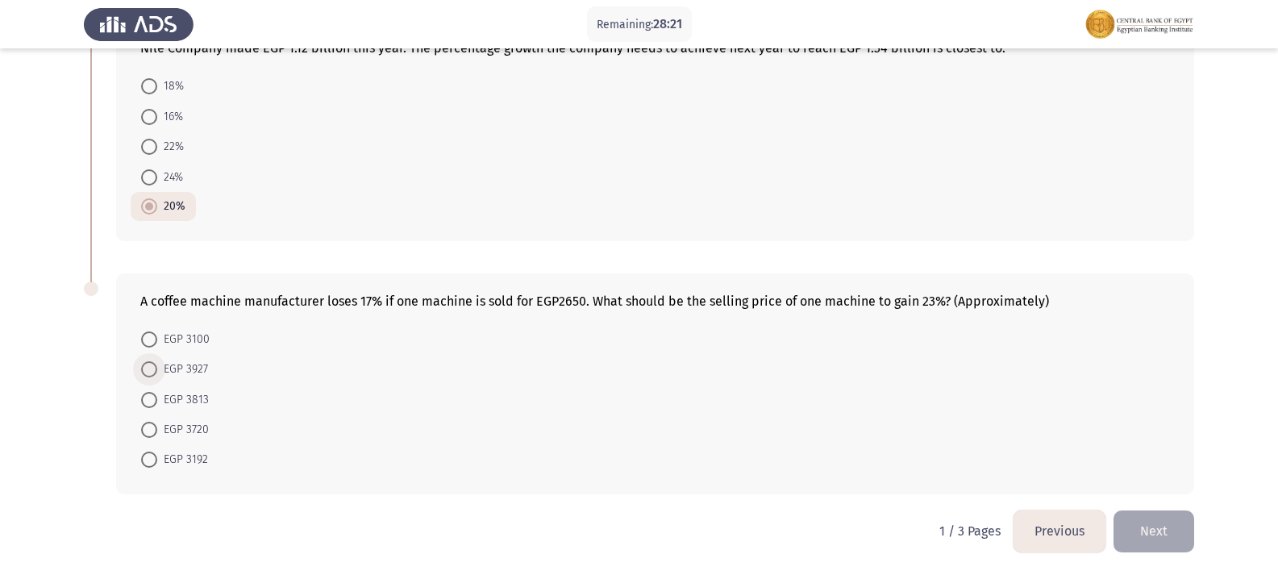
click at [149, 375] on span at bounding box center [149, 369] width 16 height 16
click at [149, 375] on input "EGP 3927" at bounding box center [149, 369] width 16 height 16
radio input "true"
click at [154, 408] on label "EGP 3813" at bounding box center [175, 399] width 68 height 19
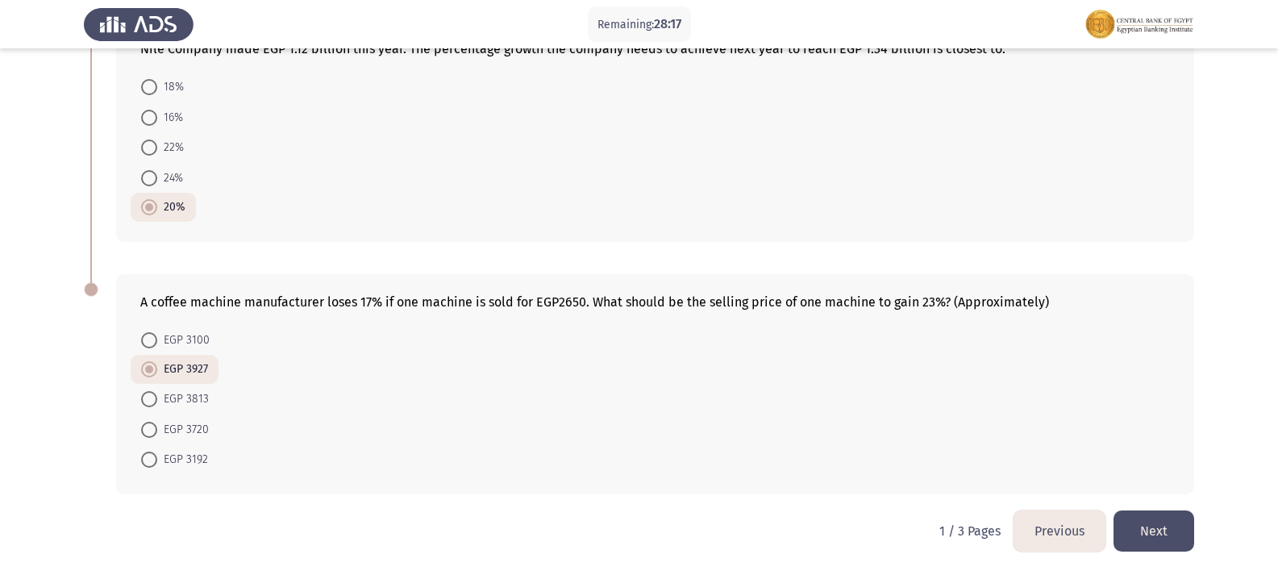
click at [154, 407] on input "EGP 3813" at bounding box center [149, 399] width 16 height 16
radio input "true"
click at [1182, 539] on button "Next" at bounding box center [1154, 531] width 81 height 41
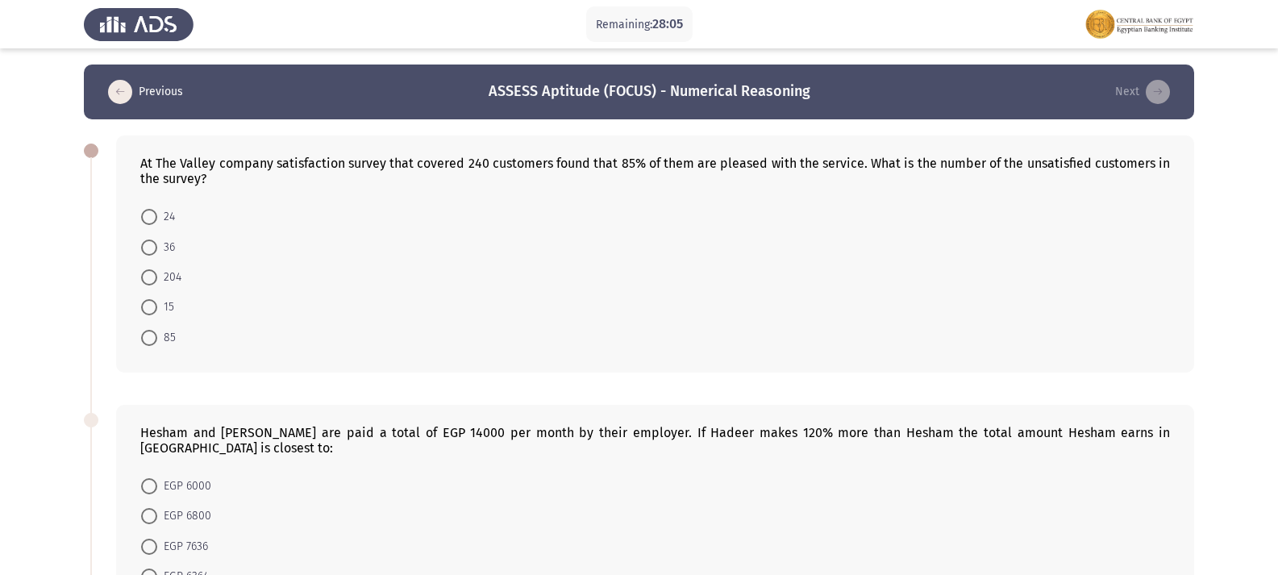
click at [615, 198] on div "At The Valley company satisfaction survey that covered 240 customers found that…" at bounding box center [655, 254] width 1078 height 237
click at [156, 240] on span at bounding box center [149, 248] width 16 height 16
click at [156, 240] on input "36" at bounding box center [149, 248] width 16 height 16
radio input "true"
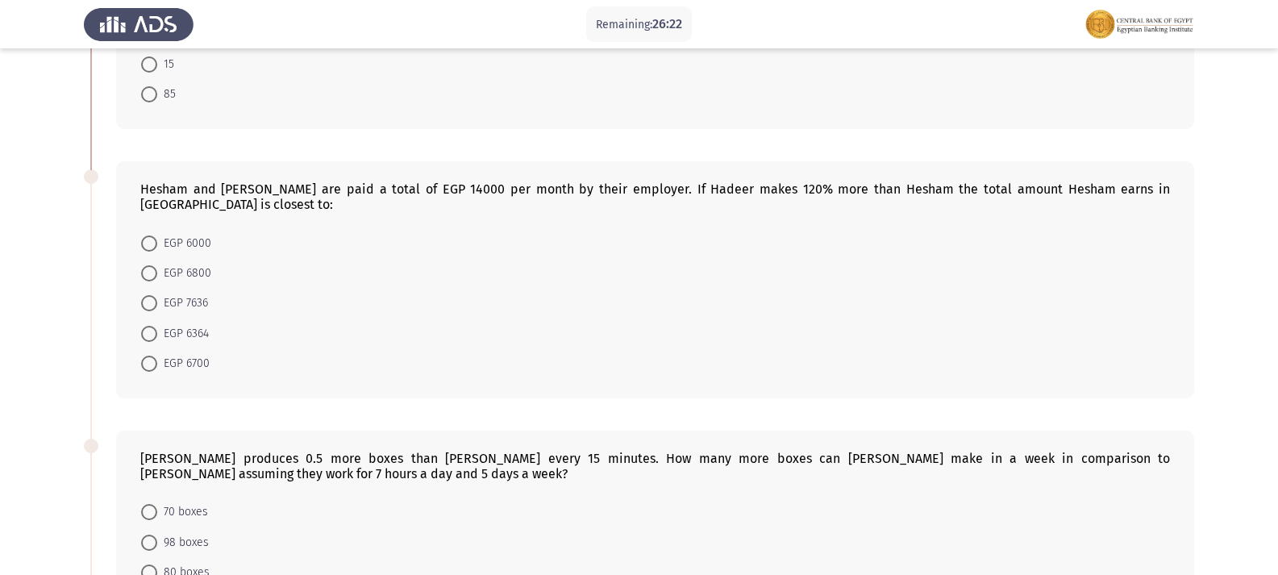
scroll to position [161, 0]
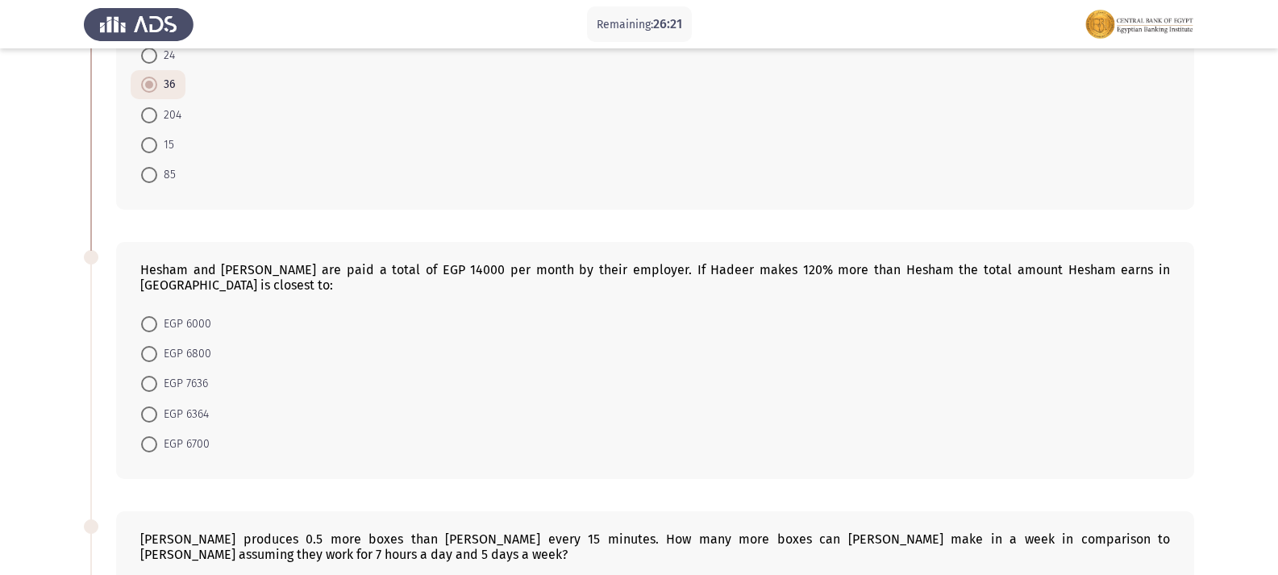
click at [154, 407] on span at bounding box center [149, 415] width 16 height 16
click at [154, 407] on input "EGP 6364" at bounding box center [149, 415] width 16 height 16
radio input "true"
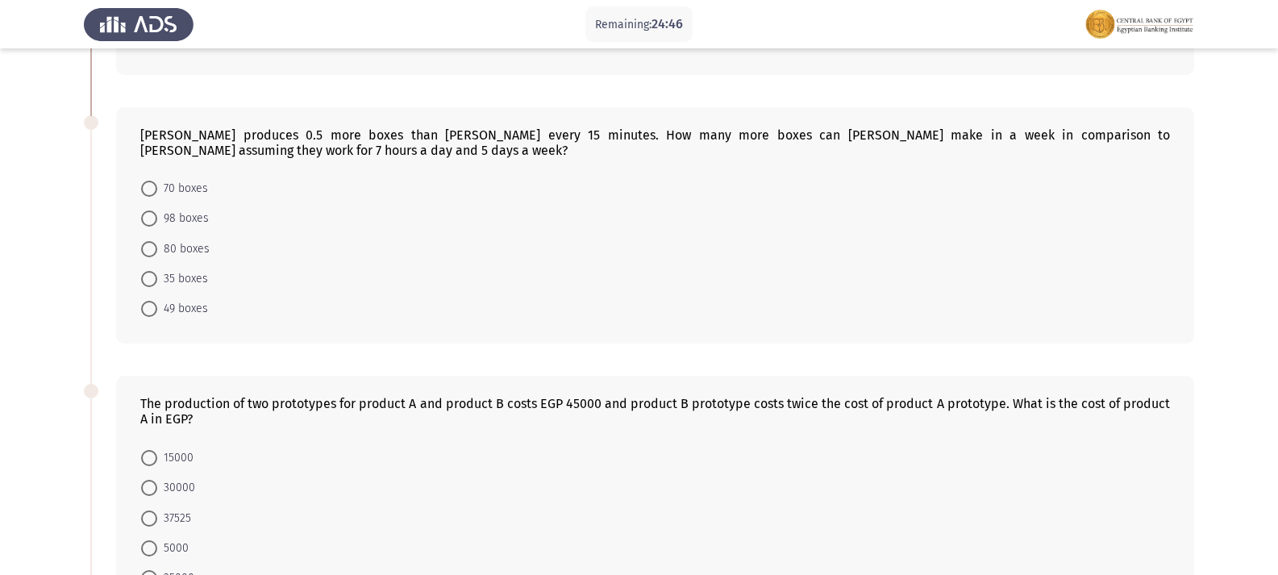
scroll to position [484, 0]
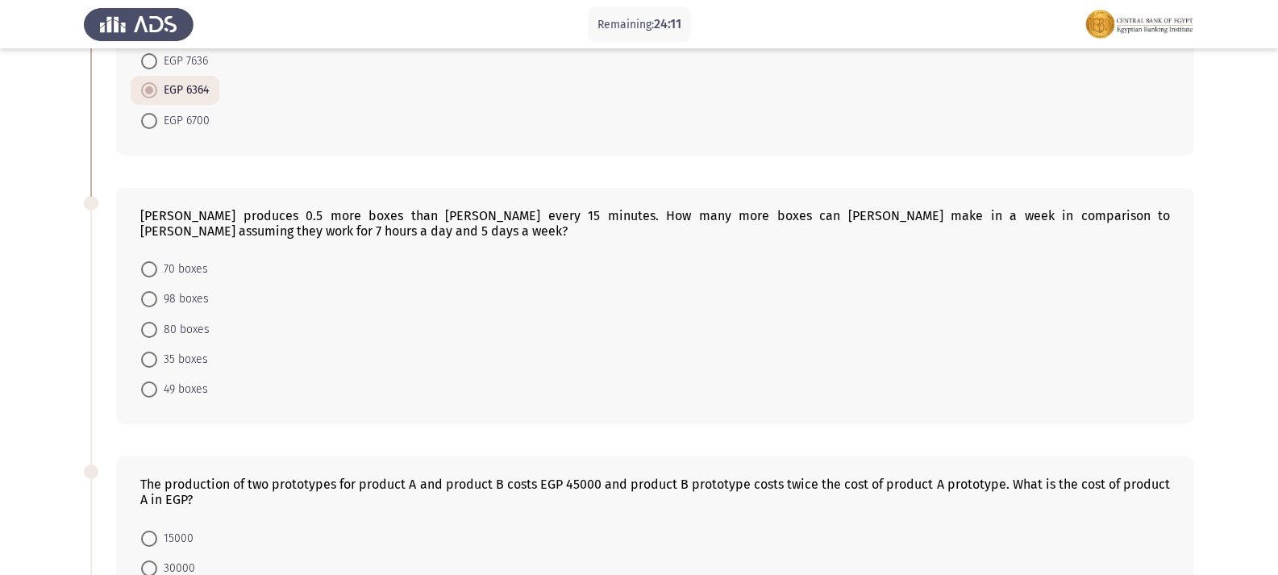
click at [153, 344] on mat-radio-button "35 boxes" at bounding box center [175, 359] width 88 height 30
click at [156, 322] on span at bounding box center [149, 330] width 16 height 16
click at [156, 322] on input "80 boxes" at bounding box center [149, 330] width 16 height 16
radio input "true"
click at [150, 351] on span at bounding box center [149, 359] width 16 height 16
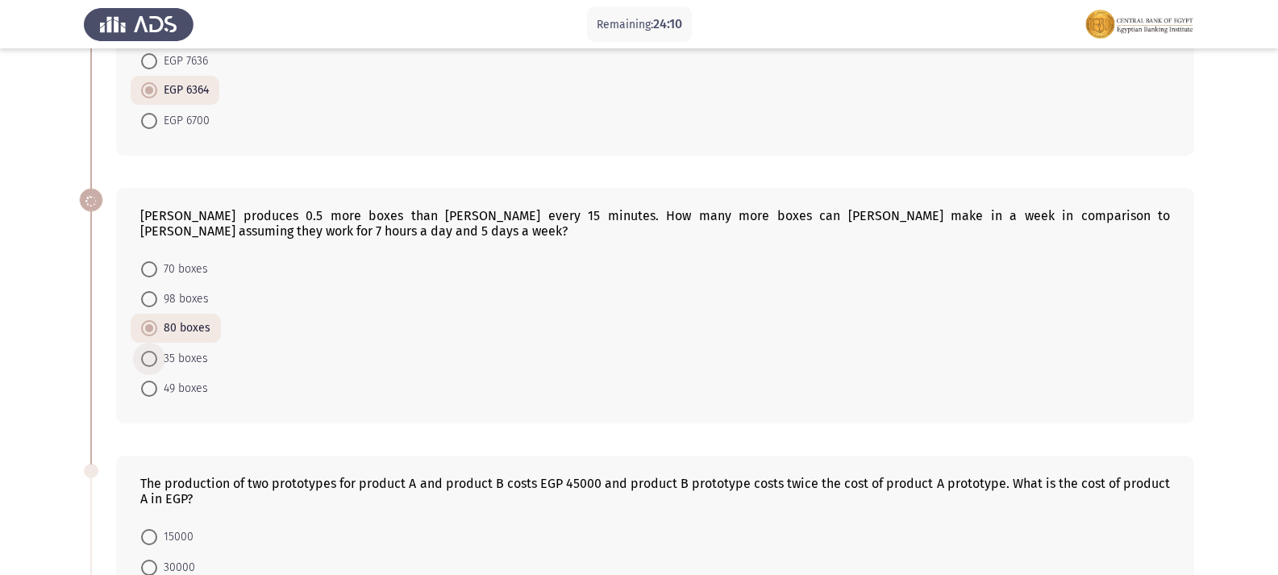
click at [150, 351] on input "35 boxes" at bounding box center [149, 359] width 16 height 16
radio input "true"
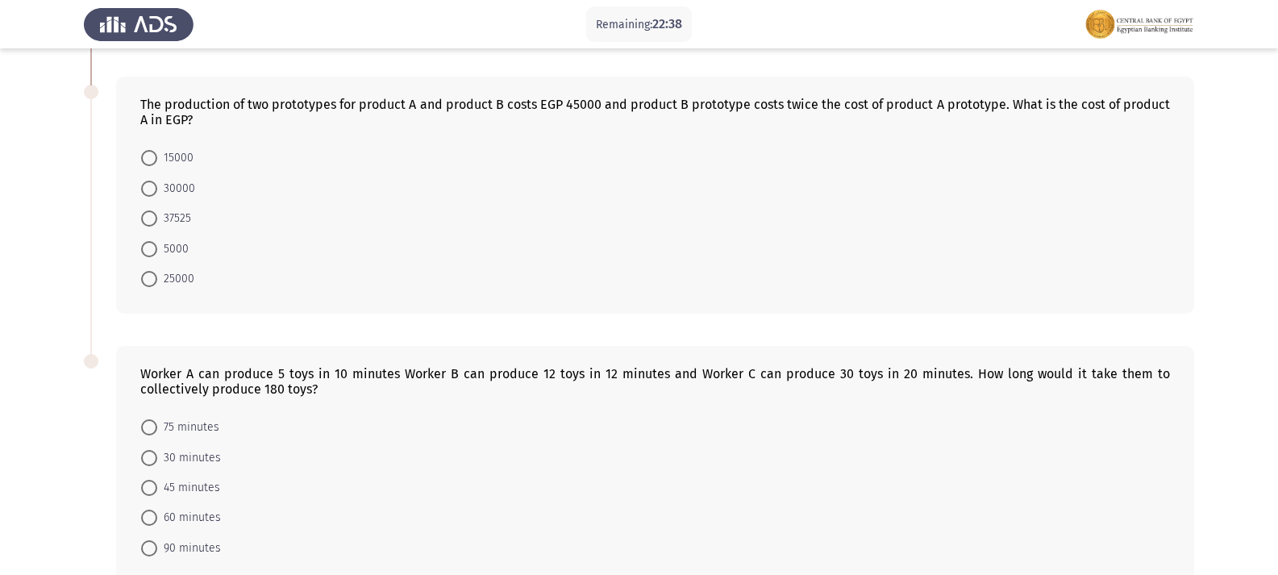
scroll to position [887, 0]
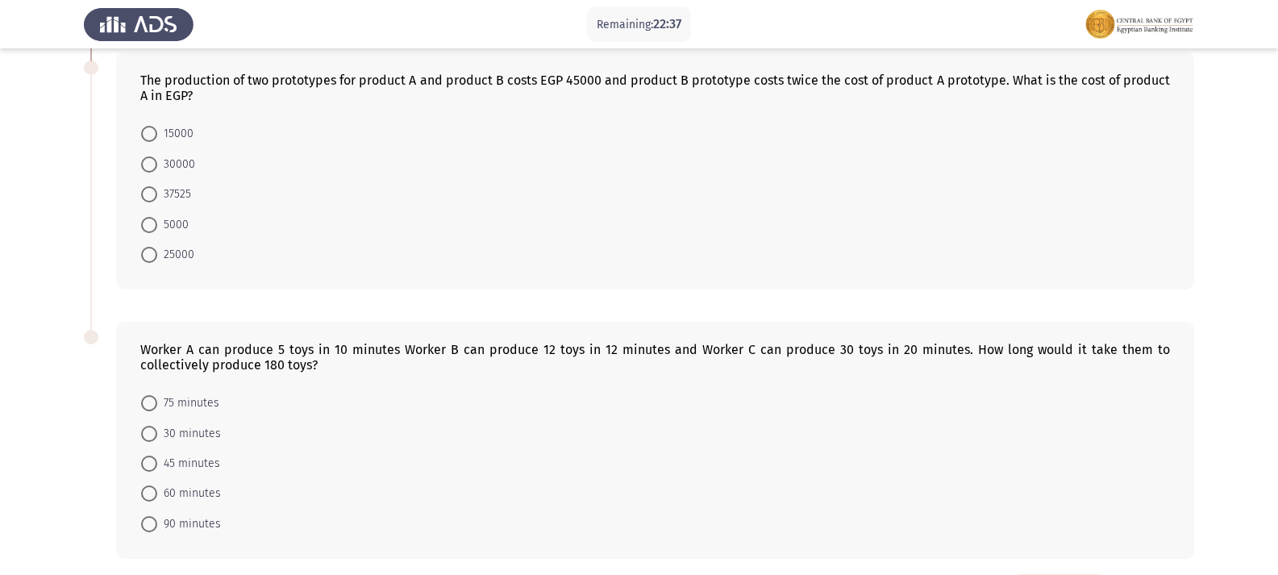
click at [156, 126] on span at bounding box center [149, 134] width 16 height 16
click at [156, 126] on input "15000" at bounding box center [149, 134] width 16 height 16
radio input "true"
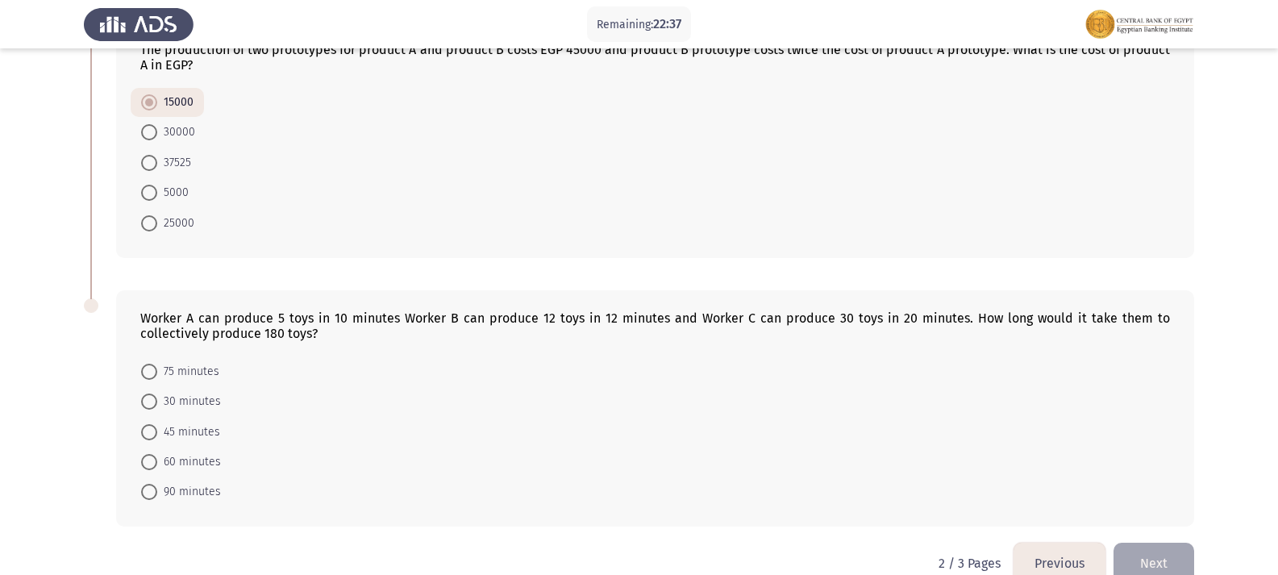
scroll to position [935, 0]
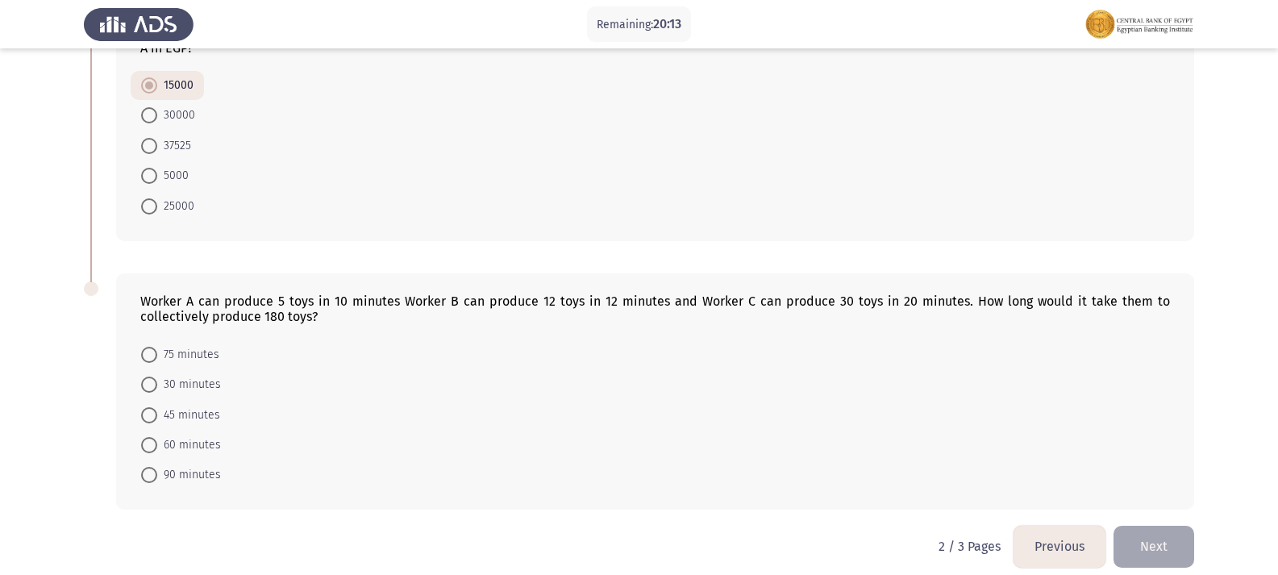
click at [151, 437] on span at bounding box center [149, 445] width 16 height 16
click at [151, 437] on input "60 minutes" at bounding box center [149, 445] width 16 height 16
radio input "true"
click at [1134, 526] on button "Next" at bounding box center [1154, 546] width 81 height 41
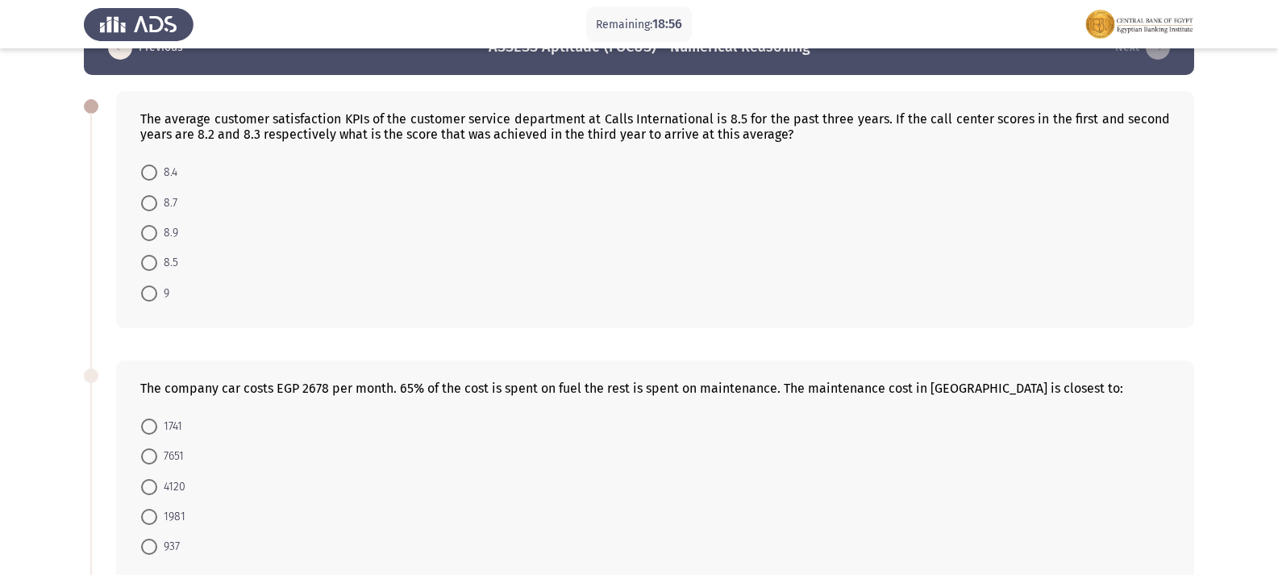
scroll to position [81, 0]
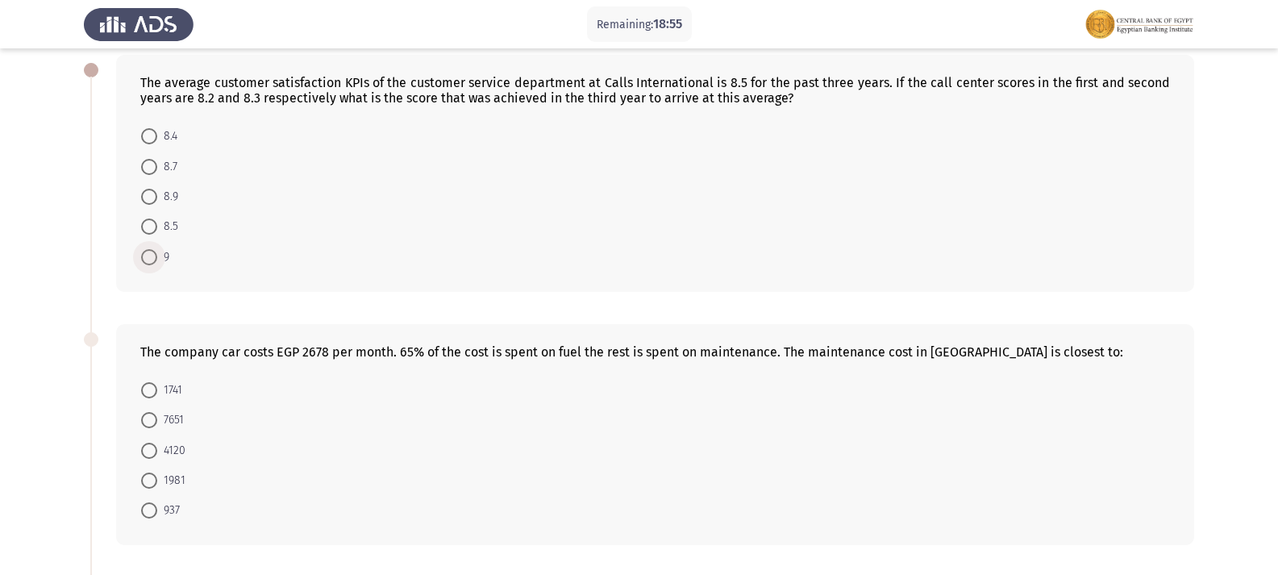
click at [151, 248] on label "9" at bounding box center [155, 257] width 28 height 19
click at [151, 249] on input "9" at bounding box center [149, 257] width 16 height 16
radio input "true"
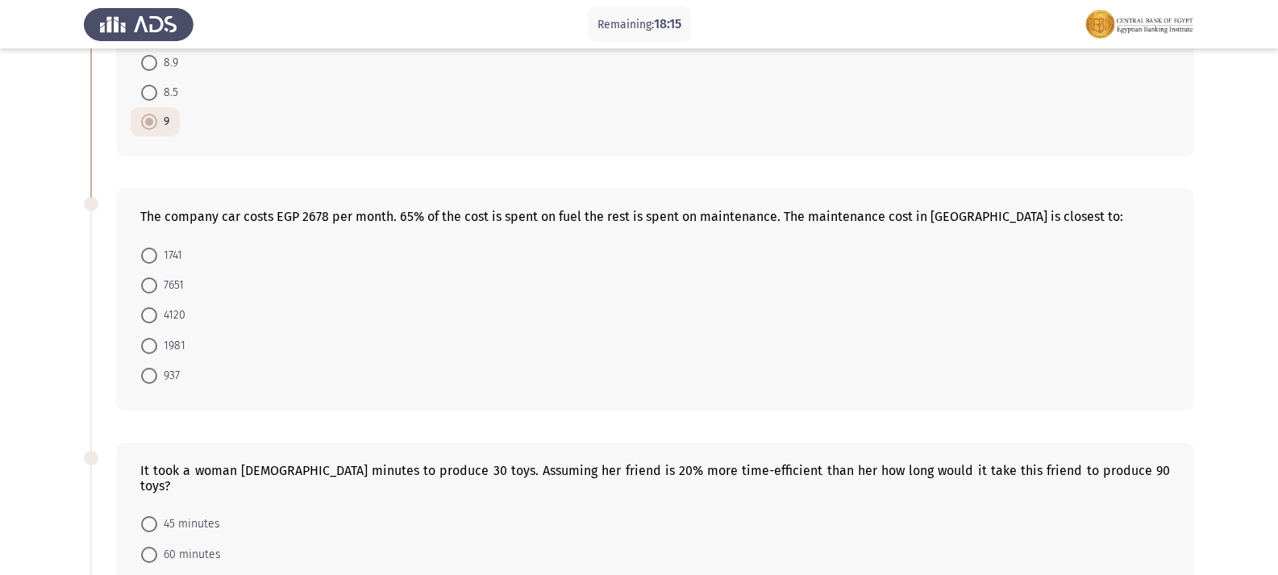
scroll to position [242, 0]
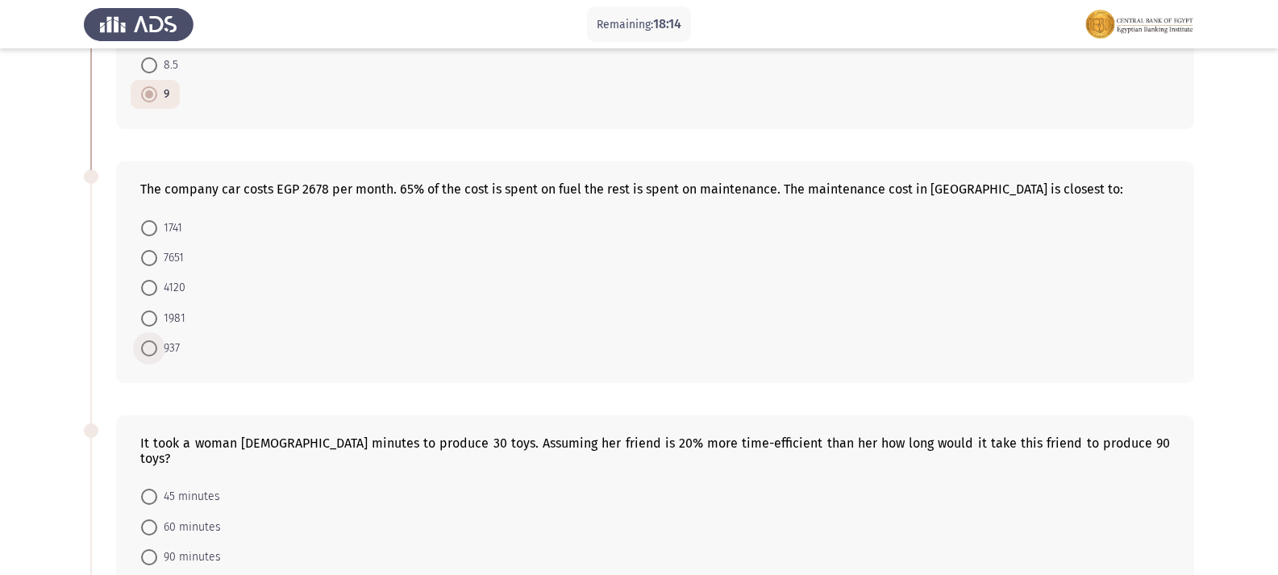
click at [141, 350] on span at bounding box center [149, 348] width 16 height 16
click at [141, 350] on input "937" at bounding box center [149, 348] width 16 height 16
radio input "true"
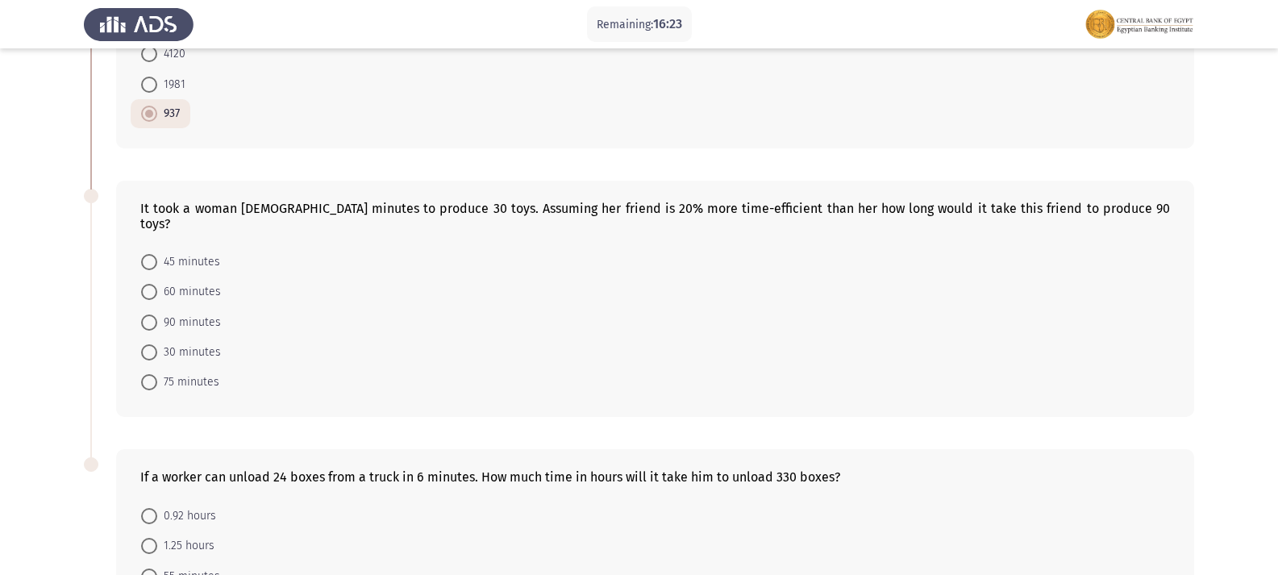
scroll to position [395, 0]
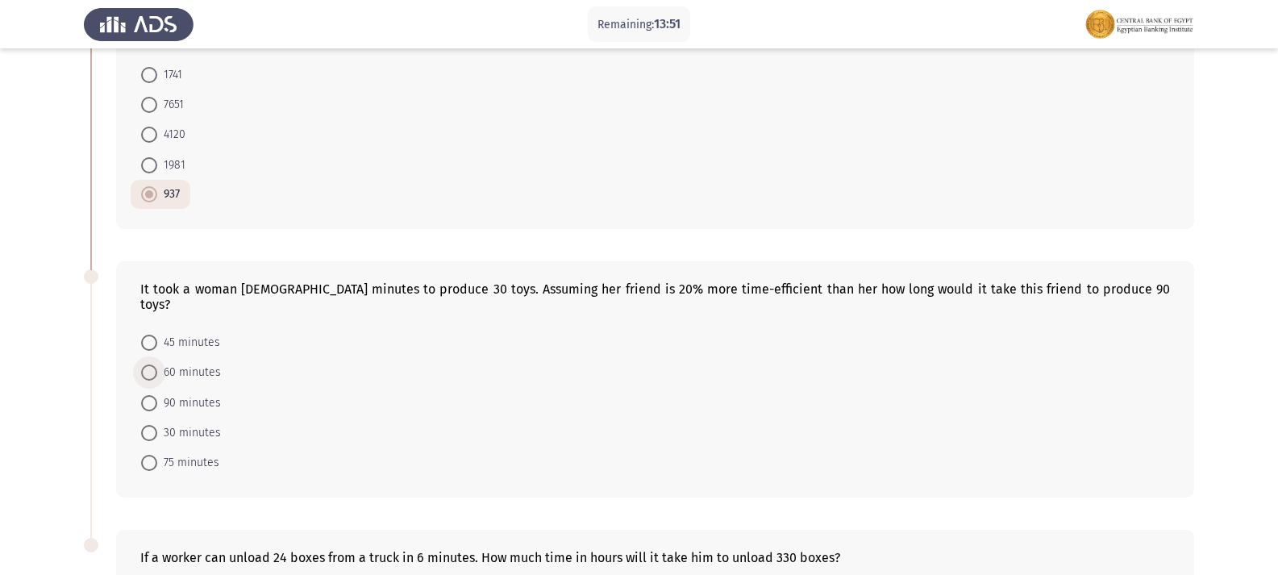
click at [143, 365] on span at bounding box center [149, 373] width 16 height 16
click at [143, 365] on input "60 minutes" at bounding box center [149, 373] width 16 height 16
radio input "true"
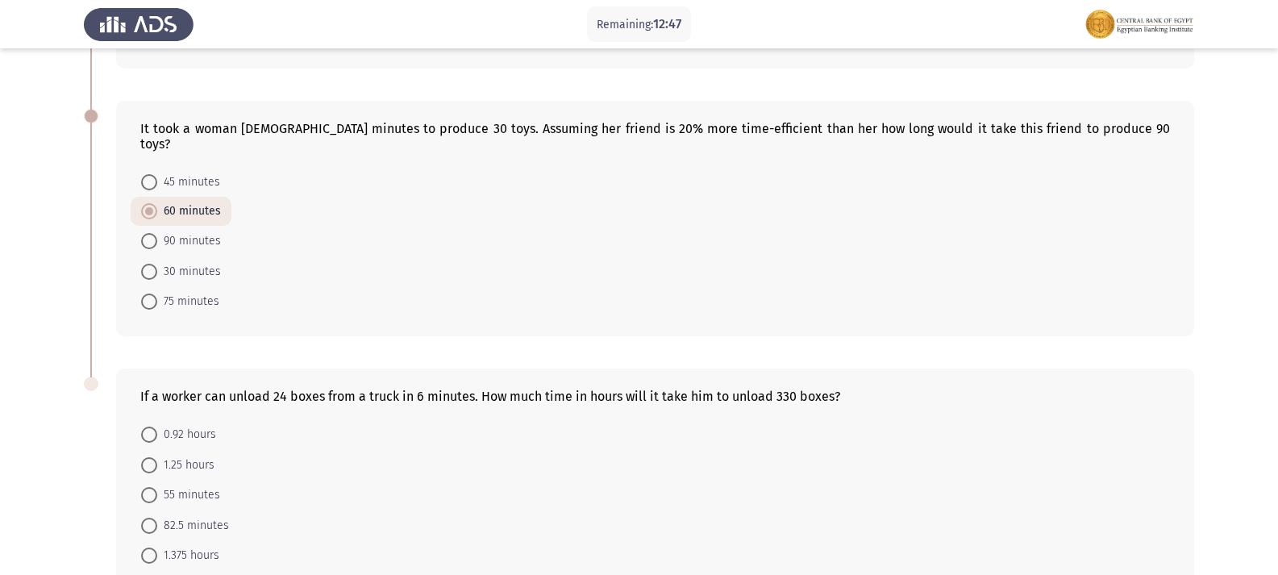
scroll to position [636, 0]
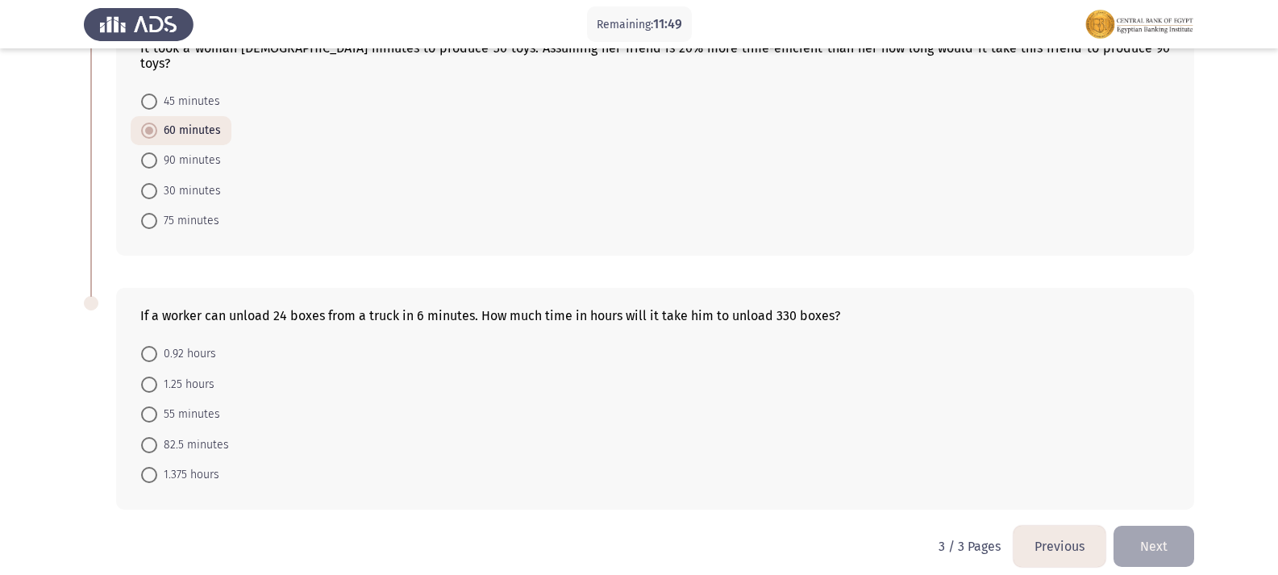
click at [154, 437] on span at bounding box center [149, 445] width 16 height 16
click at [154, 437] on input "82.5 minutes" at bounding box center [149, 445] width 16 height 16
radio input "true"
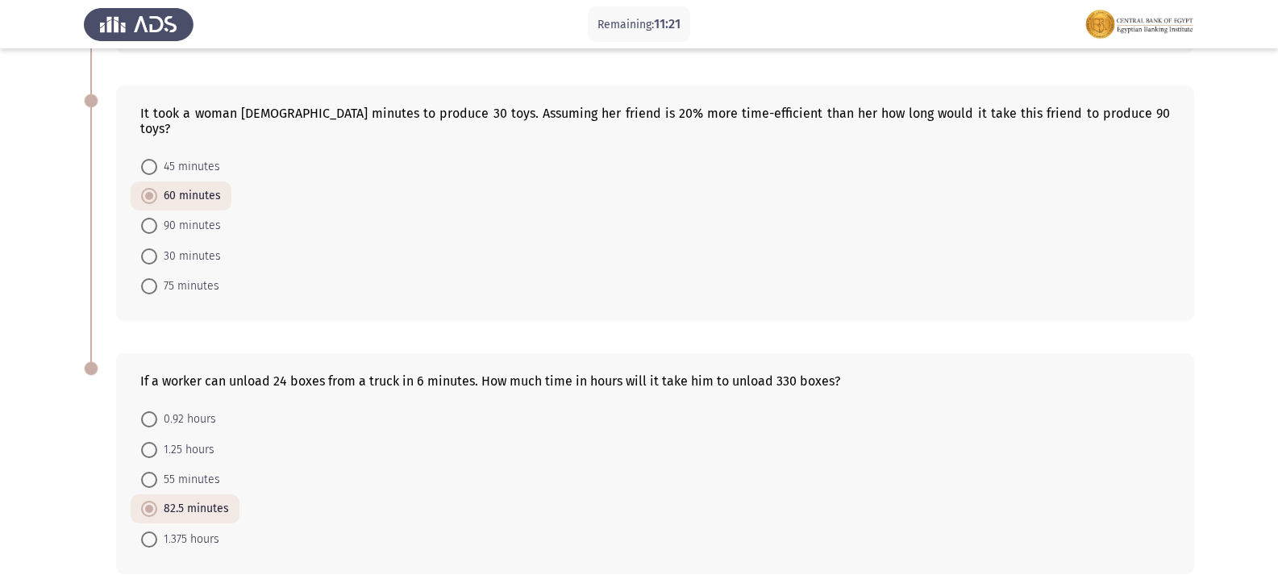
scroll to position [636, 0]
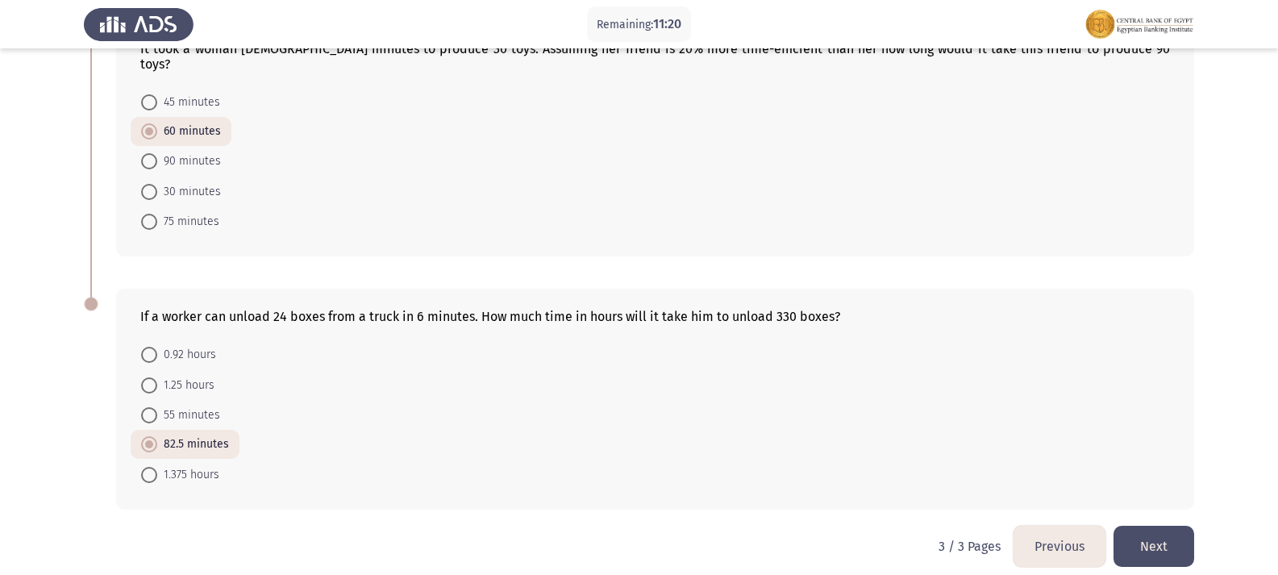
click at [1070, 528] on button "Previous" at bounding box center [1060, 546] width 92 height 41
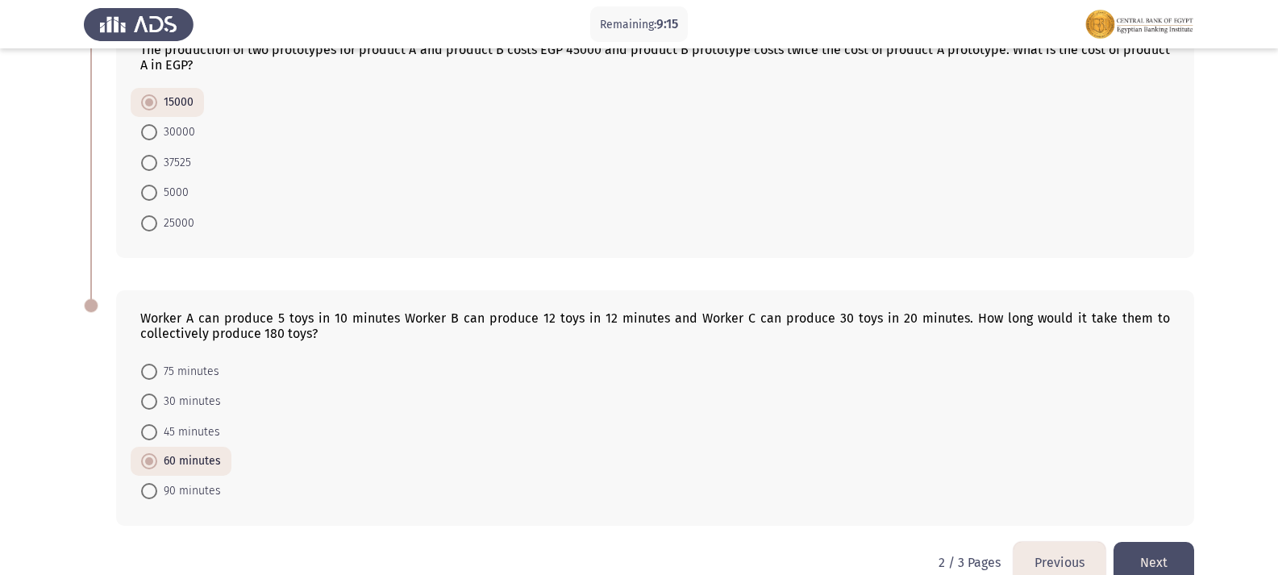
scroll to position [934, 0]
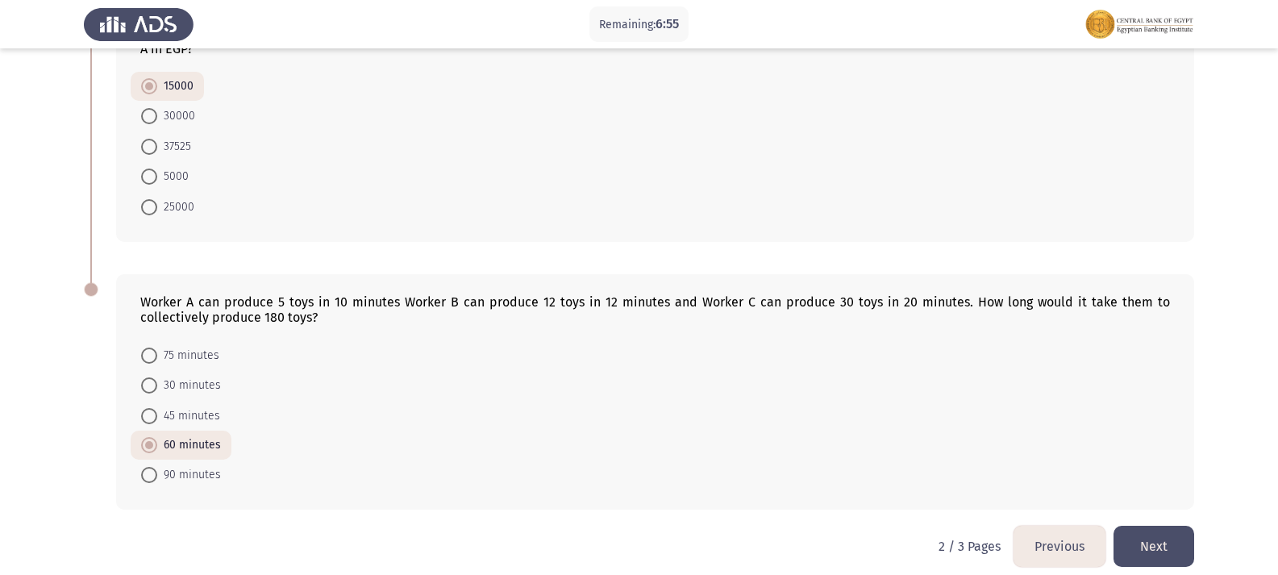
click at [1069, 536] on button "Previous" at bounding box center [1060, 546] width 92 height 41
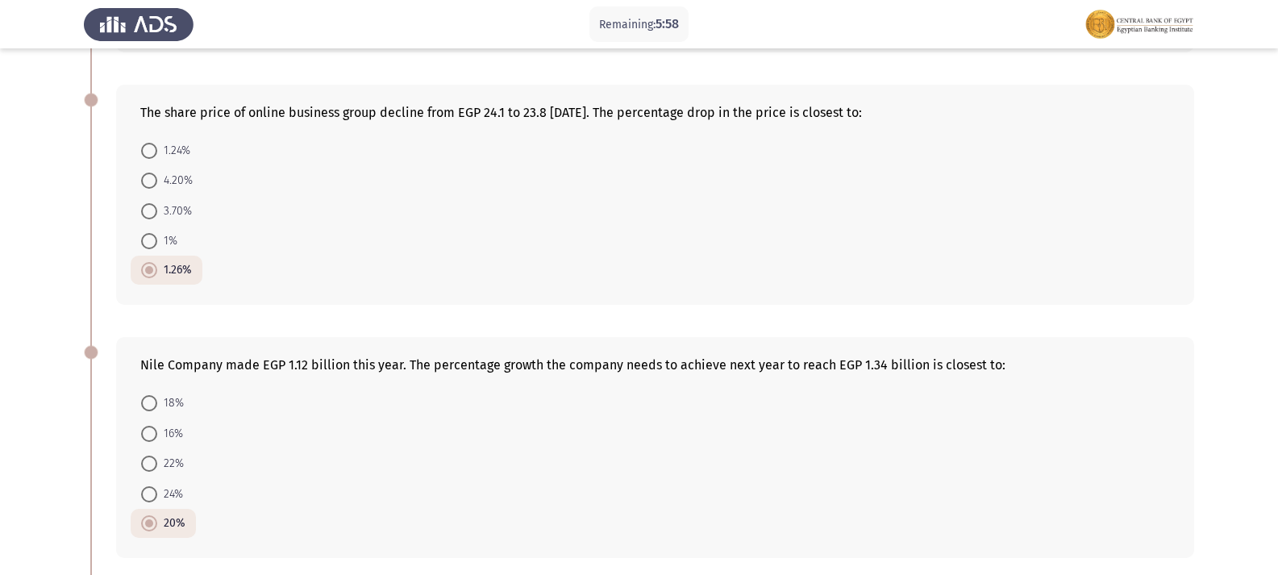
scroll to position [484, 0]
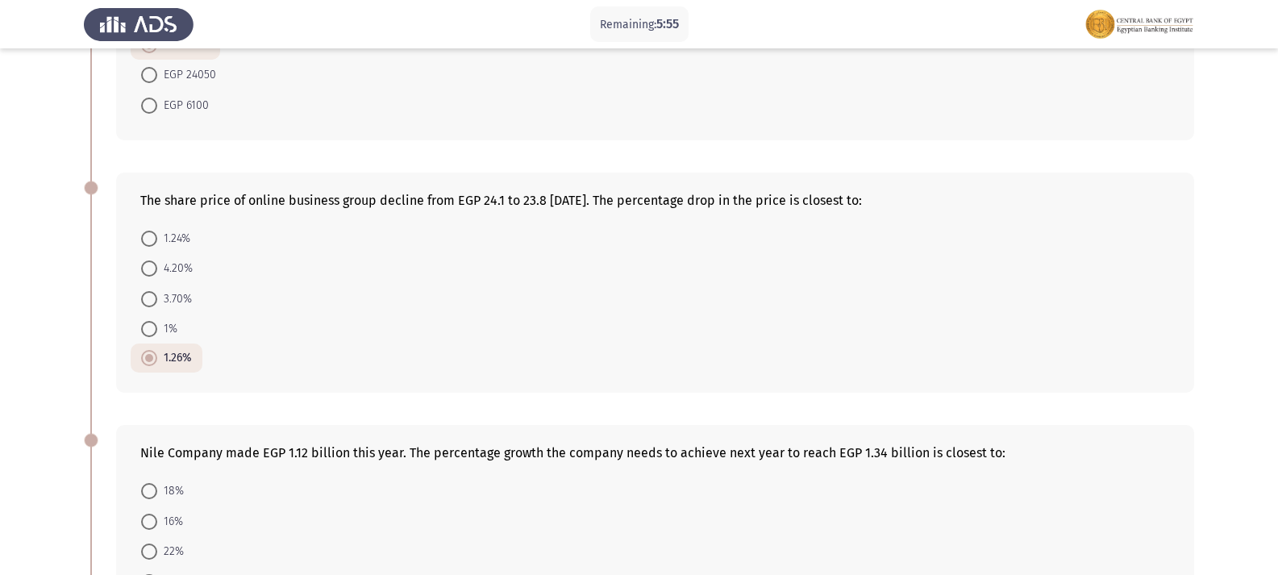
click at [169, 227] on mat-radio-button "1.24%" at bounding box center [166, 238] width 70 height 30
click at [150, 227] on mat-radio-button "1.24%" at bounding box center [166, 238] width 70 height 30
click at [150, 238] on span at bounding box center [149, 239] width 16 height 16
click at [150, 238] on input "1.24%" at bounding box center [149, 239] width 16 height 16
radio input "true"
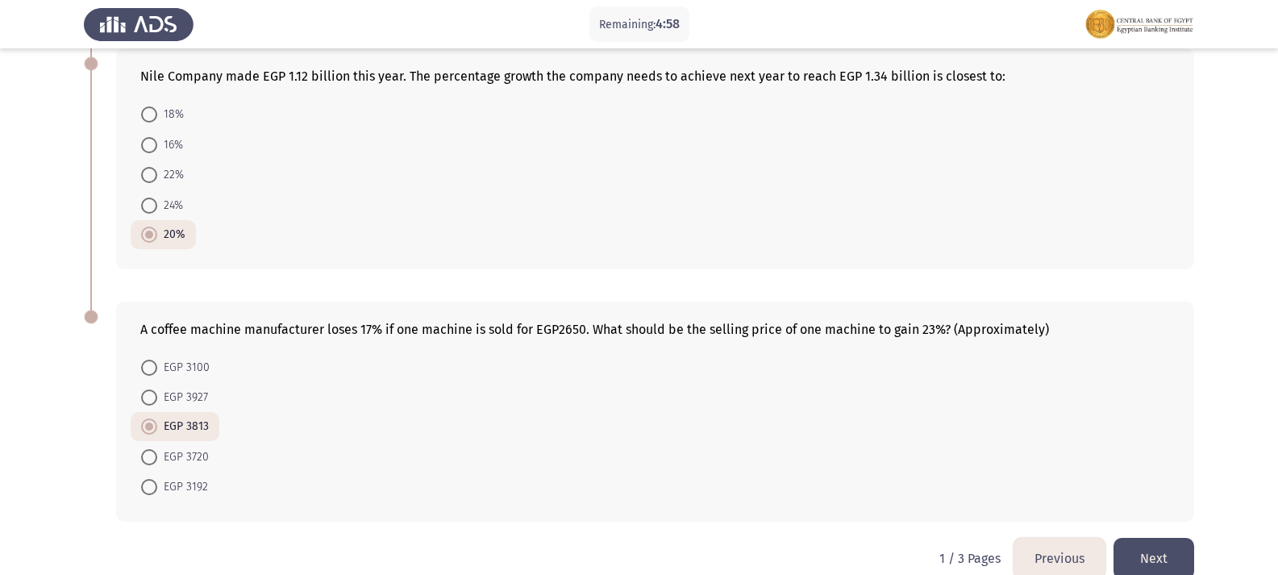
scroll to position [888, 0]
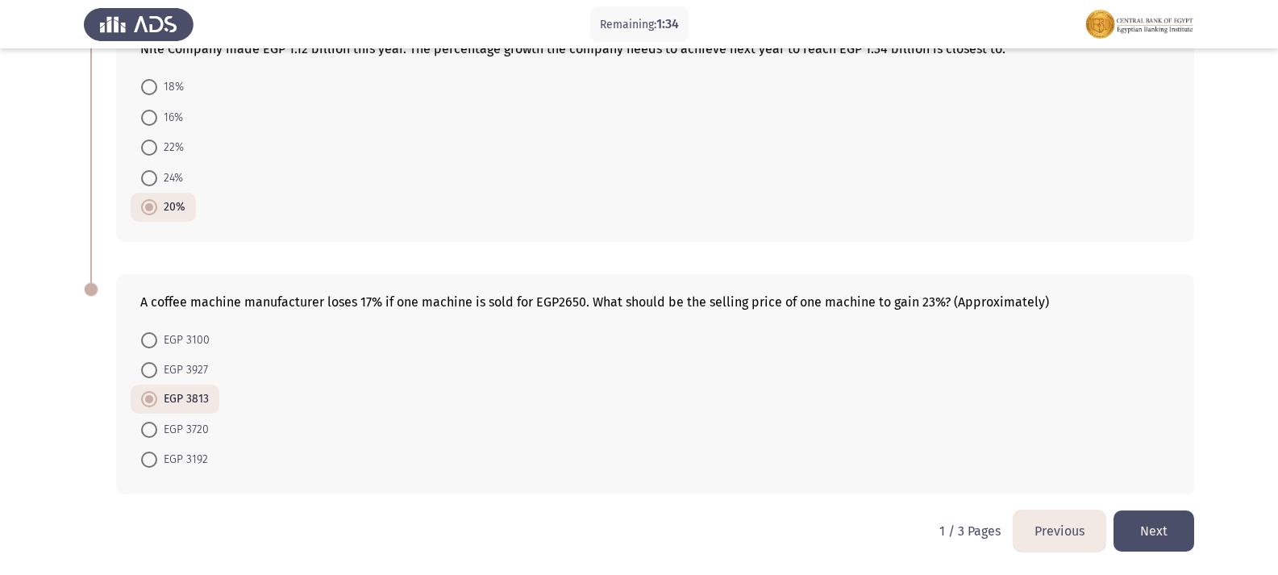
click at [146, 365] on span at bounding box center [149, 370] width 16 height 16
click at [146, 365] on input "EGP 3927" at bounding box center [149, 370] width 16 height 16
radio input "true"
click at [1067, 528] on button "Previous" at bounding box center [1060, 531] width 92 height 41
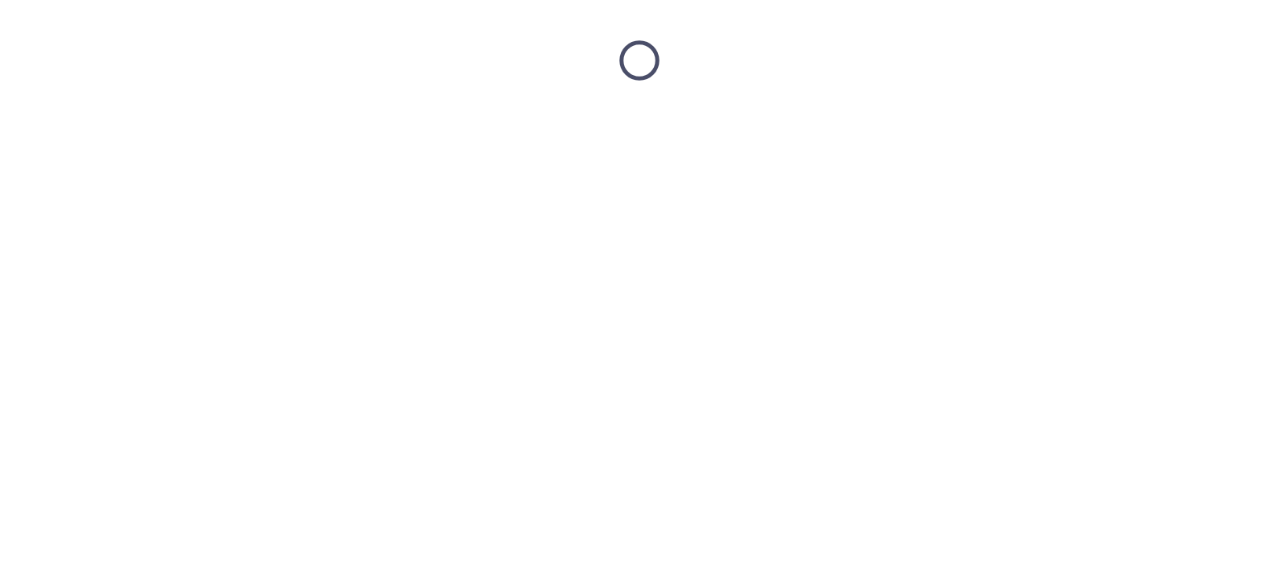
scroll to position [0, 0]
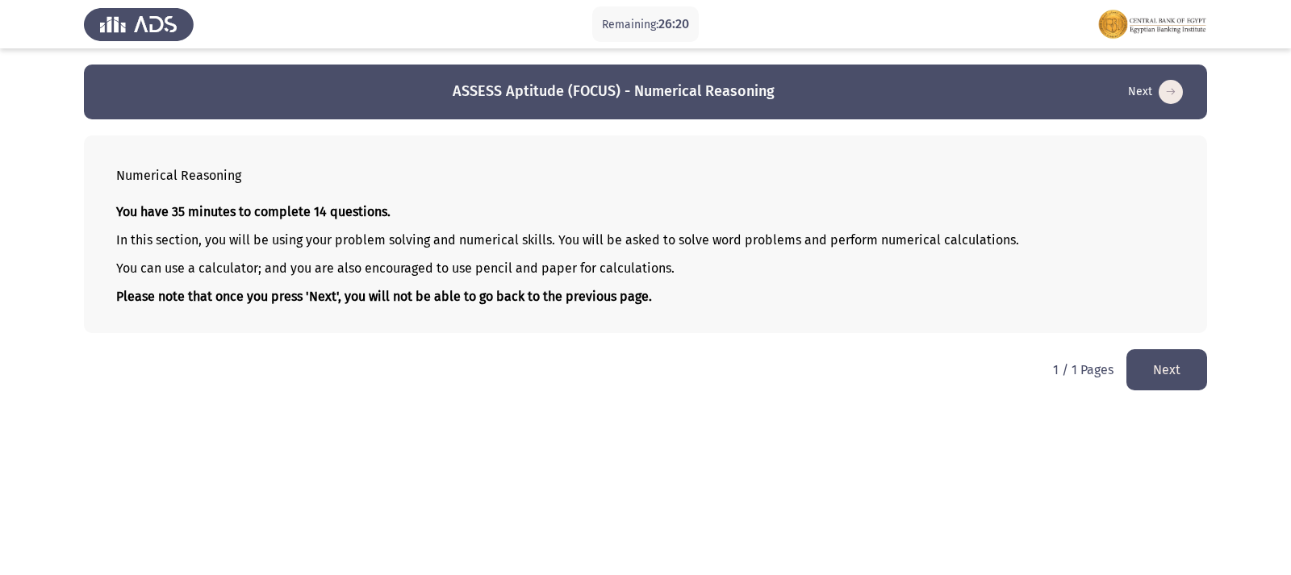
click at [1182, 373] on button "Next" at bounding box center [1166, 369] width 81 height 41
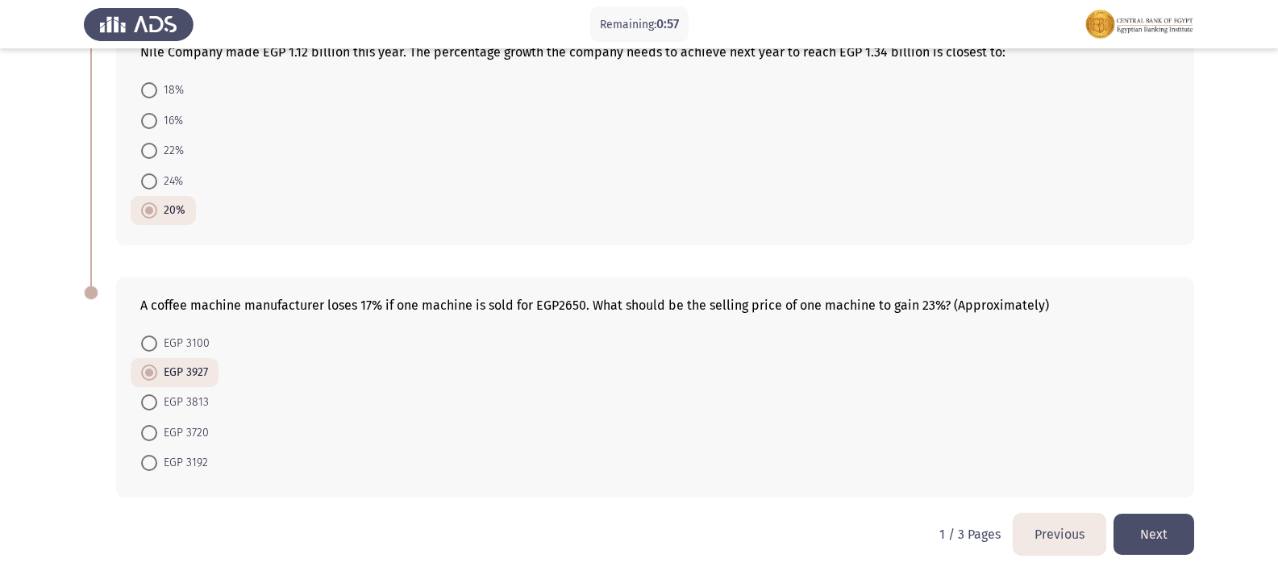
scroll to position [888, 0]
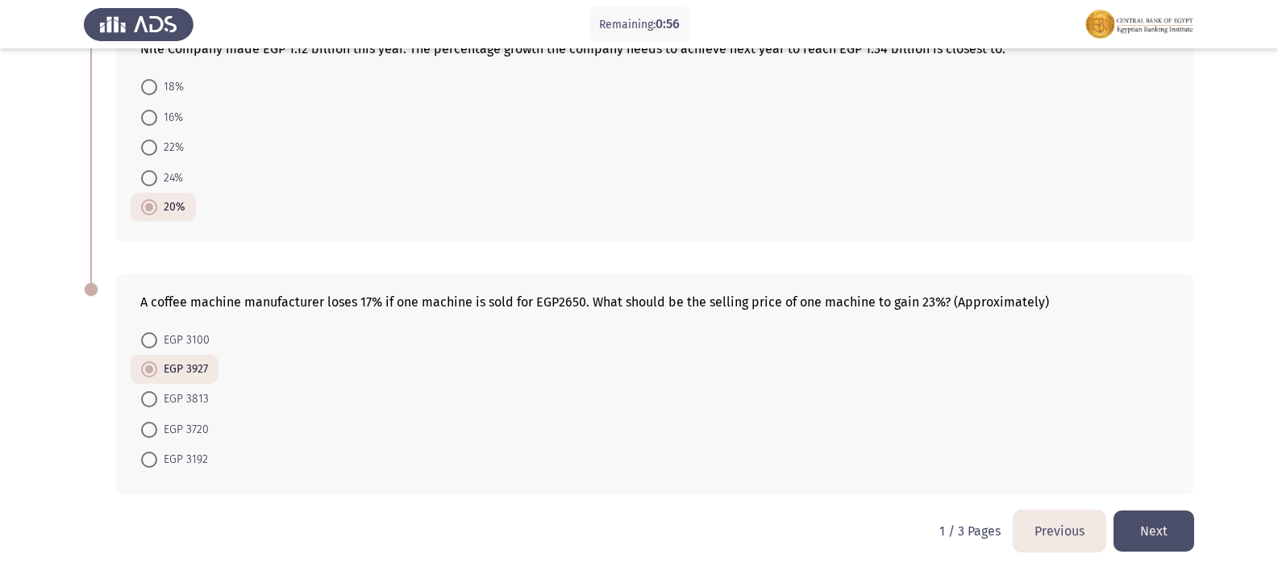
click at [1189, 510] on div "A coffee machine manufacturer loses 17% if one machine is sold for EGP2650. Wha…" at bounding box center [639, 384] width 1111 height 252
click at [1186, 521] on button "Next" at bounding box center [1154, 531] width 81 height 41
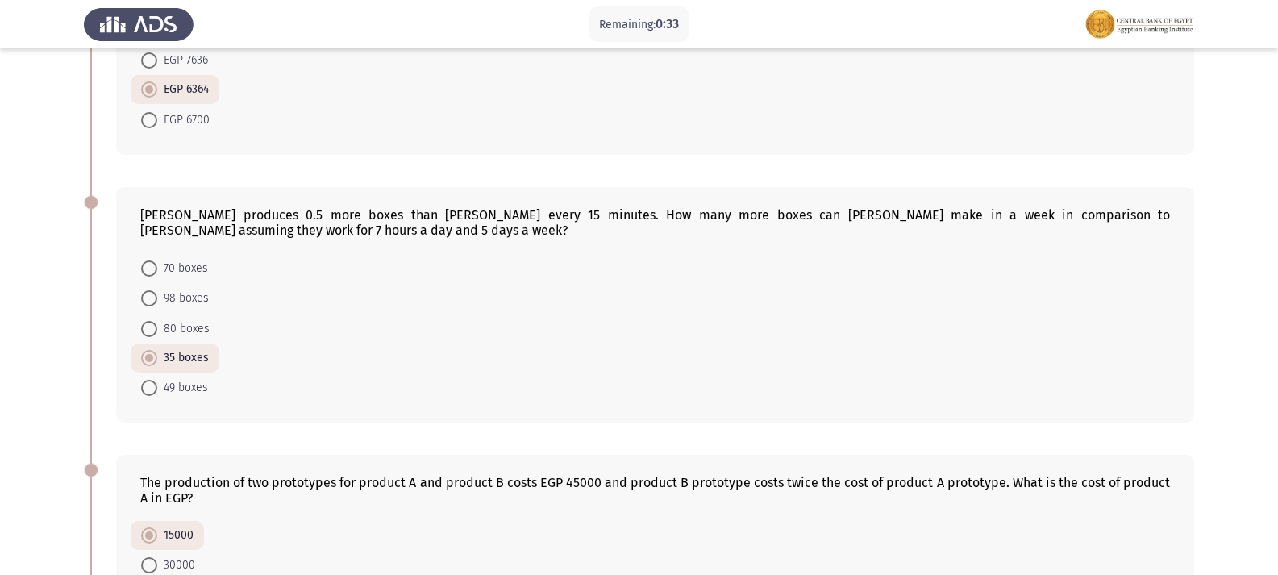
scroll to position [484, 0]
click at [153, 322] on span at bounding box center [149, 330] width 16 height 16
click at [153, 322] on input "80 boxes" at bounding box center [149, 330] width 16 height 16
radio input "true"
click at [152, 351] on span at bounding box center [149, 359] width 16 height 16
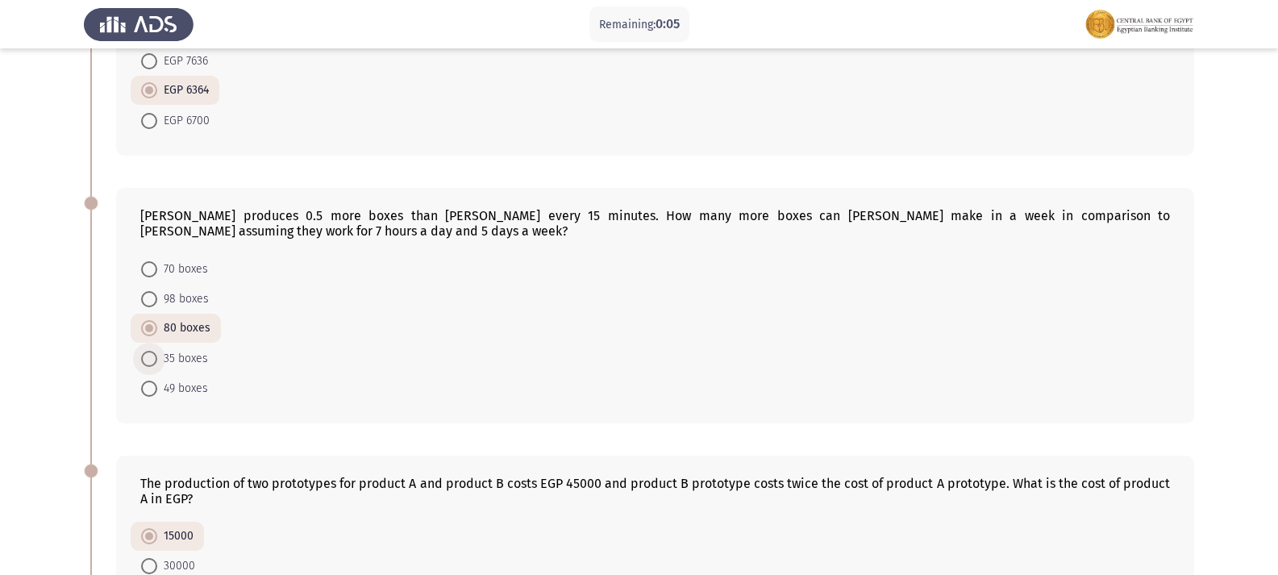
click at [152, 351] on input "35 boxes" at bounding box center [149, 359] width 16 height 16
radio input "true"
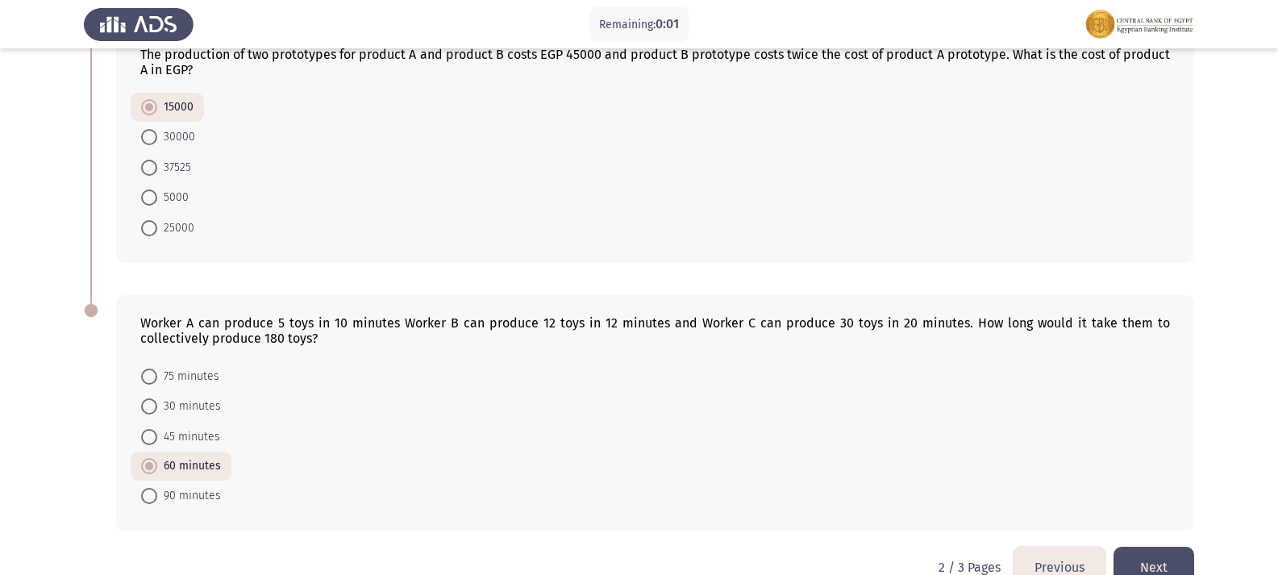
scroll to position [934, 0]
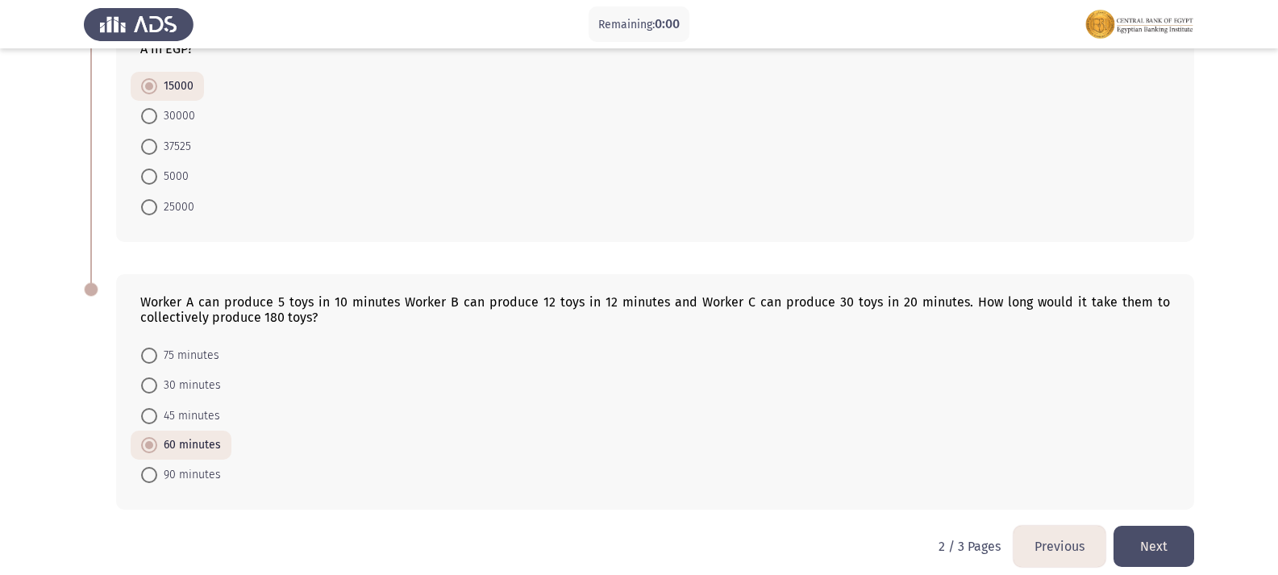
click at [1174, 526] on button "Next" at bounding box center [1154, 546] width 81 height 41
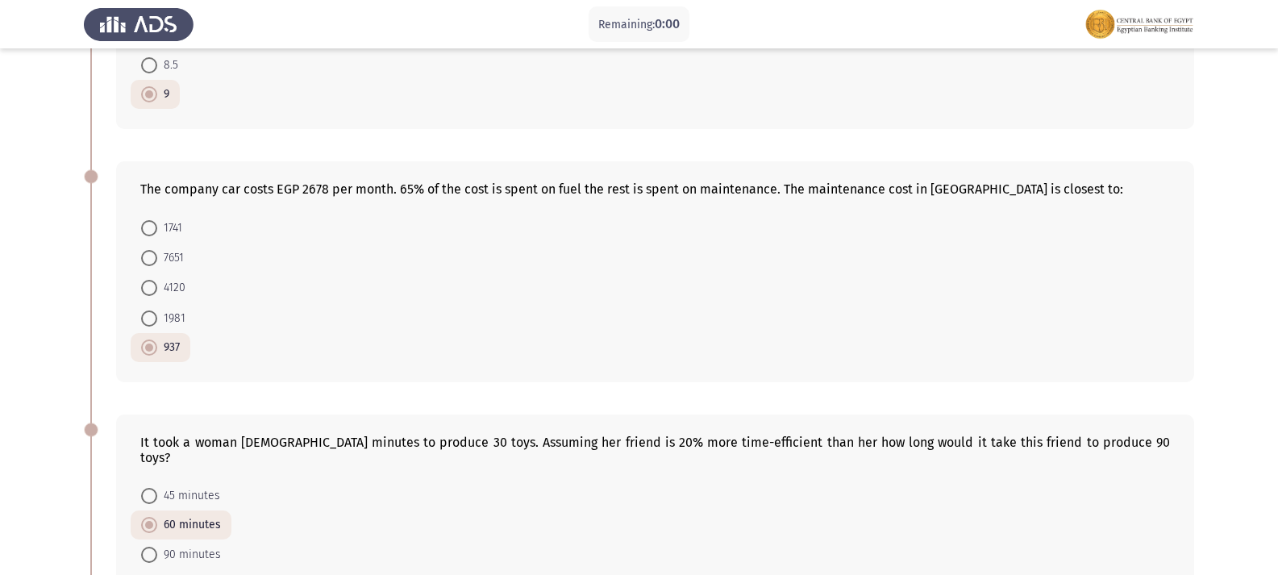
scroll to position [0, 0]
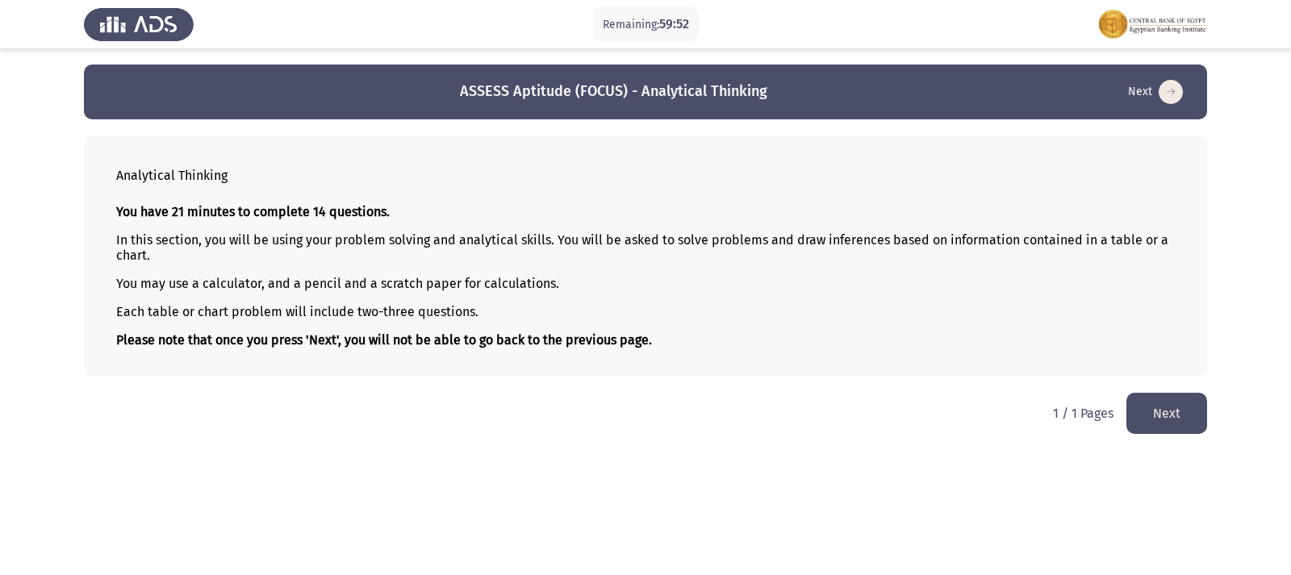
click at [1193, 420] on button "Next" at bounding box center [1166, 413] width 81 height 41
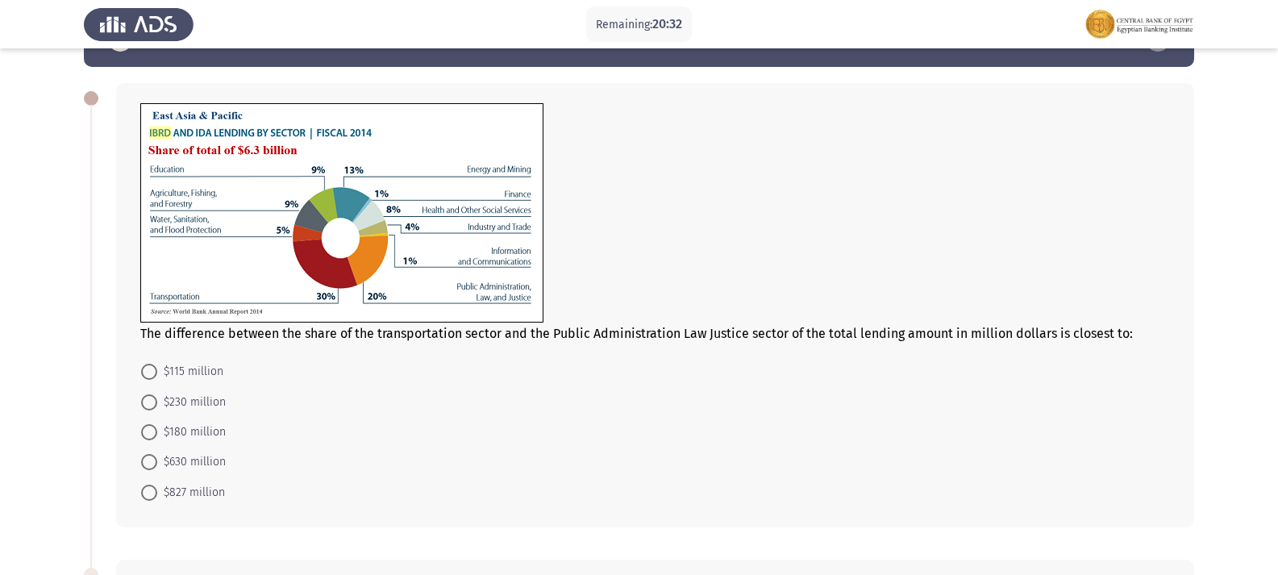
scroll to position [81, 0]
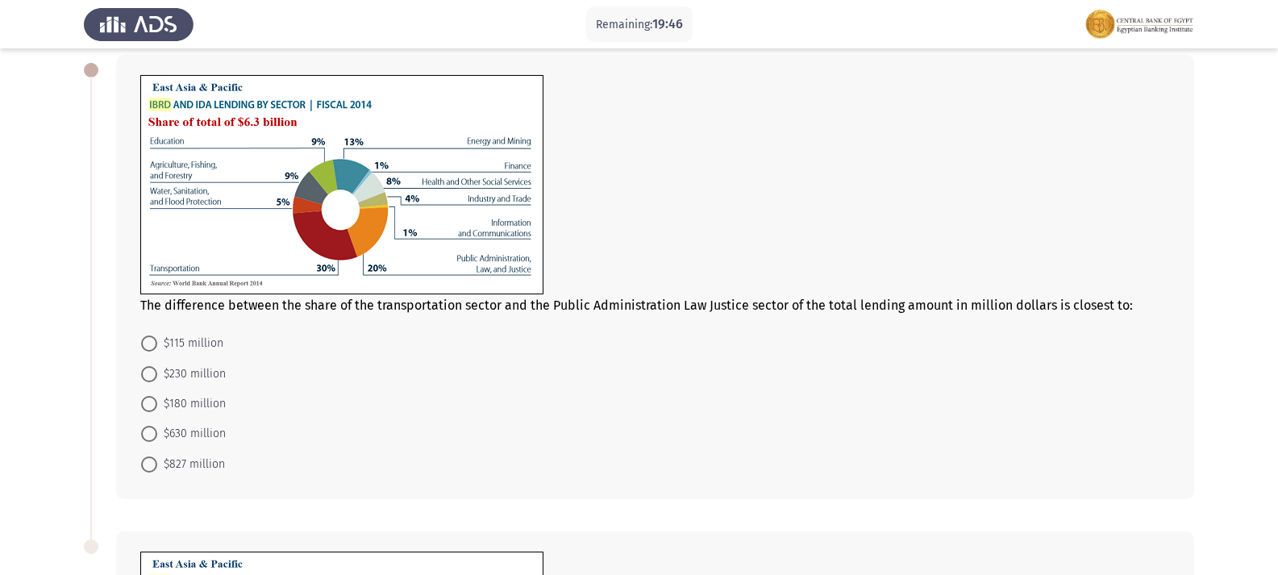
click at [152, 430] on span at bounding box center [149, 434] width 16 height 16
click at [152, 430] on input "$630 million" at bounding box center [149, 434] width 16 height 16
radio input "true"
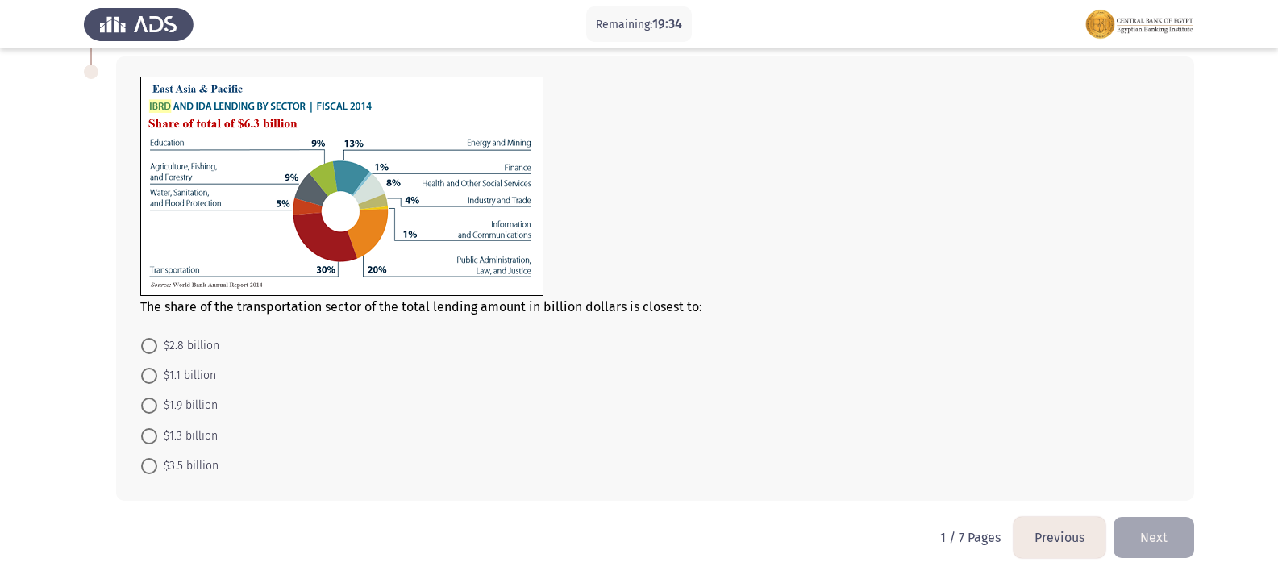
scroll to position [561, 0]
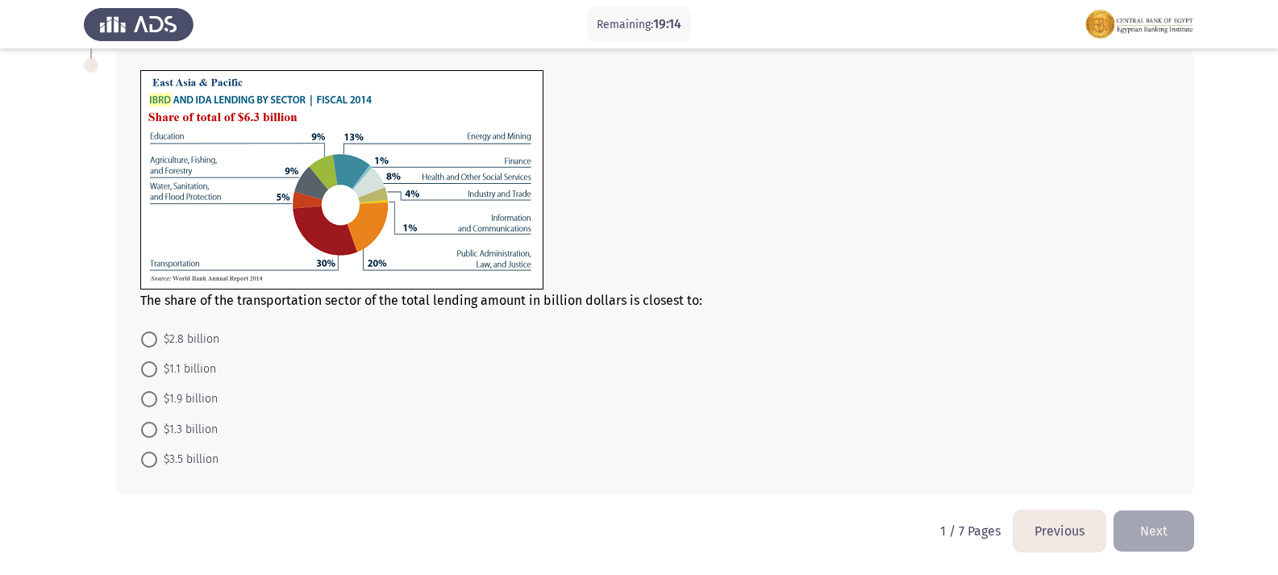
click at [150, 405] on span at bounding box center [149, 399] width 16 height 16
click at [150, 405] on input "$1.9 billion" at bounding box center [149, 399] width 16 height 16
radio input "true"
click at [1116, 525] on button "Next" at bounding box center [1154, 531] width 81 height 41
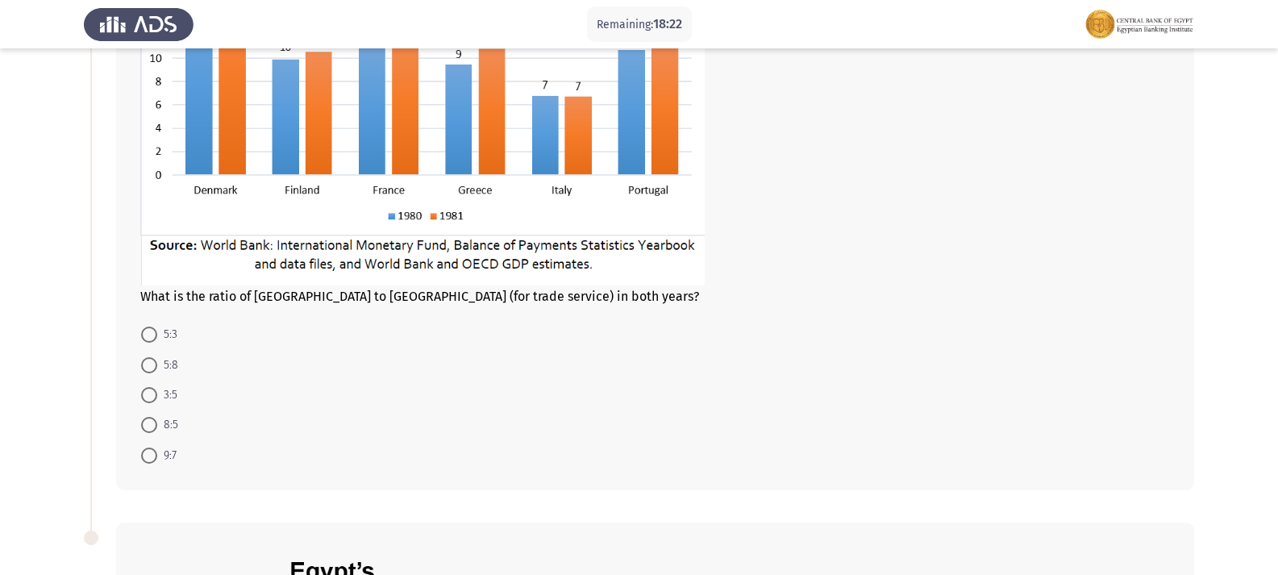
scroll to position [161, 0]
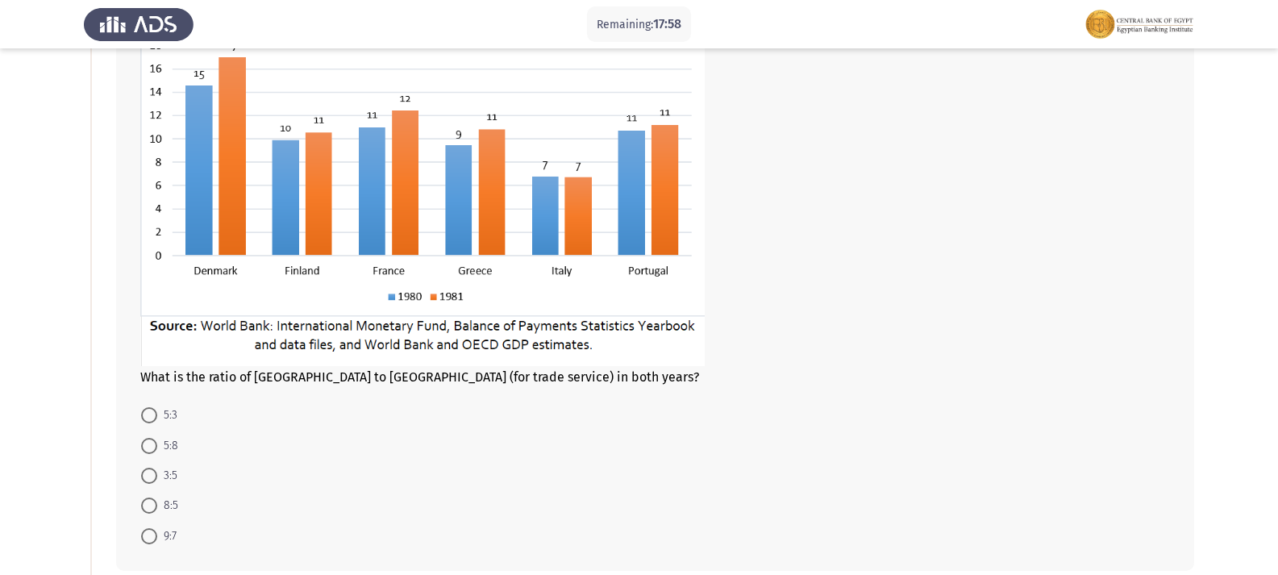
click at [156, 512] on span at bounding box center [149, 506] width 16 height 16
click at [156, 512] on input "8:5" at bounding box center [149, 506] width 16 height 16
radio input "true"
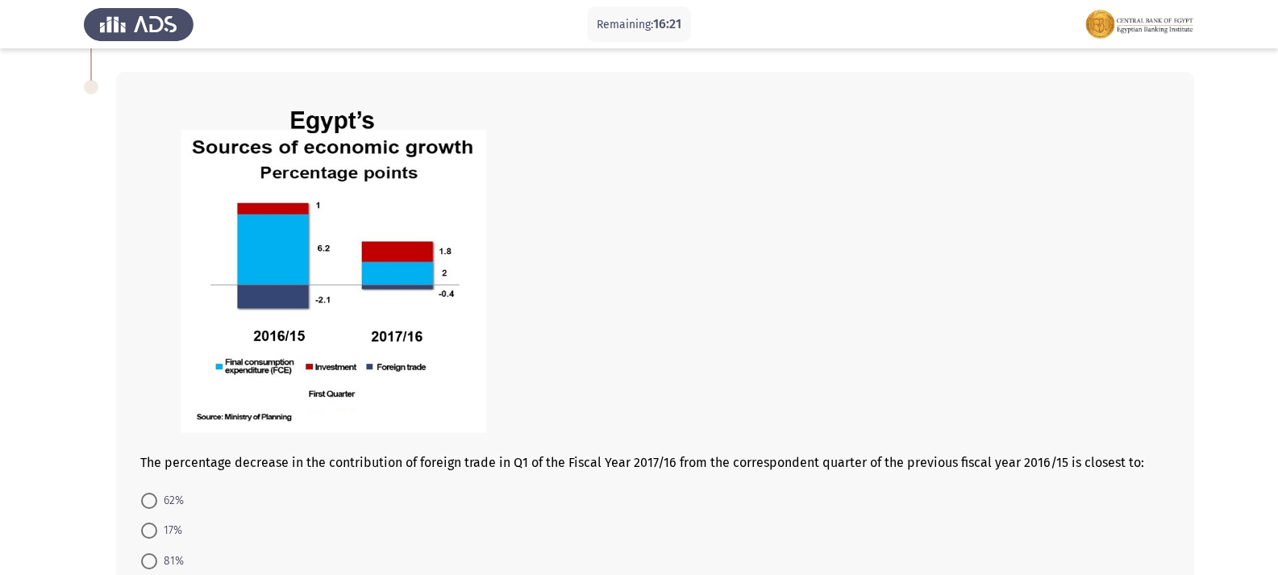
scroll to position [853, 0]
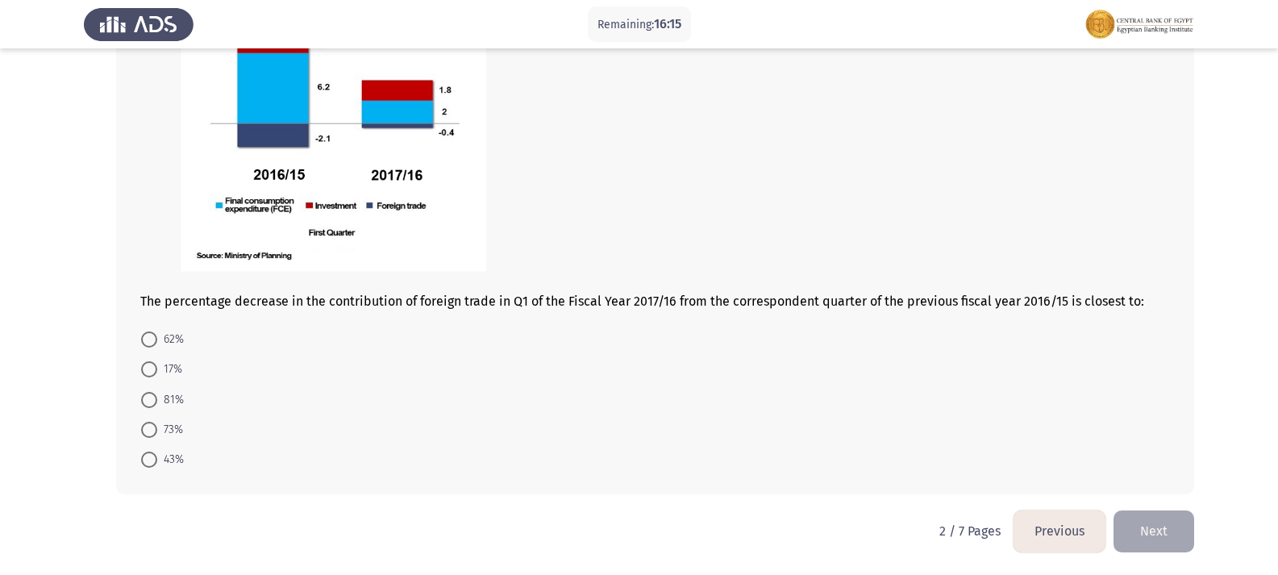
click at [149, 398] on span at bounding box center [149, 400] width 16 height 16
click at [149, 398] on input "81%" at bounding box center [149, 400] width 16 height 16
radio input "true"
click at [1171, 532] on button "Next" at bounding box center [1154, 531] width 81 height 41
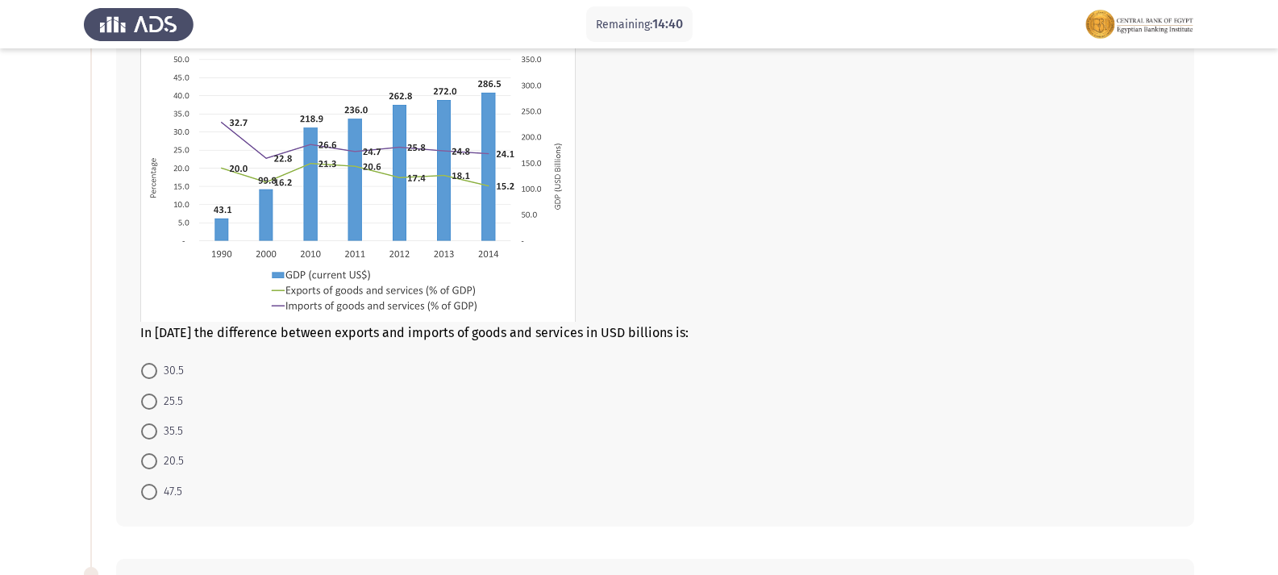
scroll to position [81, 0]
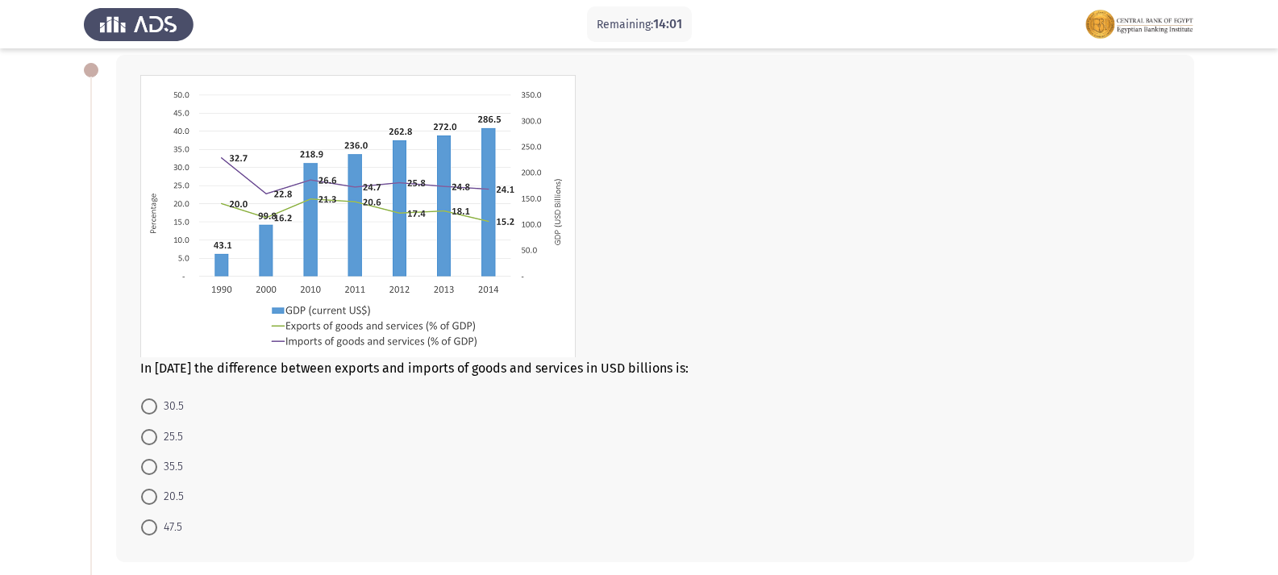
click at [149, 437] on span at bounding box center [149, 437] width 0 height 0
click at [148, 437] on input "25.5" at bounding box center [149, 437] width 16 height 16
radio input "true"
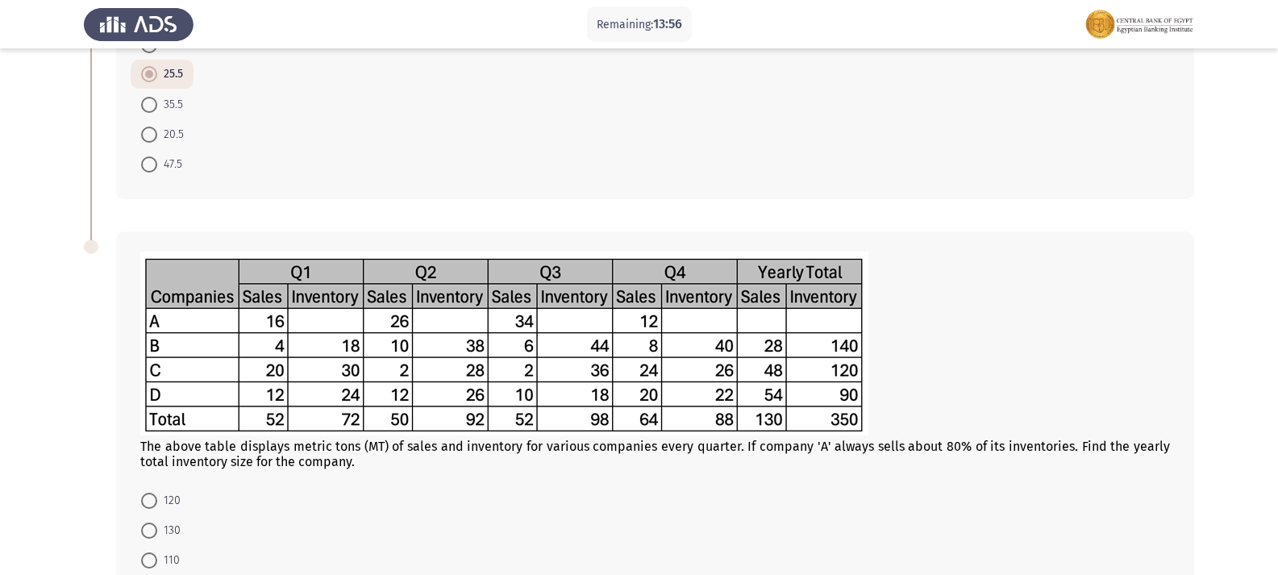
scroll to position [603, 0]
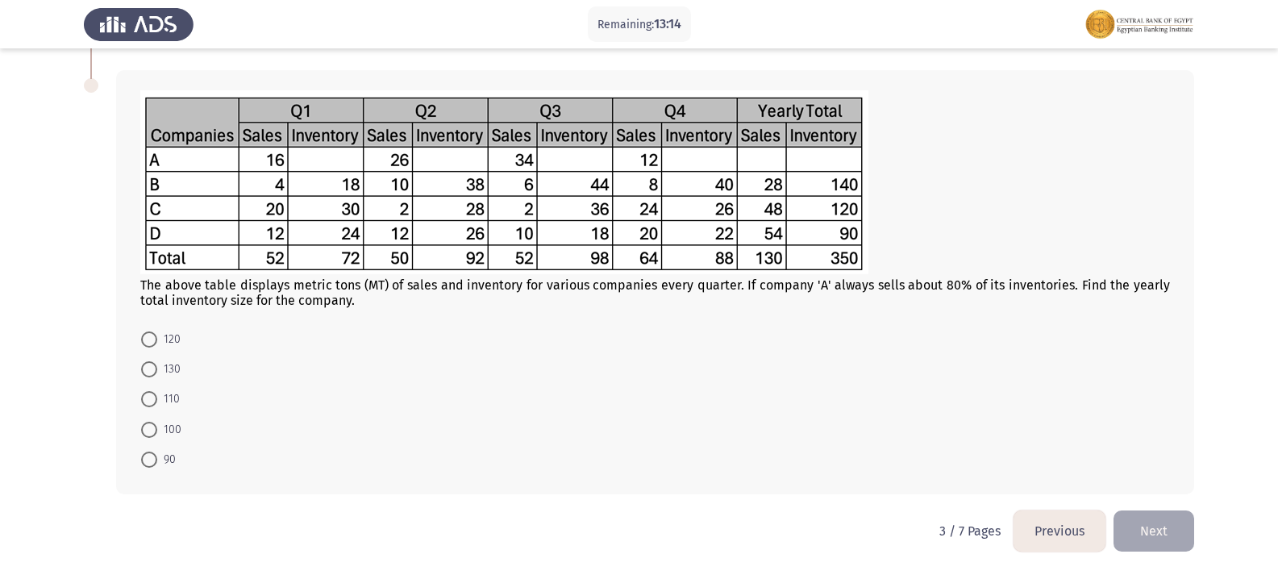
click at [140, 381] on mat-radio-button "130" at bounding box center [161, 369] width 60 height 30
click at [148, 395] on span at bounding box center [149, 399] width 16 height 16
click at [148, 395] on input "110" at bounding box center [149, 399] width 16 height 16
radio input "true"
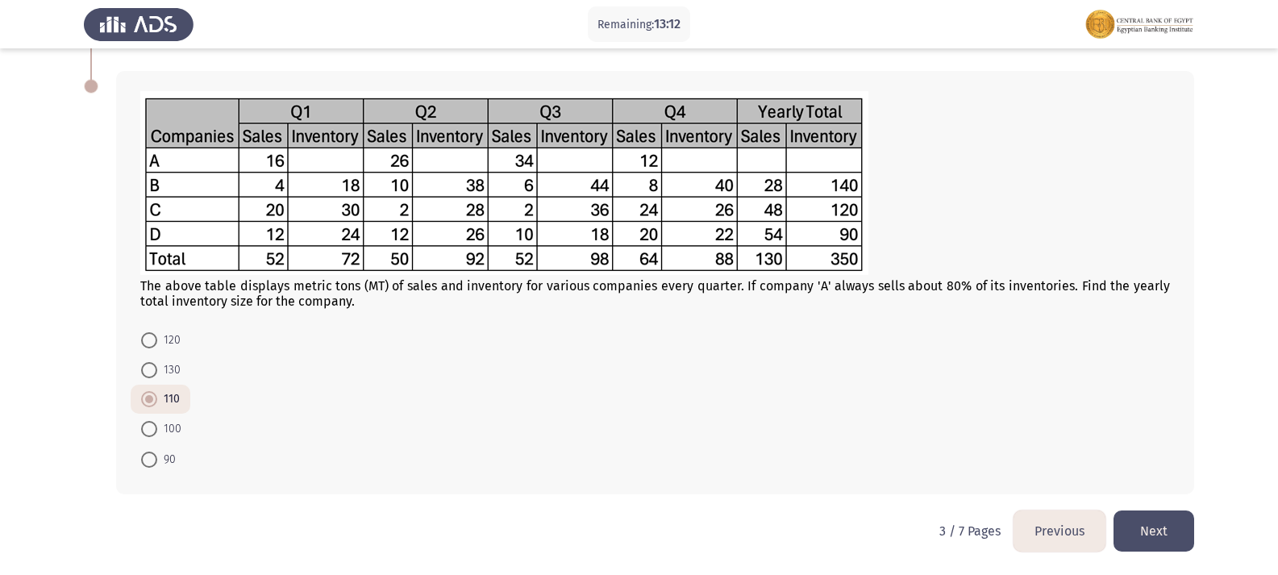
click at [1153, 535] on button "Next" at bounding box center [1154, 531] width 81 height 41
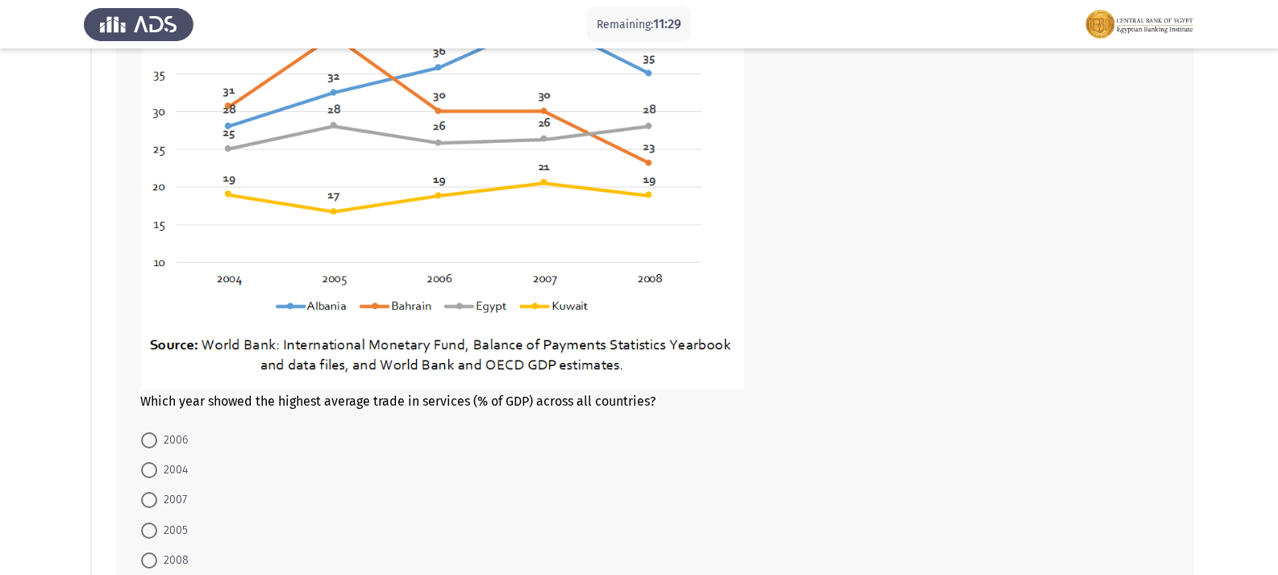
scroll to position [323, 0]
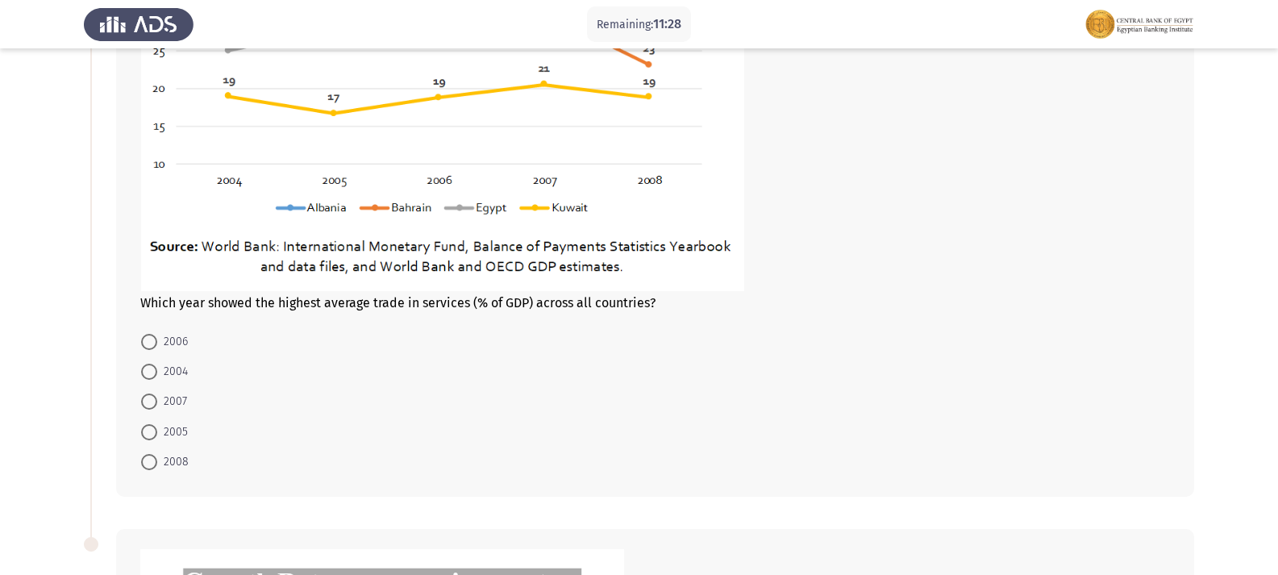
click at [146, 400] on span at bounding box center [149, 402] width 16 height 16
click at [146, 400] on input "2007" at bounding box center [149, 402] width 16 height 16
radio input "true"
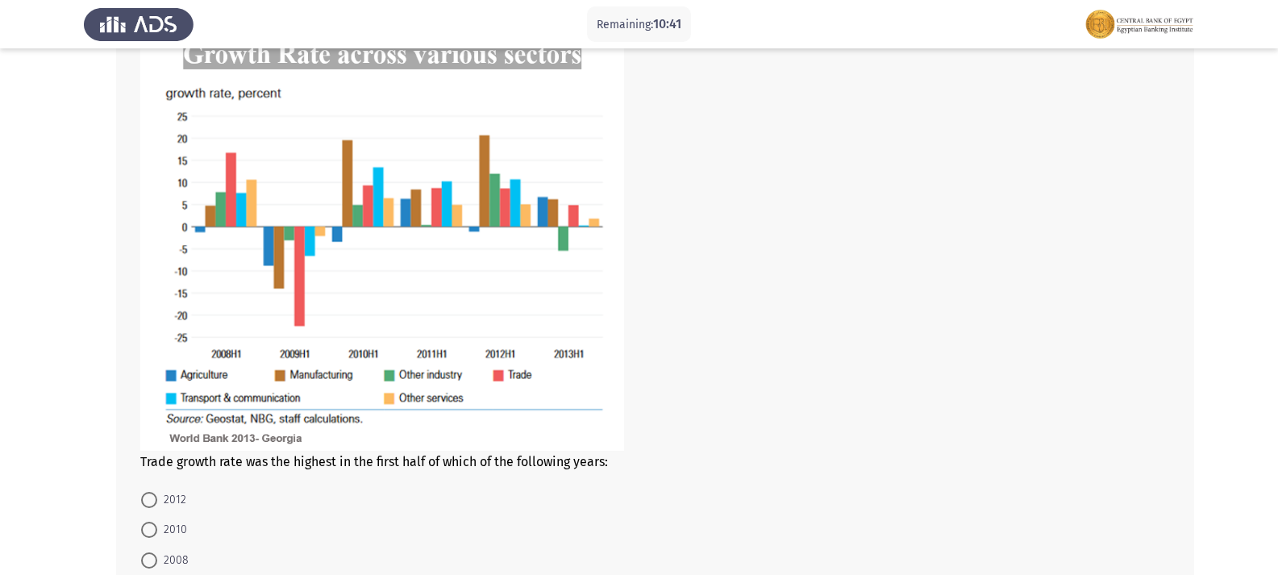
scroll to position [1011, 0]
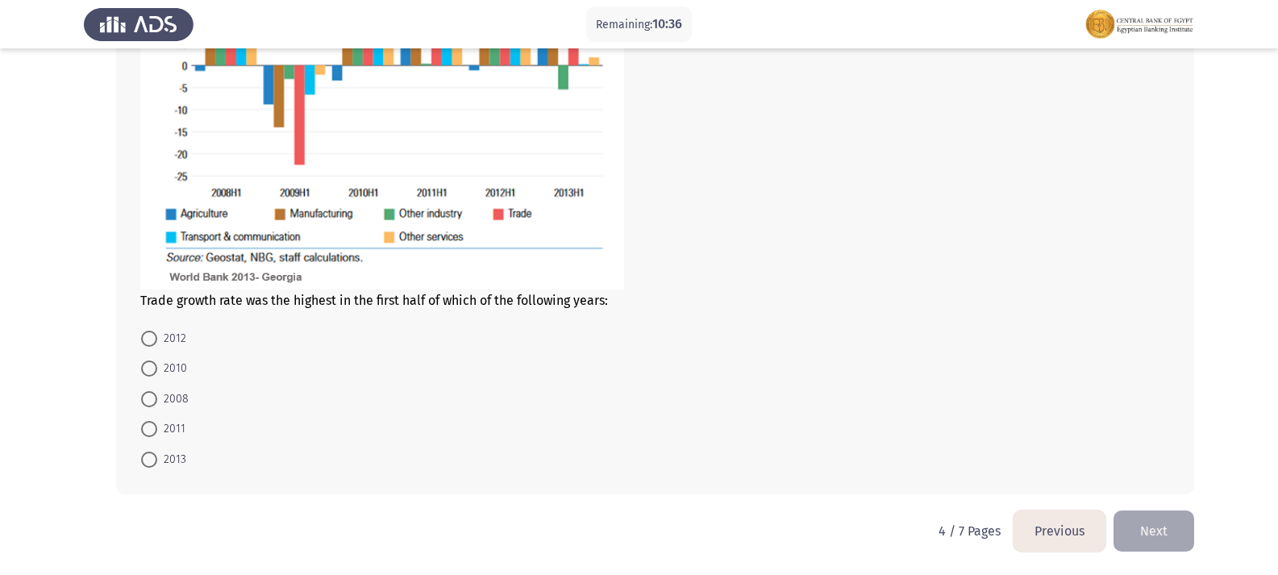
drag, startPoint x: 151, startPoint y: 382, endPoint x: 151, endPoint y: 395, distance: 13.7
click at [151, 382] on mat-radio-button "2010" at bounding box center [164, 368] width 67 height 30
click at [151, 397] on span at bounding box center [149, 399] width 16 height 16
click at [151, 397] on input "2008" at bounding box center [149, 399] width 16 height 16
radio input "true"
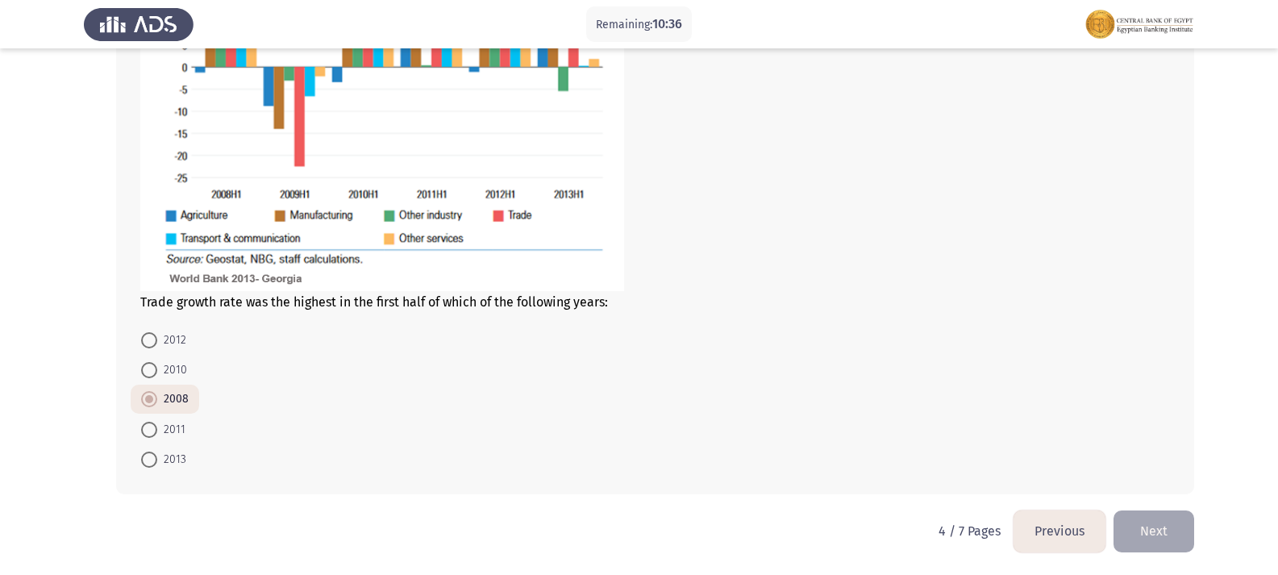
scroll to position [1010, 0]
click at [1166, 531] on button "Next" at bounding box center [1154, 531] width 81 height 41
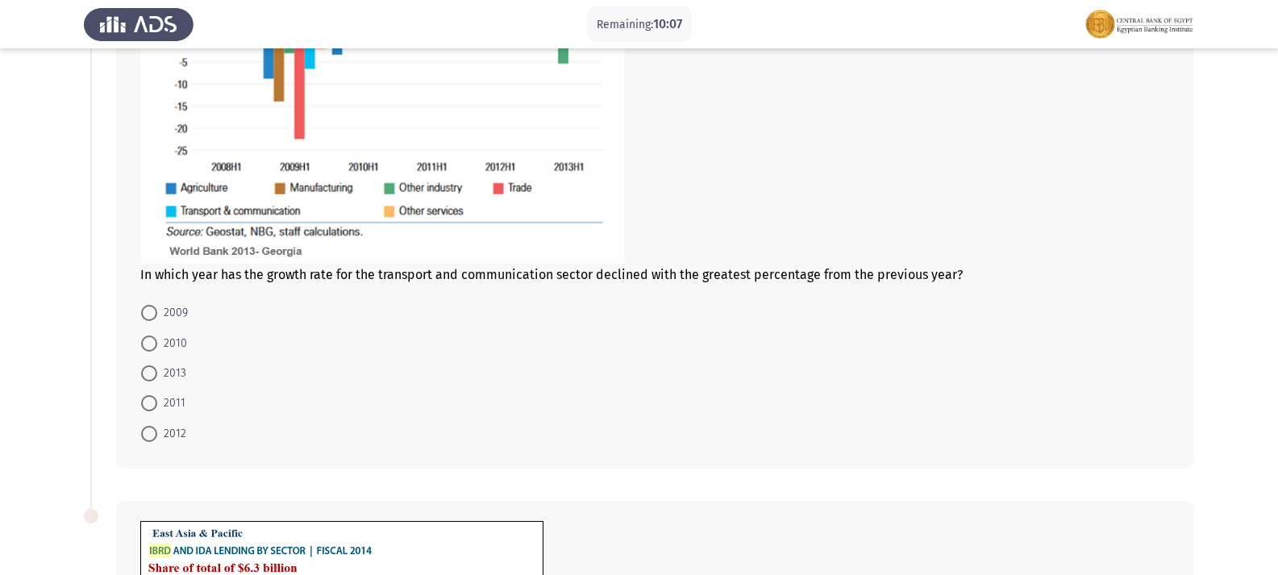
scroll to position [323, 0]
click at [148, 307] on span at bounding box center [149, 312] width 16 height 16
click at [148, 307] on input "2009" at bounding box center [149, 312] width 16 height 16
radio input "true"
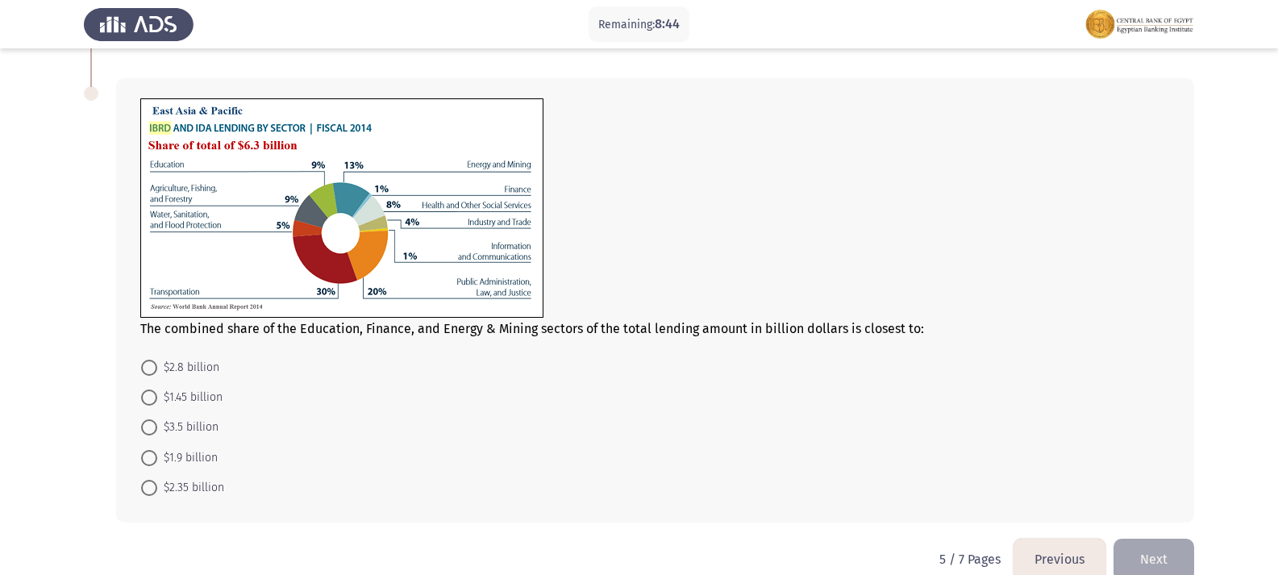
scroll to position [771, 0]
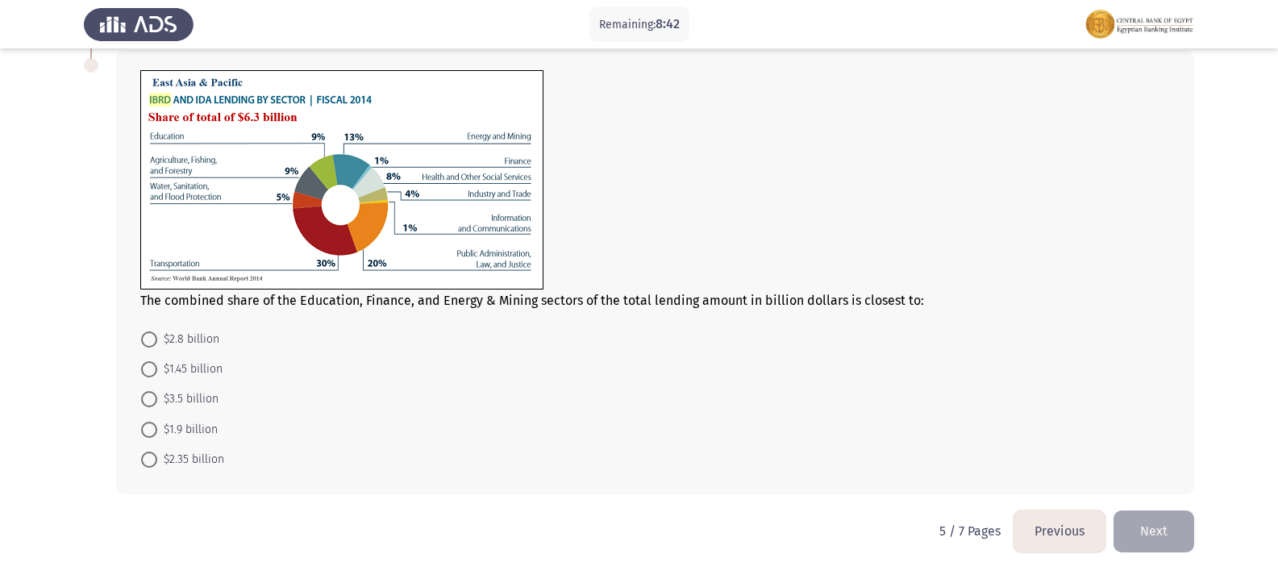
click at [144, 370] on span at bounding box center [149, 369] width 16 height 16
click at [144, 370] on input "$1.45 billion" at bounding box center [149, 369] width 16 height 16
radio input "true"
click at [1160, 543] on button "Next" at bounding box center [1154, 531] width 81 height 41
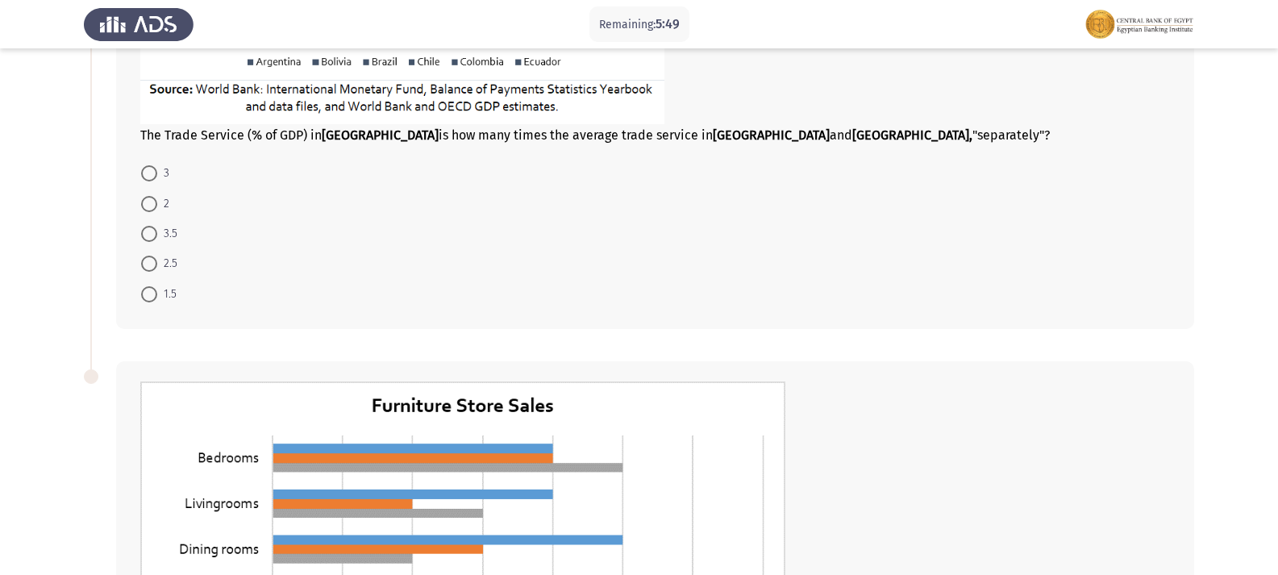
scroll to position [432, 0]
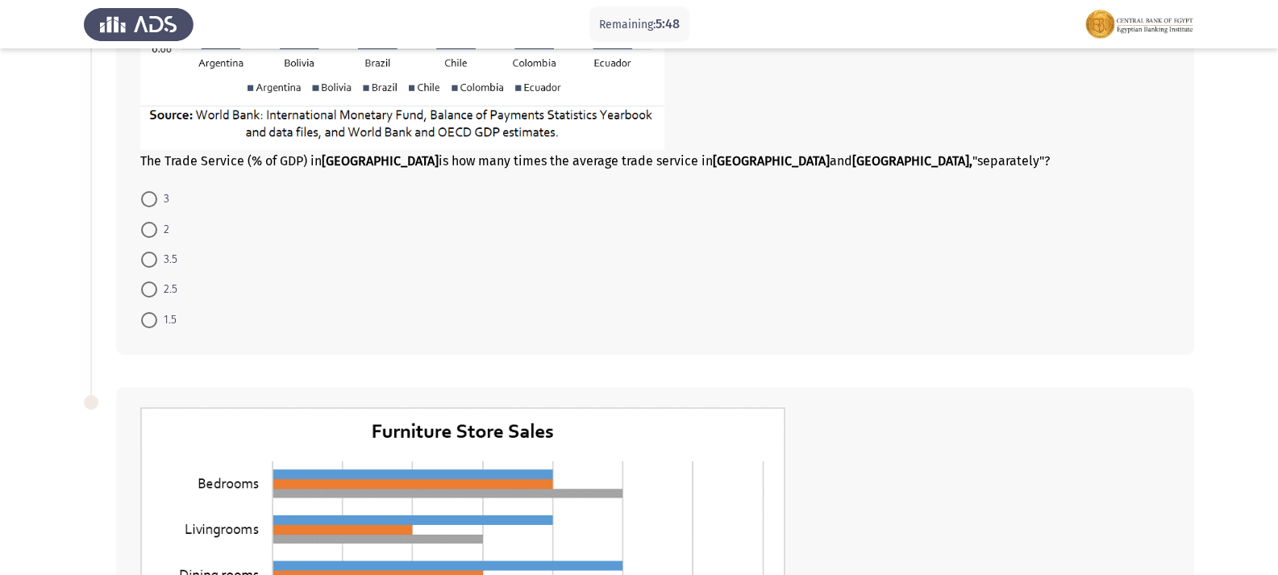
click at [154, 315] on span at bounding box center [149, 320] width 16 height 16
click at [154, 315] on input "1.5" at bounding box center [149, 320] width 16 height 16
radio input "true"
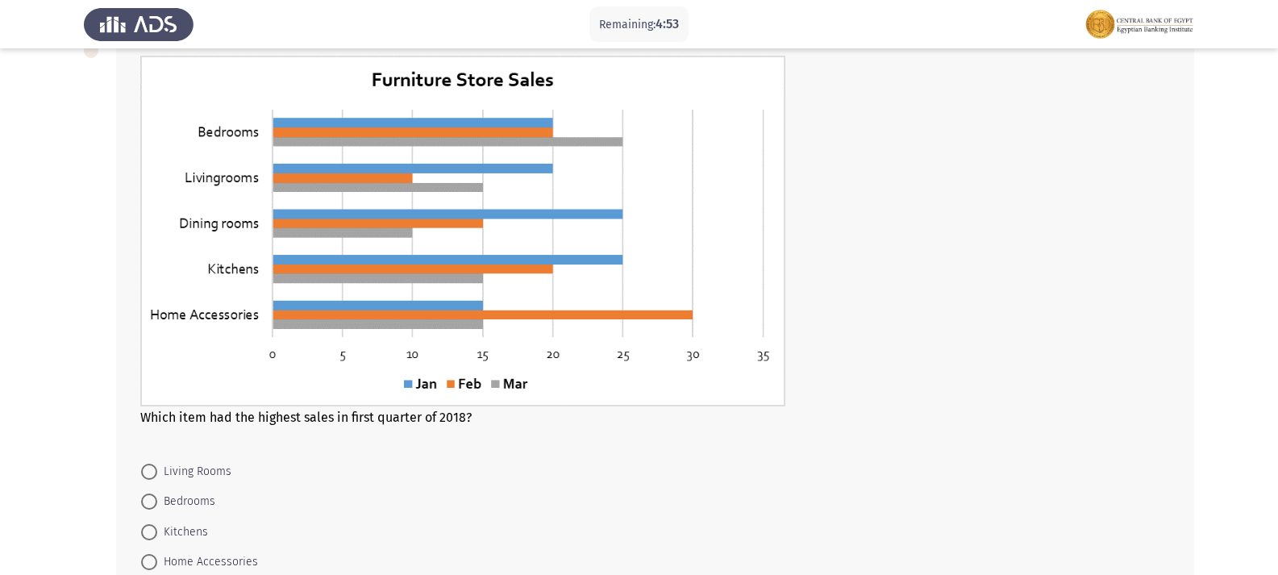
scroll to position [834, 0]
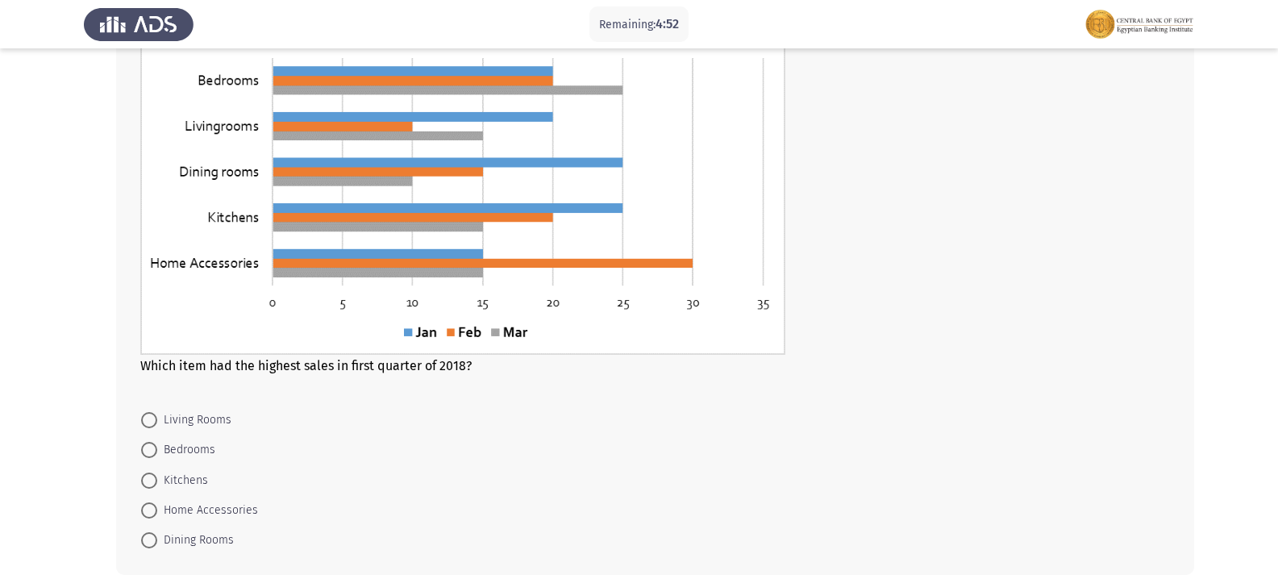
click at [203, 451] on span "Bedrooms" at bounding box center [186, 449] width 58 height 19
click at [157, 451] on input "Bedrooms" at bounding box center [149, 450] width 16 height 16
radio input "true"
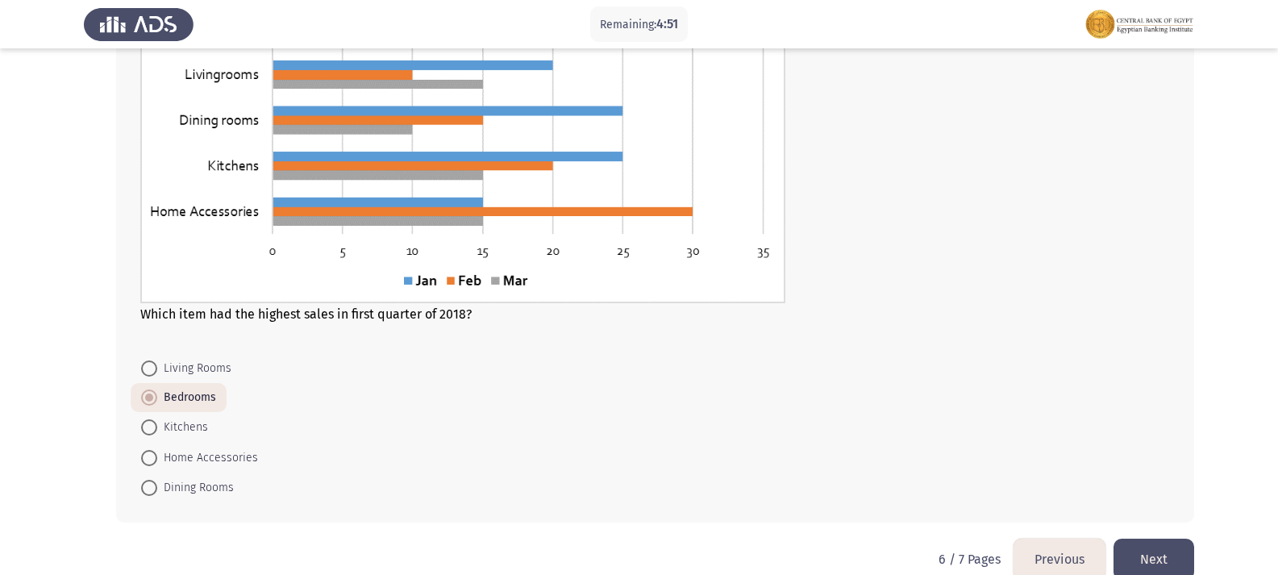
scroll to position [914, 0]
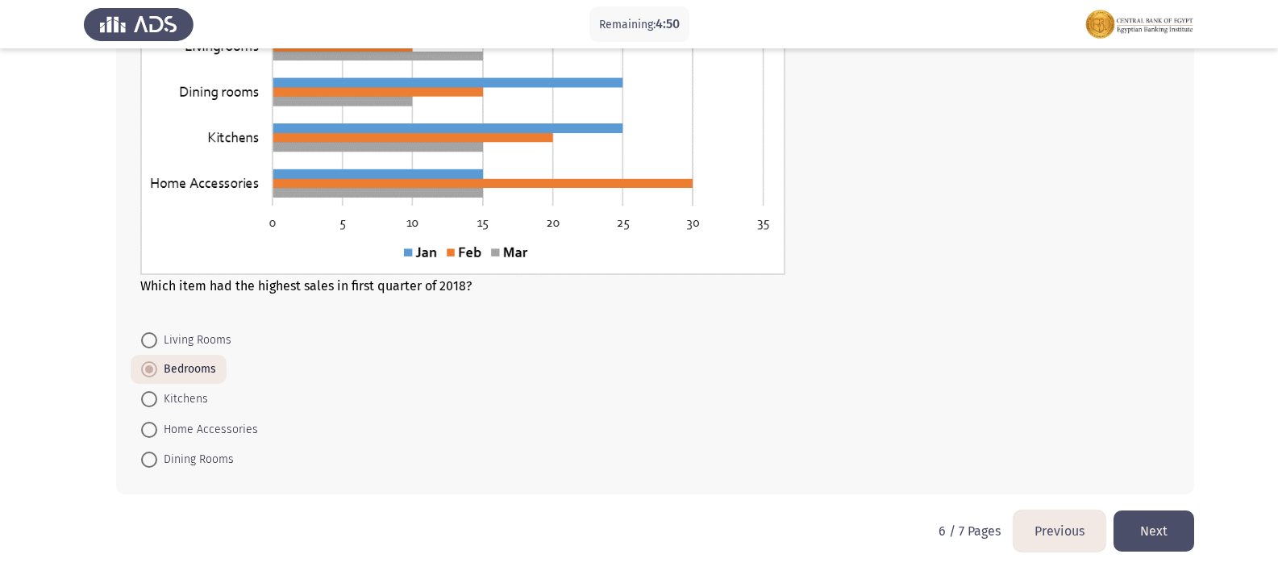
click at [1186, 526] on button "Next" at bounding box center [1154, 531] width 81 height 41
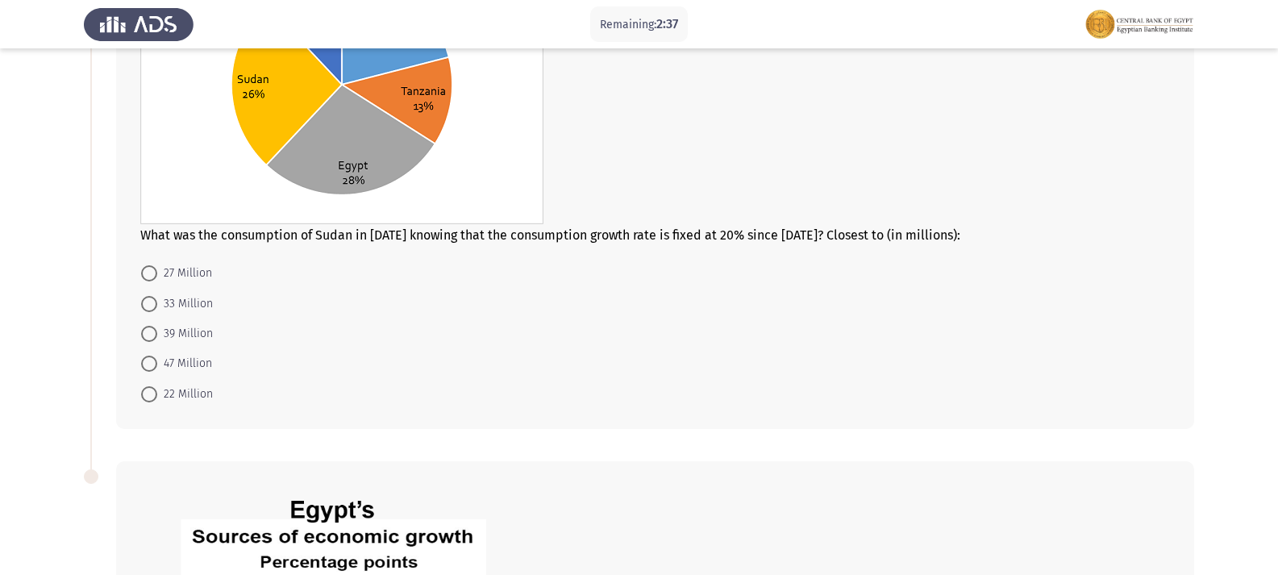
scroll to position [242, 0]
click at [148, 323] on label "39 Million" at bounding box center [177, 332] width 72 height 19
click at [148, 324] on input "39 Million" at bounding box center [149, 332] width 16 height 16
radio input "true"
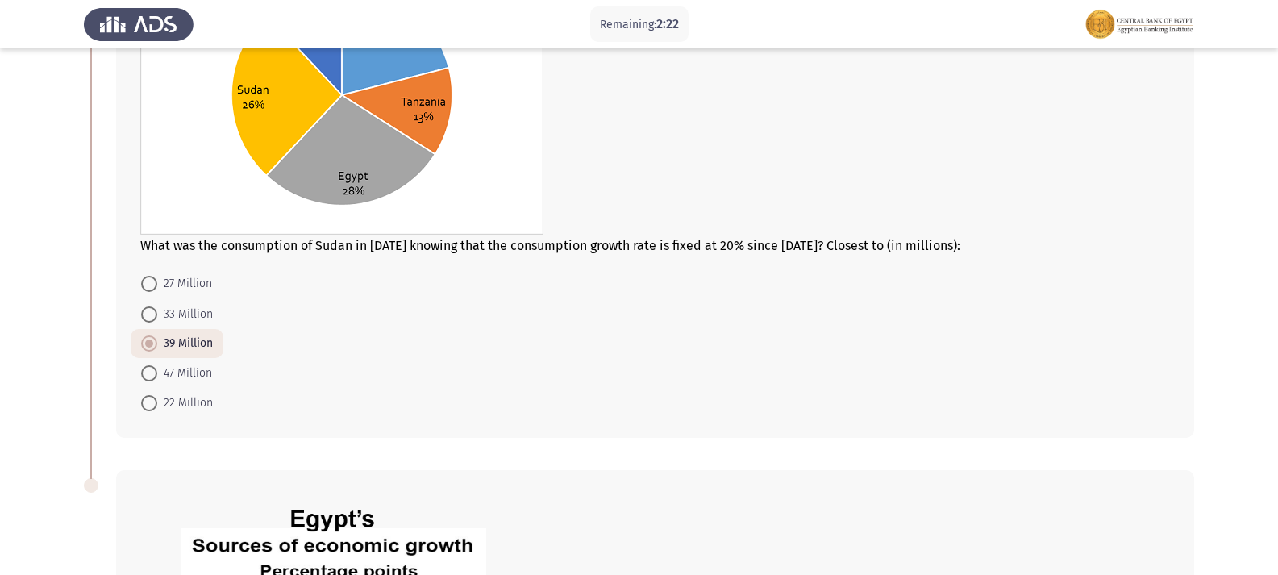
scroll to position [323, 0]
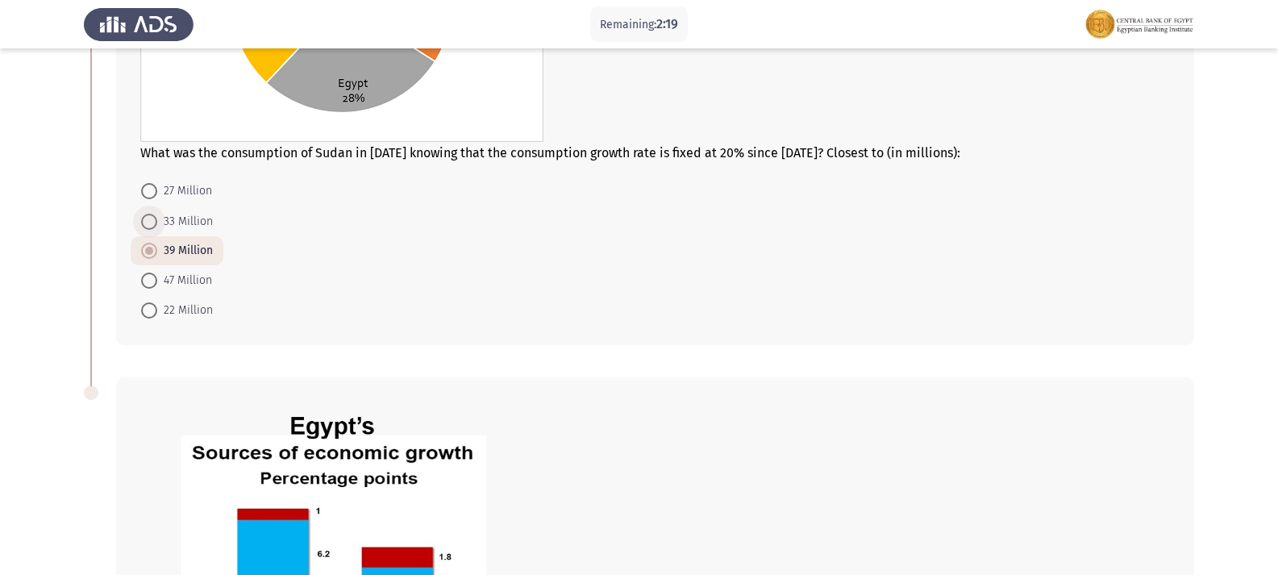
click at [149, 231] on label "33 Million" at bounding box center [177, 221] width 72 height 19
click at [149, 230] on input "33 Million" at bounding box center [149, 222] width 16 height 16
radio input "true"
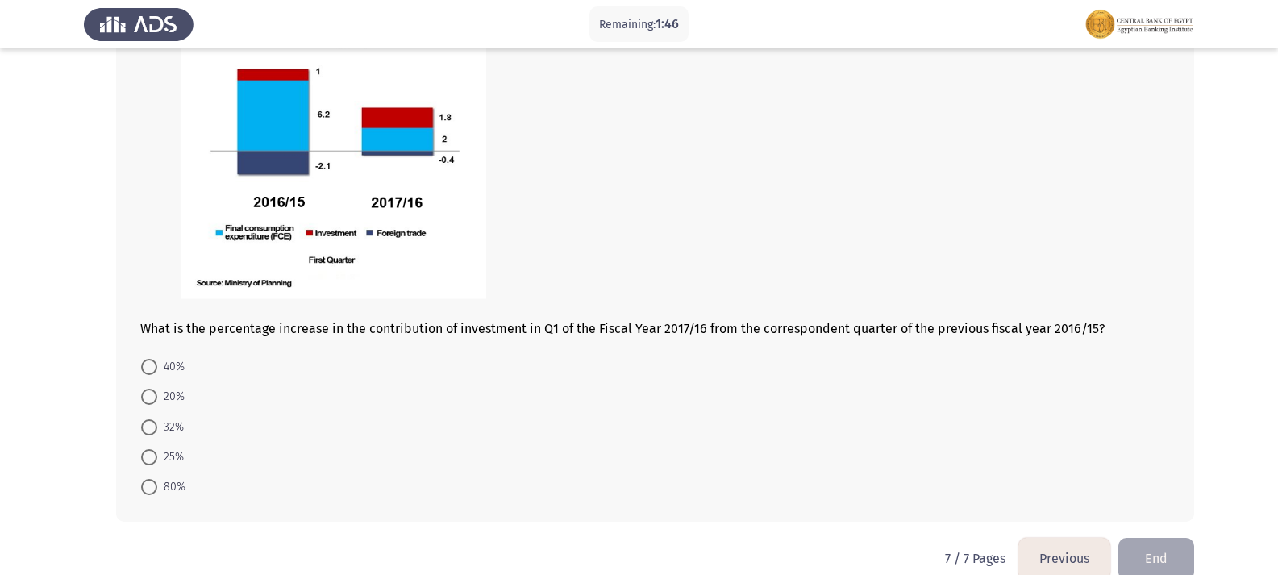
scroll to position [790, 0]
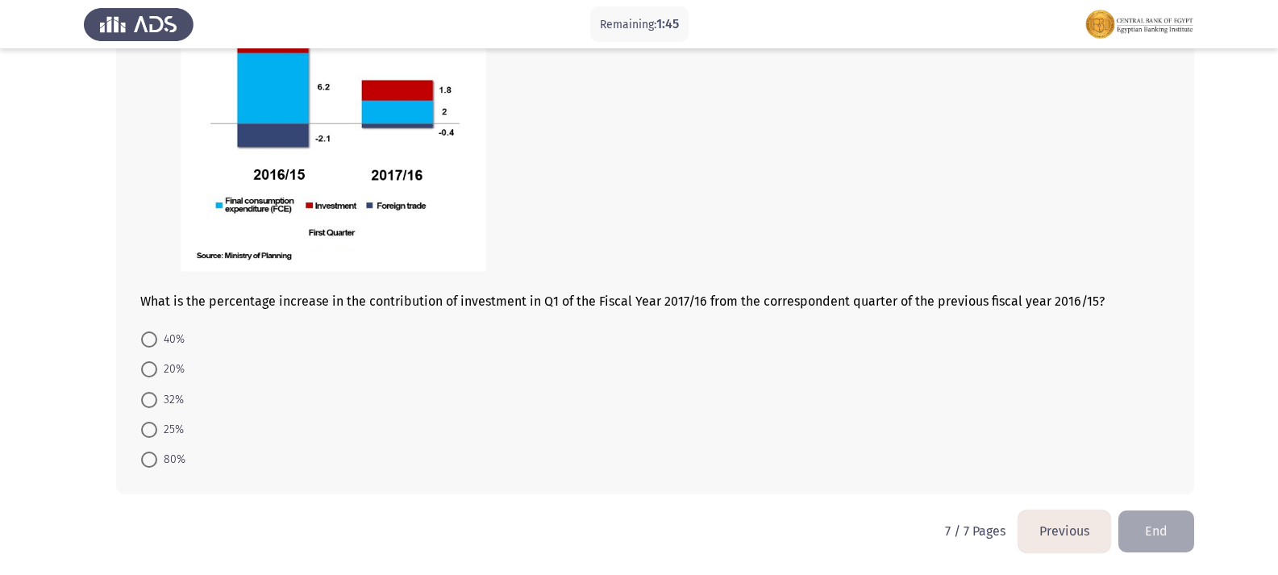
click at [139, 475] on div "What is the percentage increase in the contribution of investment in Q1 of the …" at bounding box center [655, 202] width 1078 height 584
drag, startPoint x: 140, startPoint y: 470, endPoint x: 155, endPoint y: 460, distance: 17.9
click at [144, 469] on mat-radio-button "80%" at bounding box center [163, 459] width 65 height 30
click at [155, 460] on span at bounding box center [149, 460] width 16 height 16
click at [155, 460] on input "80%" at bounding box center [149, 460] width 16 height 16
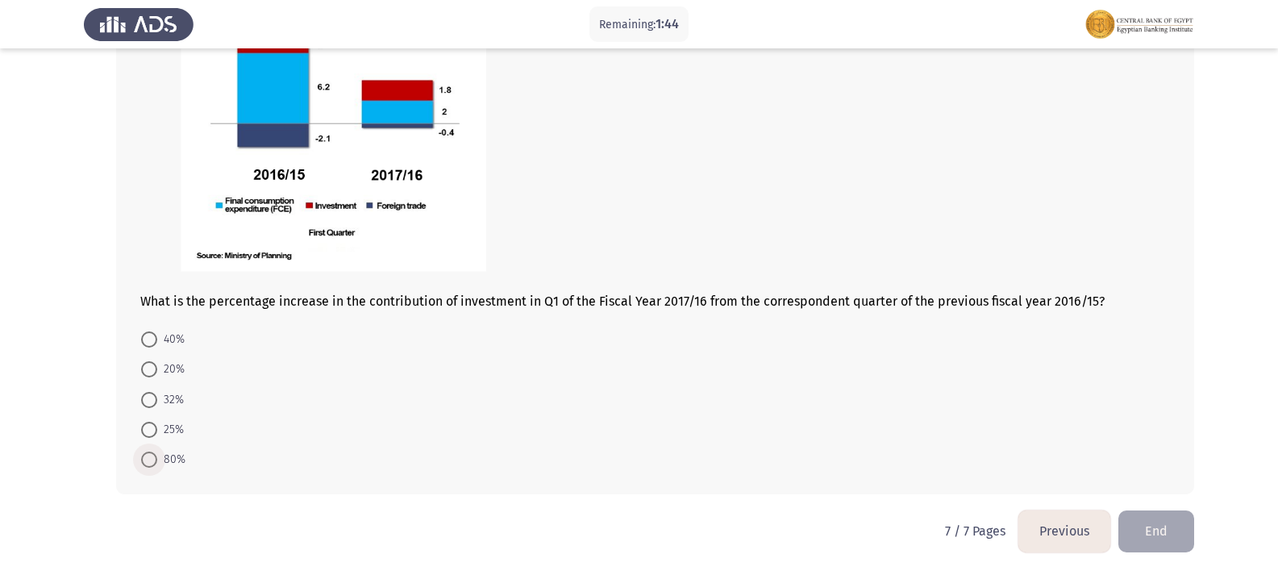
radio input "true"
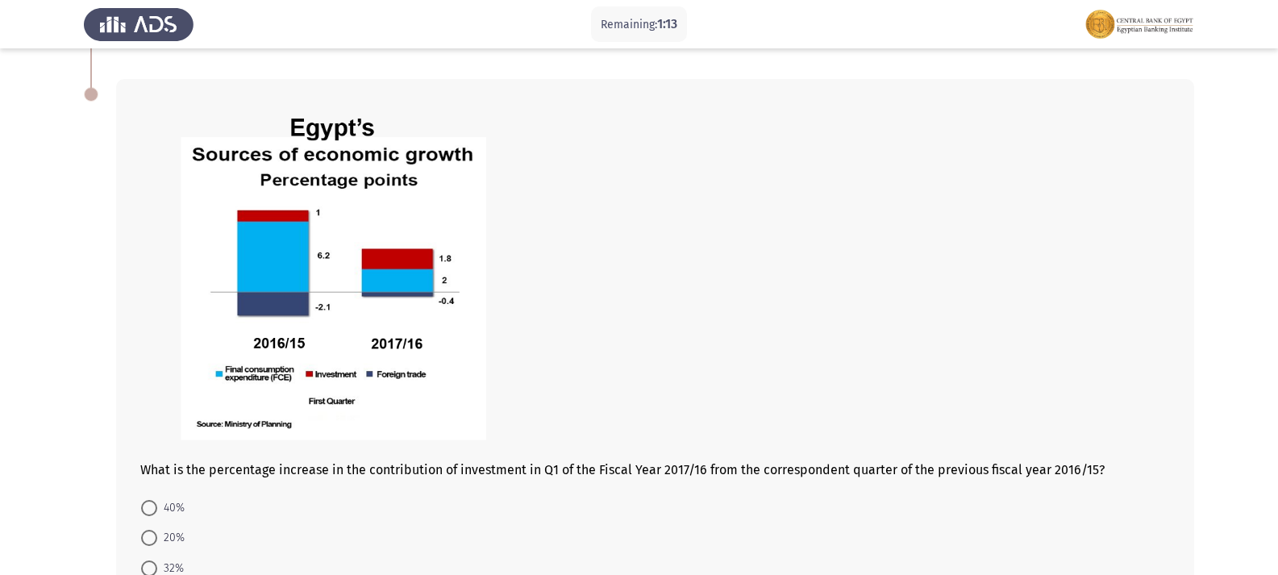
scroll to position [789, 0]
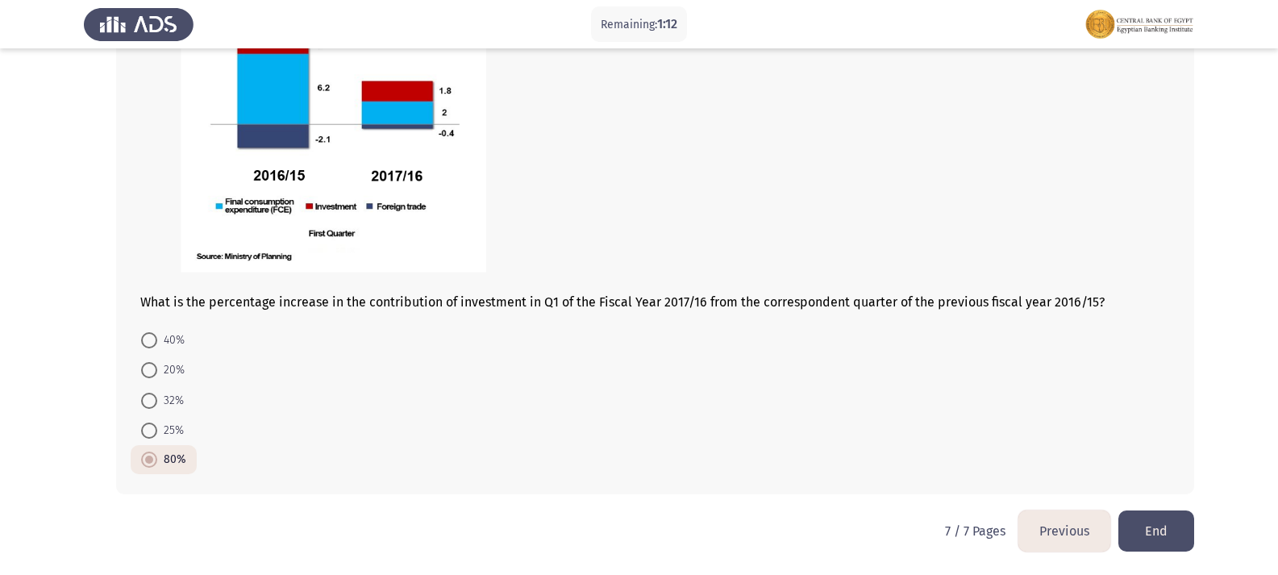
click at [1057, 541] on button "Previous" at bounding box center [1065, 531] width 92 height 41
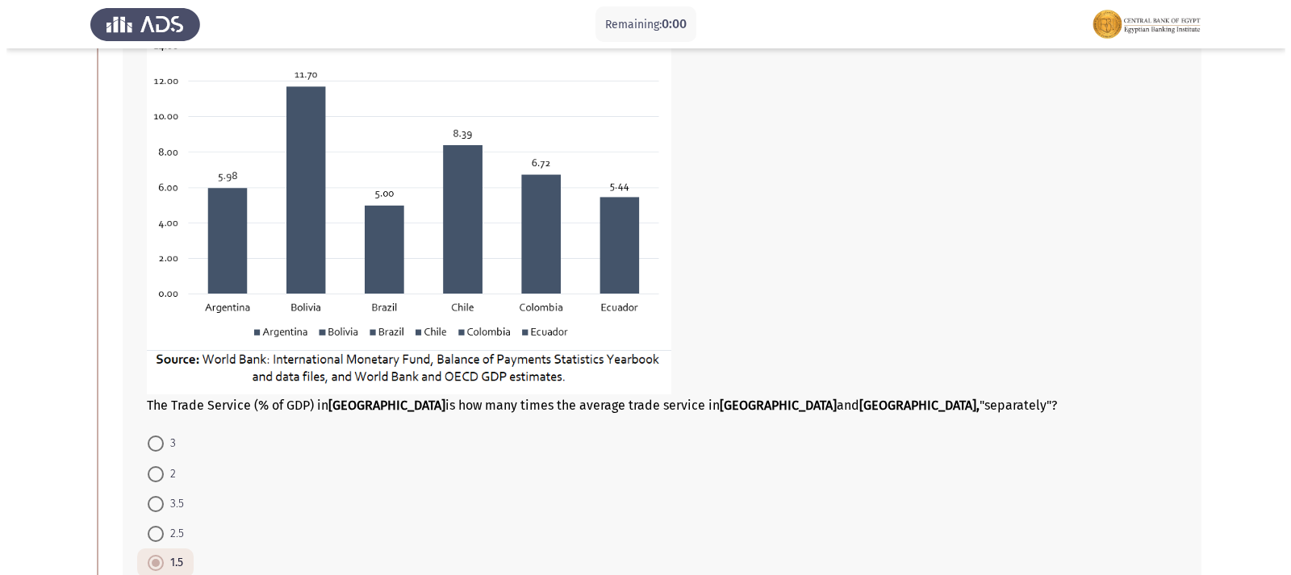
scroll to position [0, 0]
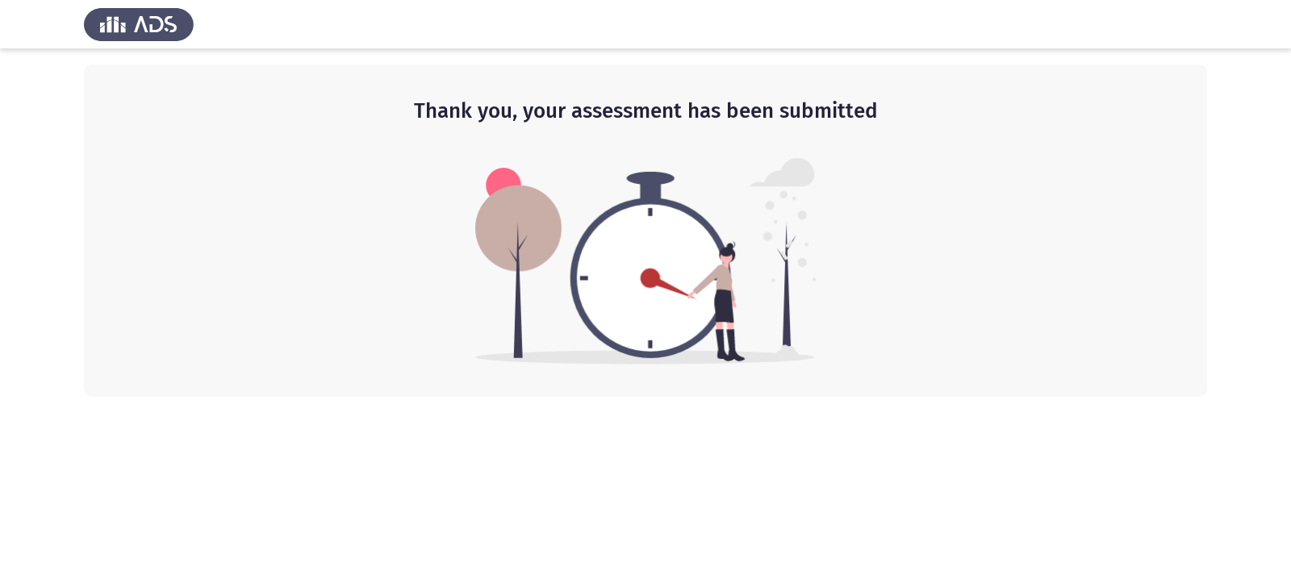
click at [1228, 175] on app-default-page "Thank you, your assessment has been submitted" at bounding box center [645, 198] width 1291 height 397
